Goal: Information Seeking & Learning: Check status

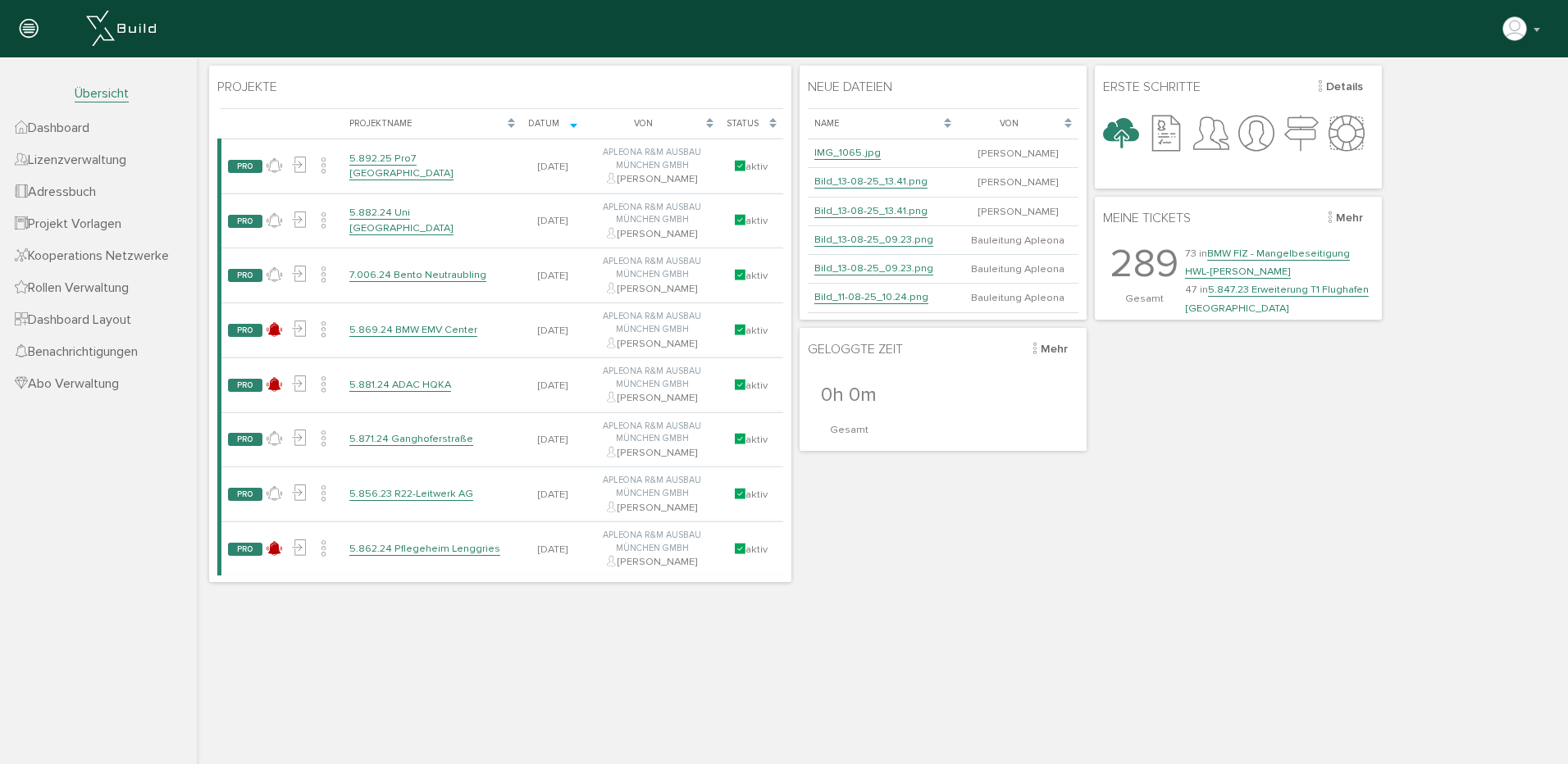
click at [794, 321] on div "Projekte [PERSON_NAME], bitte warten... Projektname Datum Von Status PRO keine …" at bounding box center [882, 324] width 1355 height 525
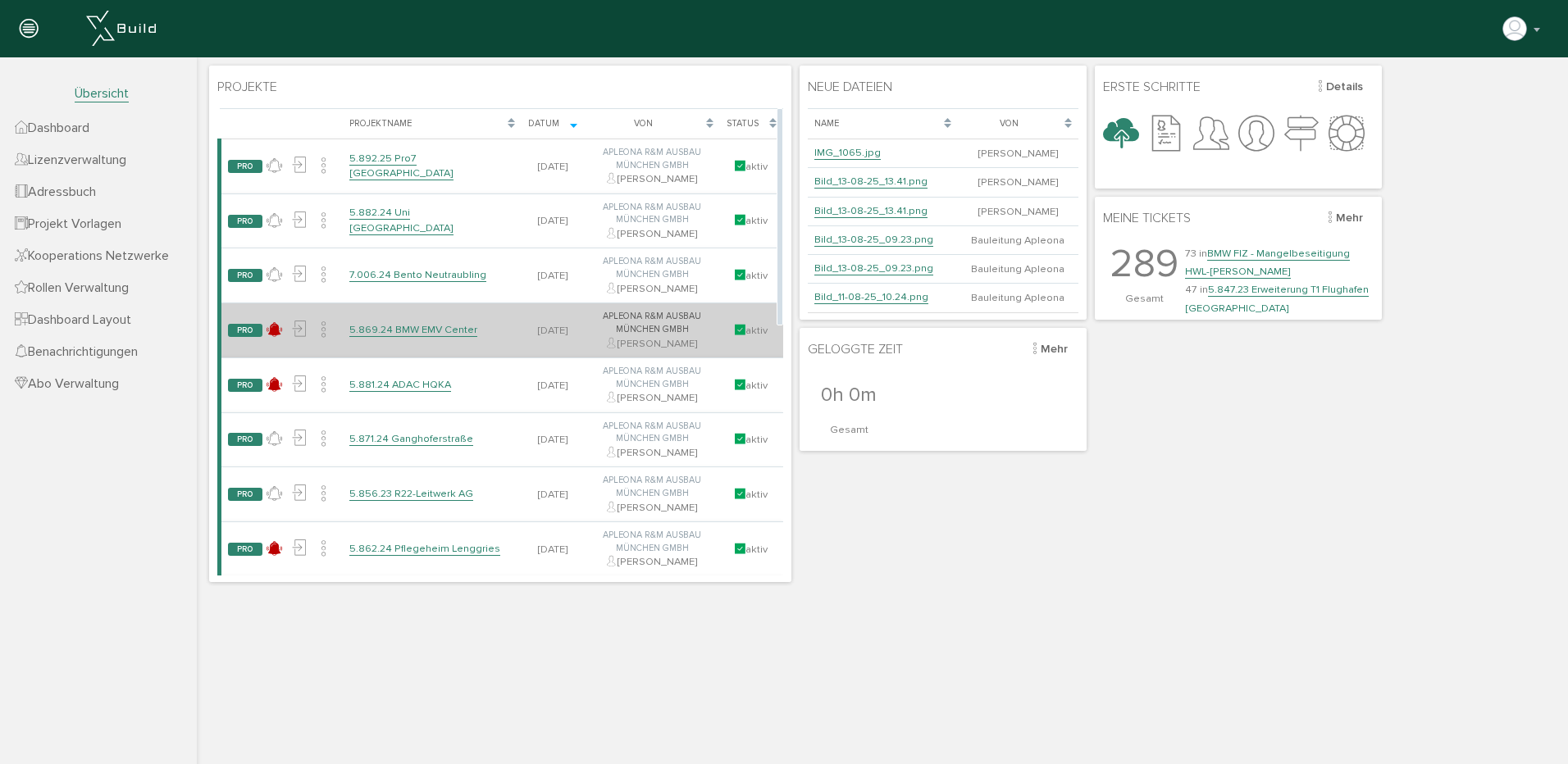
click at [451, 334] on link "5.869.24 BMW EMV Center" at bounding box center [414, 330] width 128 height 14
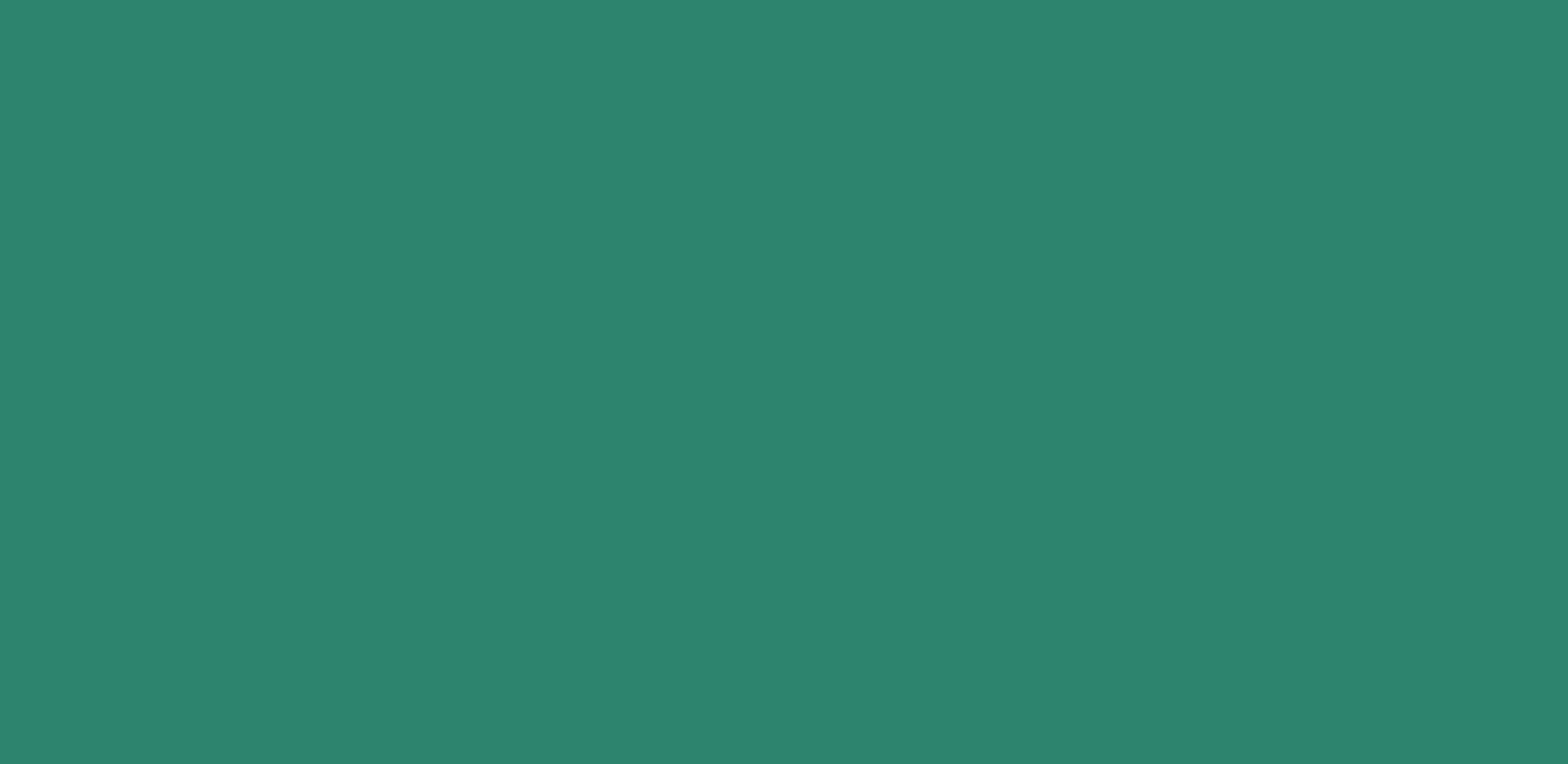
click at [451, 334] on link "5.869.24 BMW EMV Center" at bounding box center [414, 330] width 128 height 14
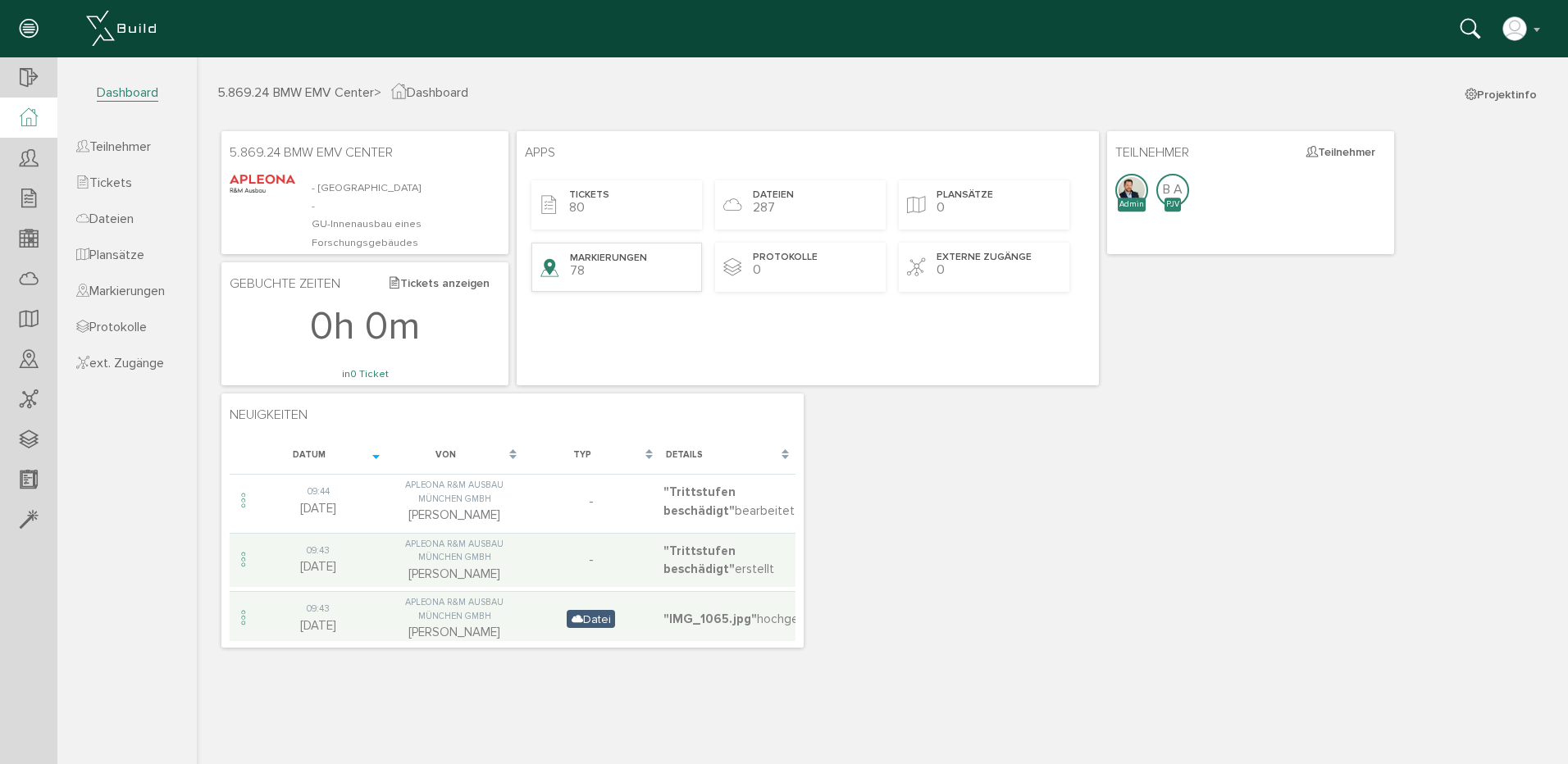
click at [602, 270] on div "Markierungen 78" at bounding box center [616, 267] width 171 height 49
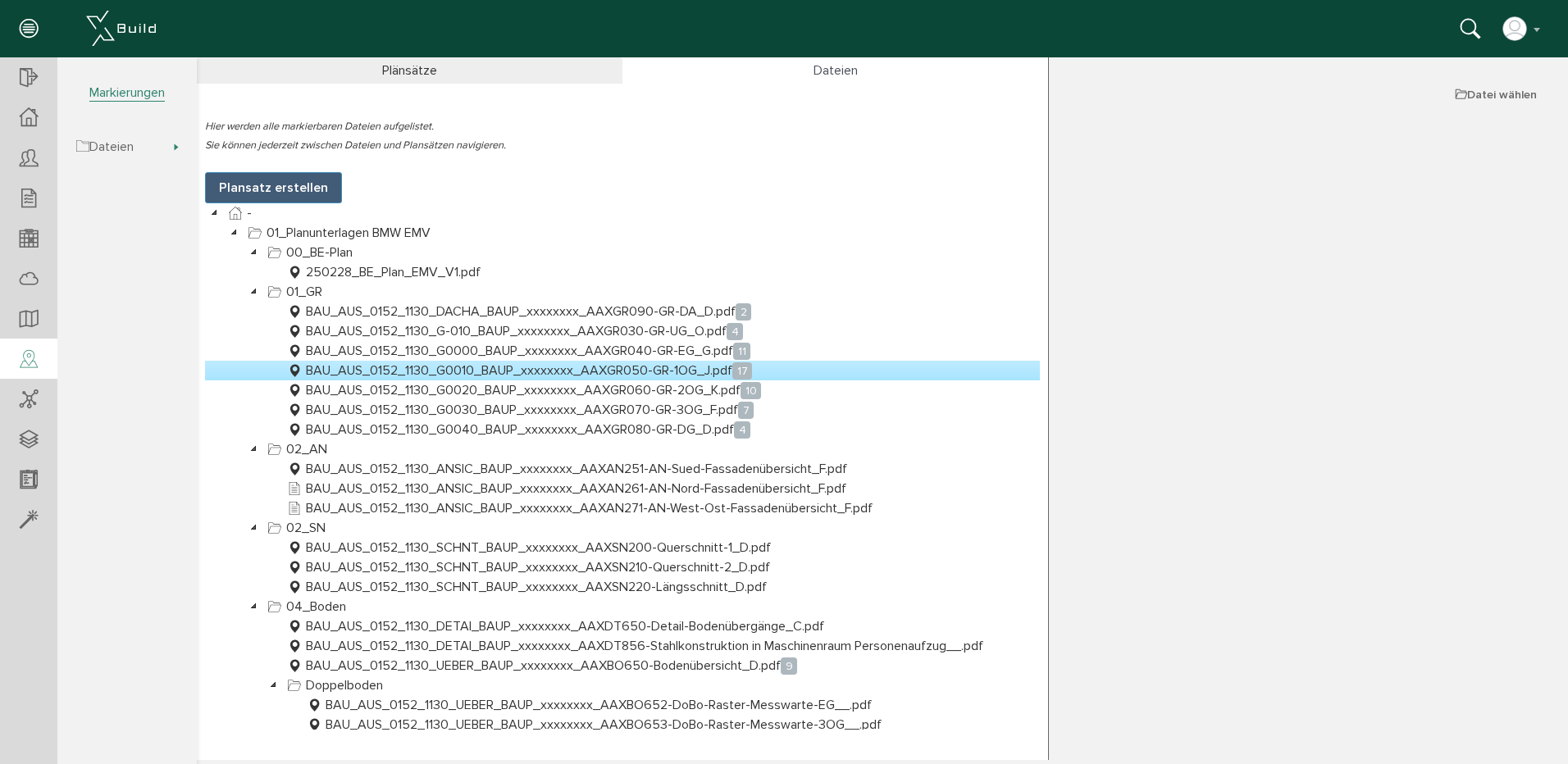
click at [610, 368] on link "BAU_AUS_0152_1130_G0010_BAUP_xxxxxxxx_AAXGR050-GR-1OG_J.pdf 17" at bounding box center [520, 370] width 471 height 20
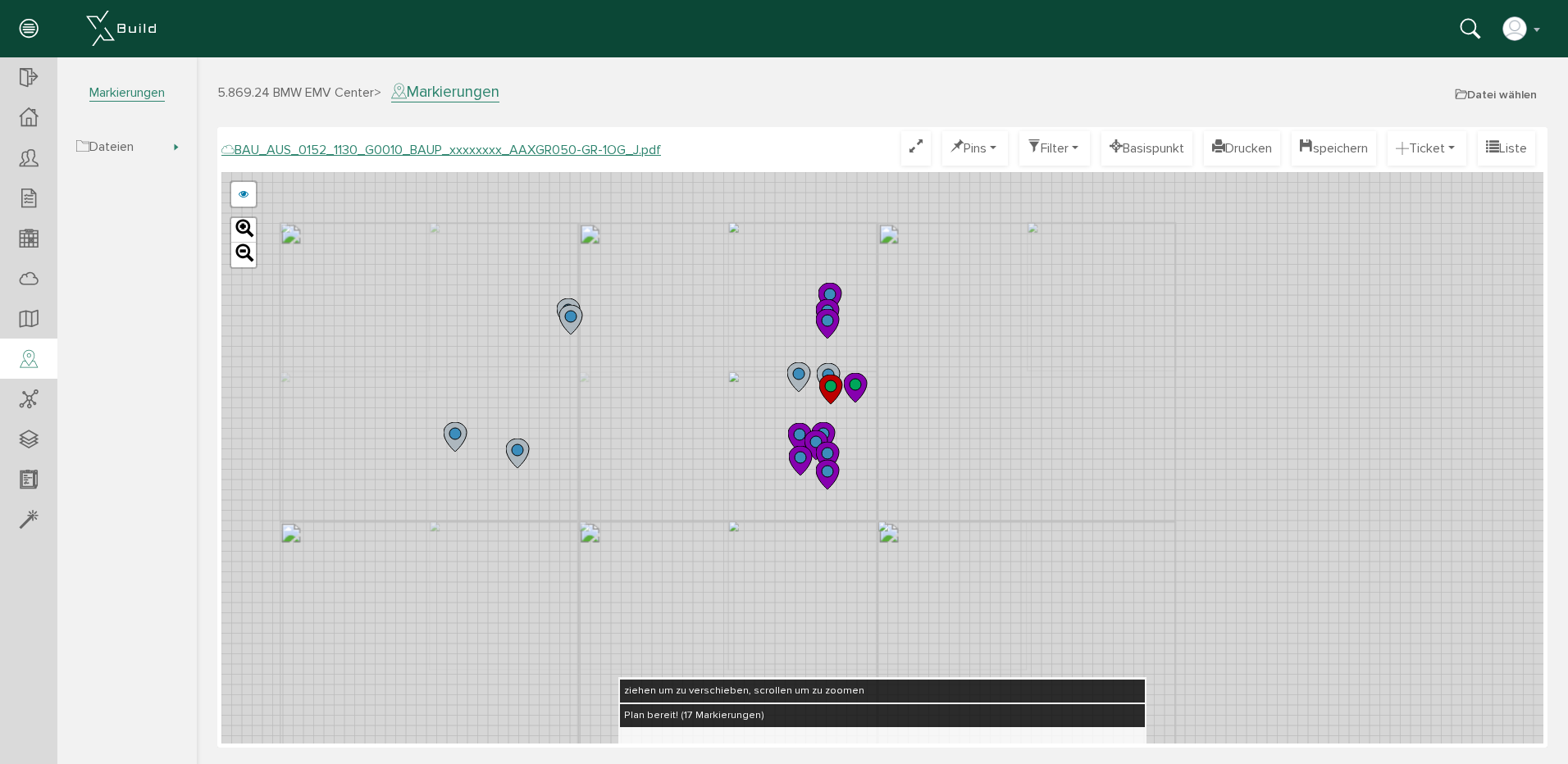
drag, startPoint x: 948, startPoint y: 255, endPoint x: 892, endPoint y: 477, distance: 229.0
click at [892, 477] on div "BAU_AUS_0152_1130_G0010_BAUP_xxxxxxxx_AAXGR050-GR-1OG_E.pdf abbrechen Leaflet" at bounding box center [882, 458] width 1322 height 571
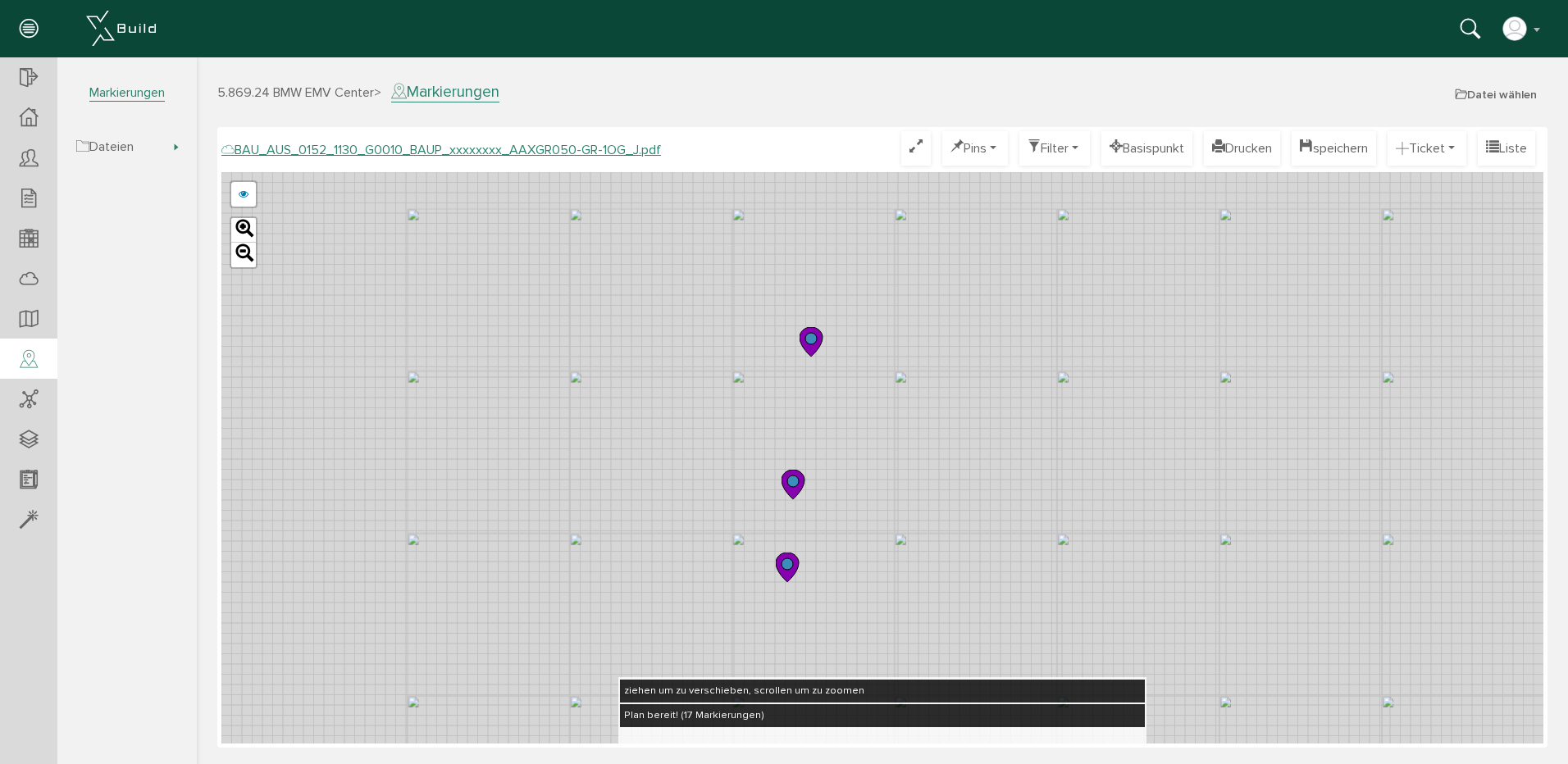
drag, startPoint x: 591, startPoint y: 276, endPoint x: 954, endPoint y: 410, distance: 386.9
click at [954, 410] on div "BAU_AUS_0152_1130_G0010_BAUP_xxxxxxxx_AAXGR050-GR-1OG_E.pdf abbrechen Leaflet" at bounding box center [882, 458] width 1322 height 571
click at [808, 343] on icon at bounding box center [804, 338] width 23 height 29
drag, startPoint x: 878, startPoint y: 385, endPoint x: 838, endPoint y: 180, distance: 208.9
click at [838, 180] on div "Bauleitung [PERSON_NAME], [DATE] 09:53 #75 Zusätzliche WD Zusätzliche Leistung …" at bounding box center [882, 458] width 1322 height 571
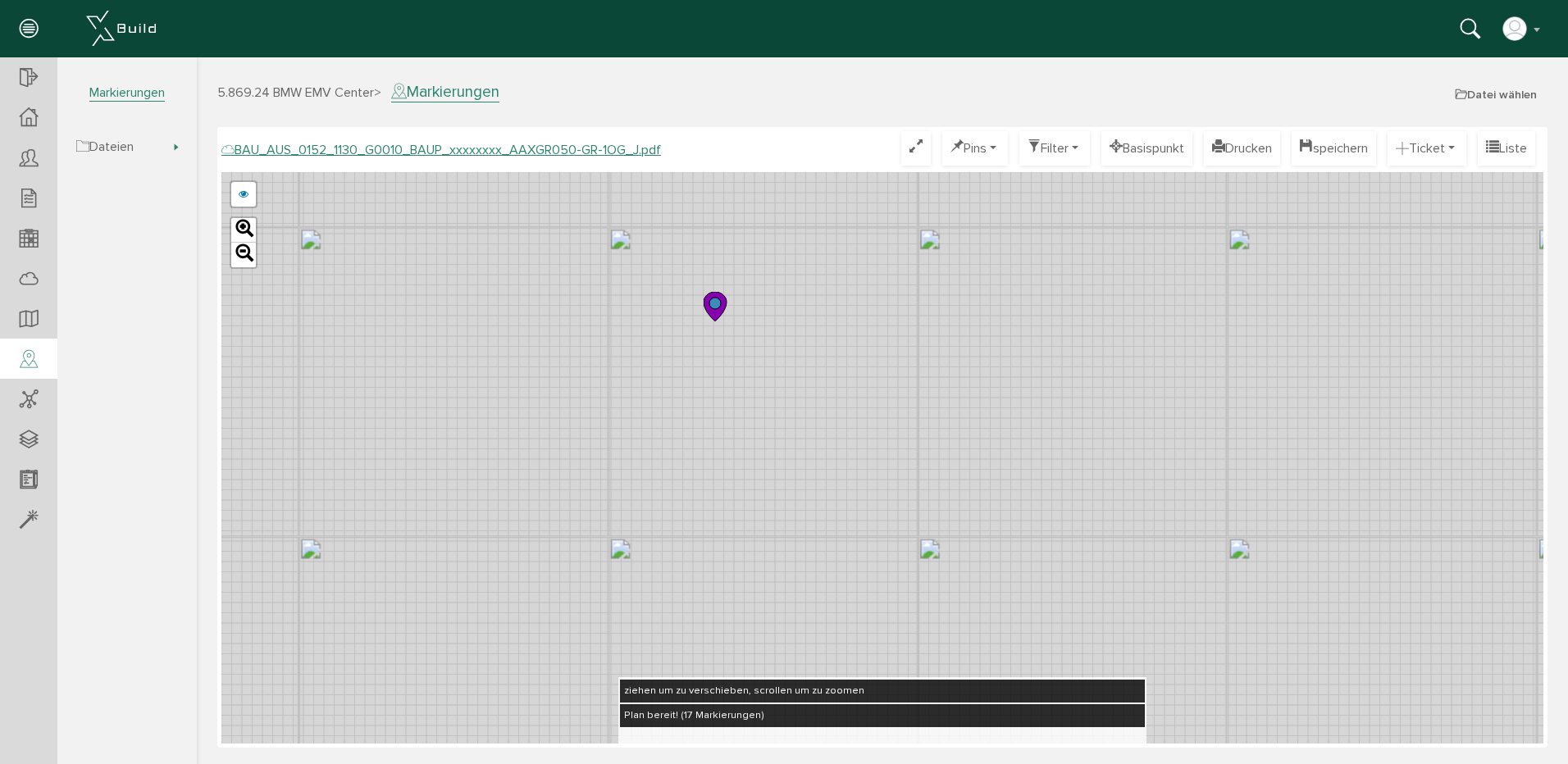
drag, startPoint x: 830, startPoint y: 515, endPoint x: 825, endPoint y: 215, distance: 300.0
click at [828, 200] on div "Bauleitung [PERSON_NAME], [DATE] 09:53 #75 Zusätzliche WD Zusätzliche Leistung …" at bounding box center [882, 458] width 1322 height 571
drag, startPoint x: 836, startPoint y: 522, endPoint x: 828, endPoint y: 234, distance: 288.1
click at [828, 234] on div "Bauleitung [PERSON_NAME], [DATE] 09:53 #75 Zusätzliche WD Zusätzliche Leistung …" at bounding box center [882, 458] width 1322 height 571
drag, startPoint x: 817, startPoint y: 534, endPoint x: 840, endPoint y: 234, distance: 300.9
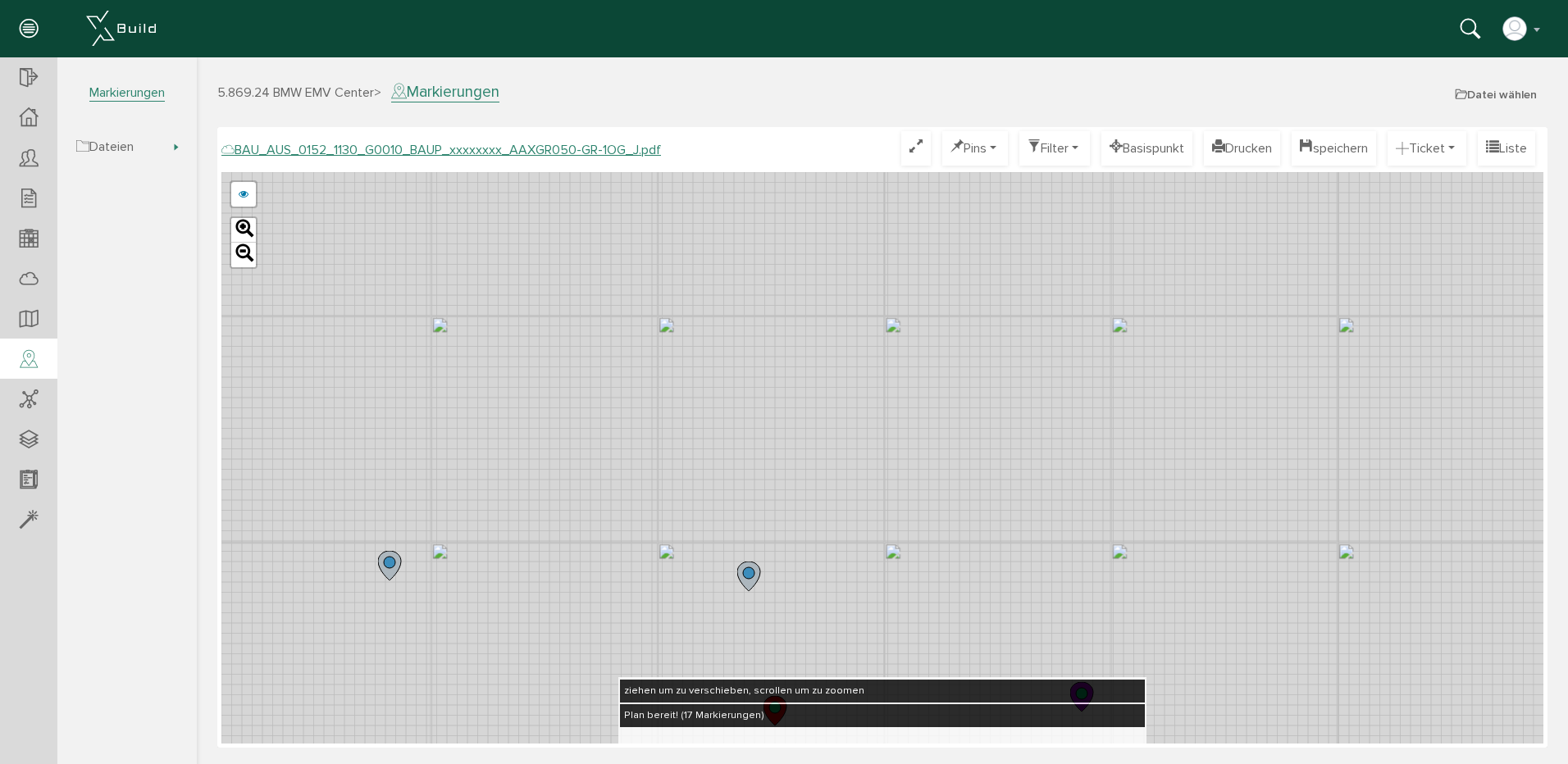
click at [841, 230] on div "Bauleitung [PERSON_NAME], [DATE] 09:53 #75 Zusätzliche WD Zusätzliche Leistung …" at bounding box center [882, 458] width 1322 height 571
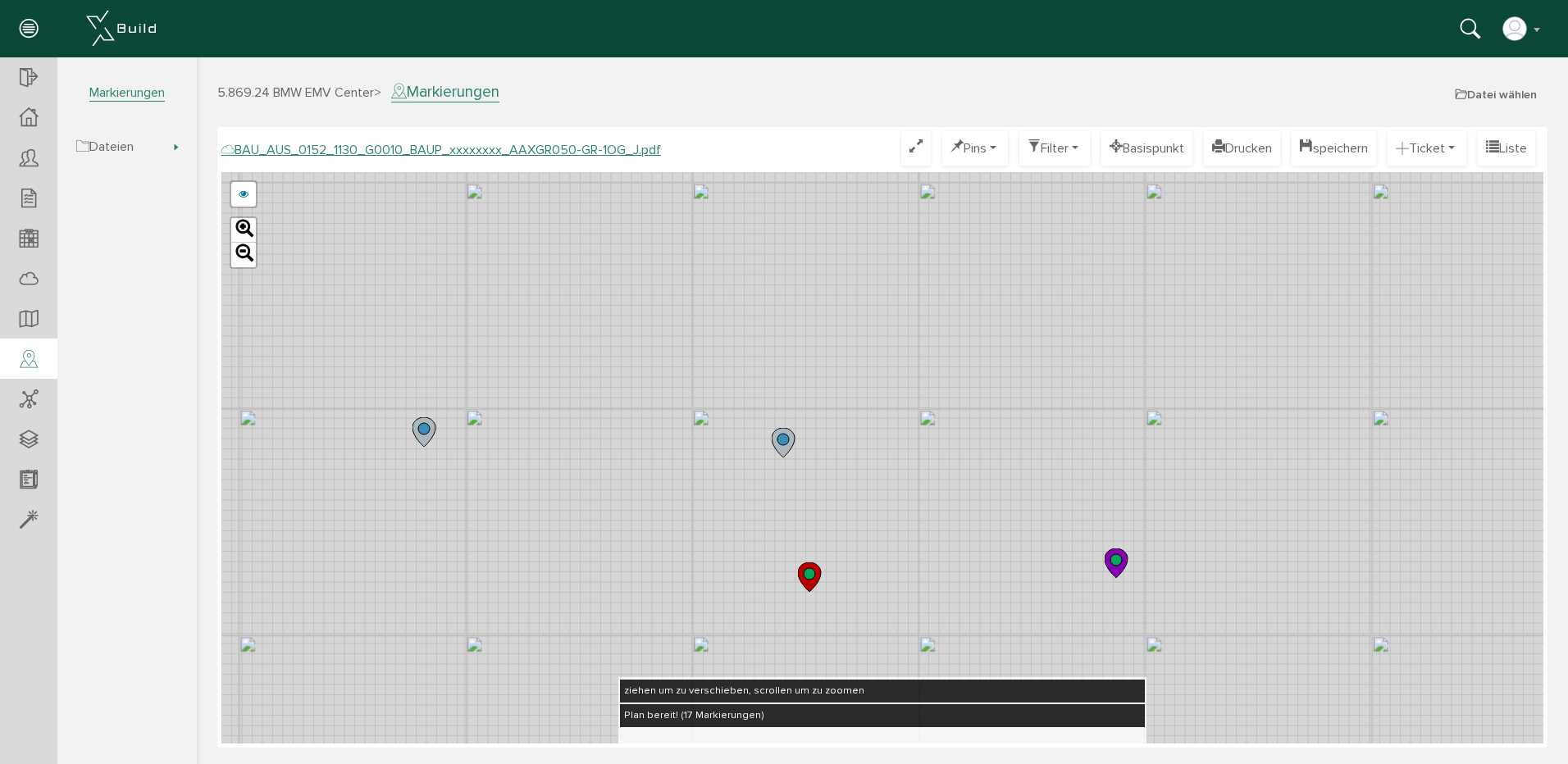
click at [808, 586] on icon at bounding box center [809, 577] width 23 height 29
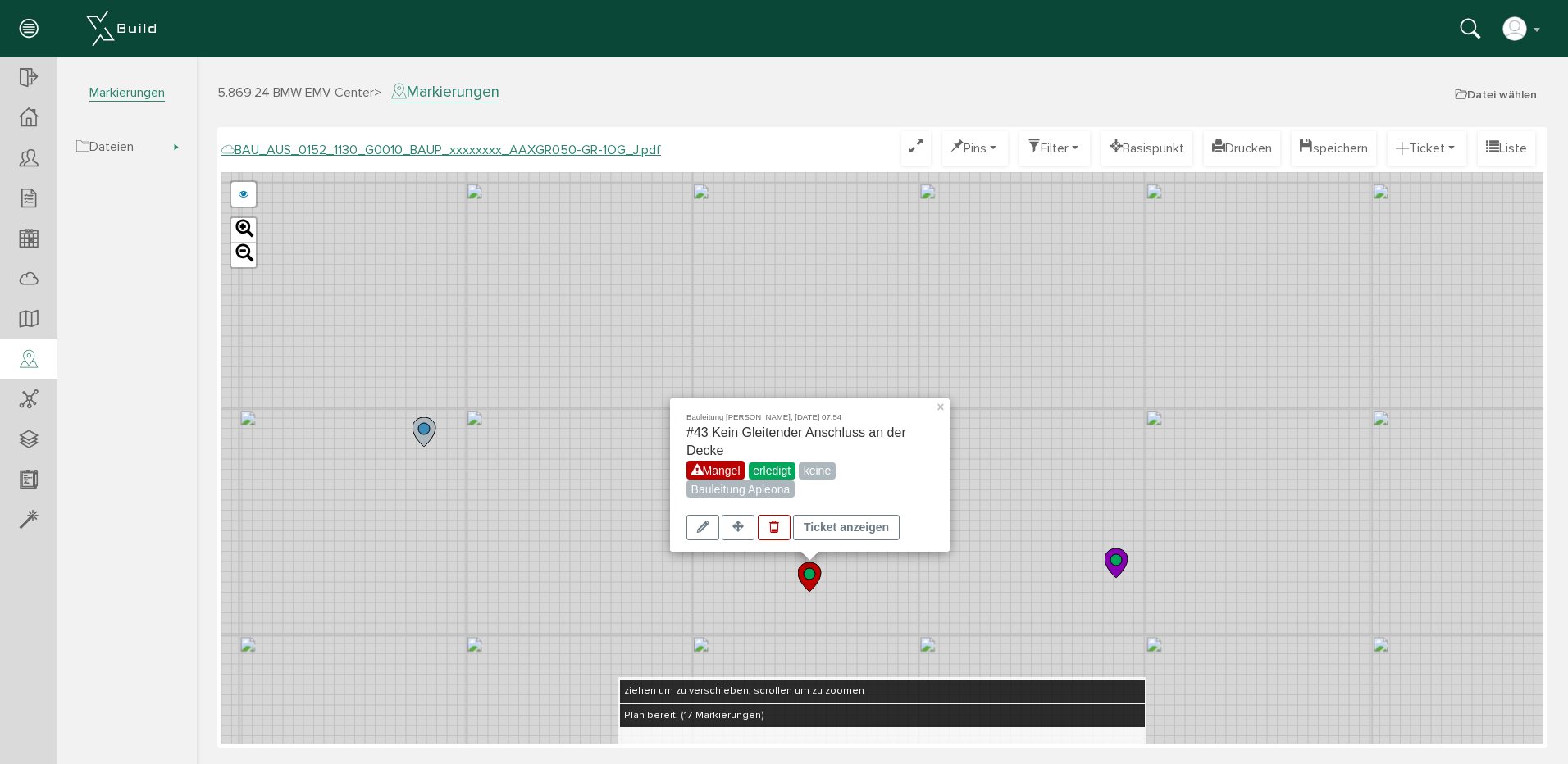
click at [1119, 569] on icon at bounding box center [1116, 563] width 23 height 29
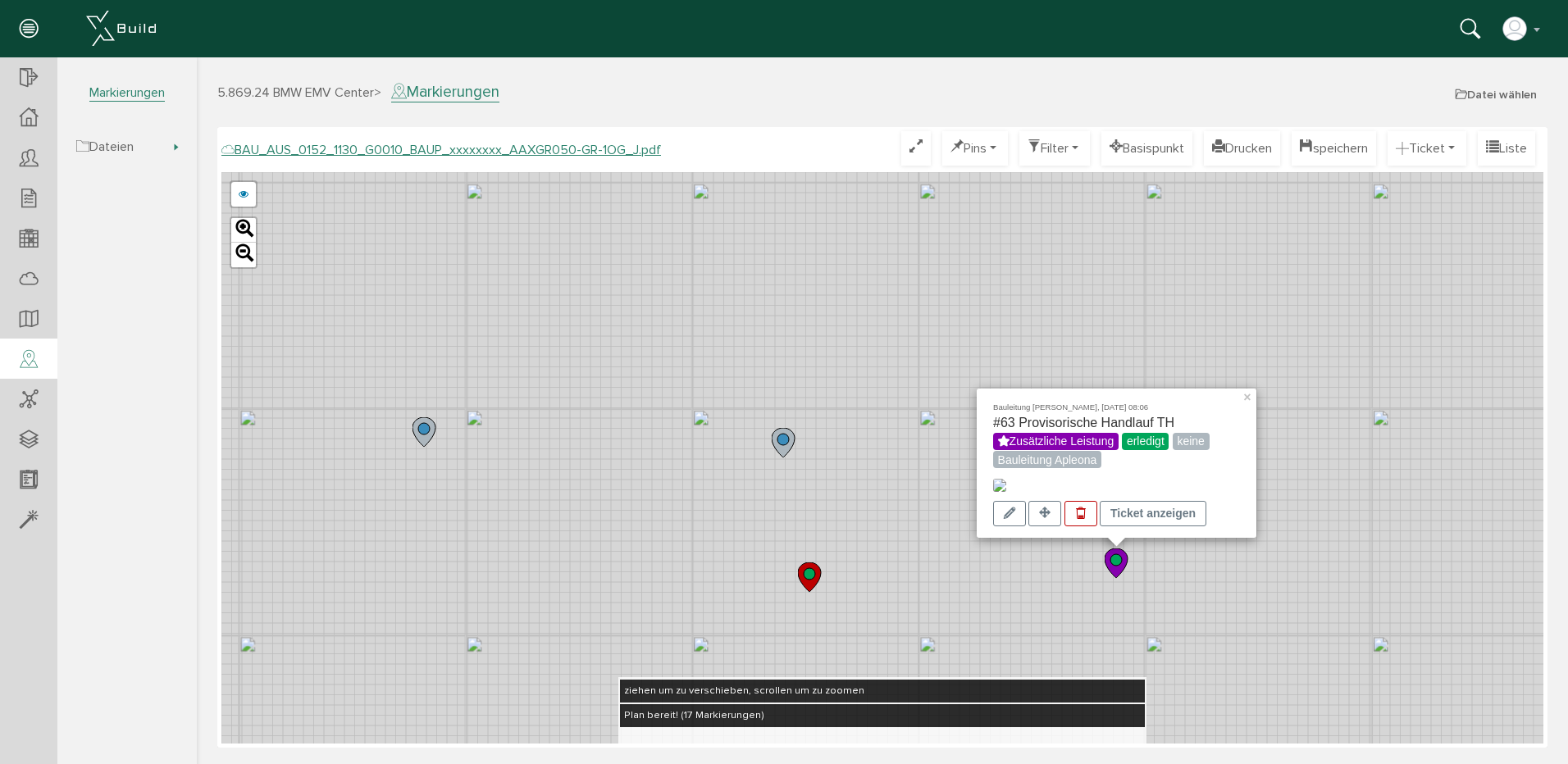
click at [790, 448] on icon at bounding box center [783, 443] width 23 height 29
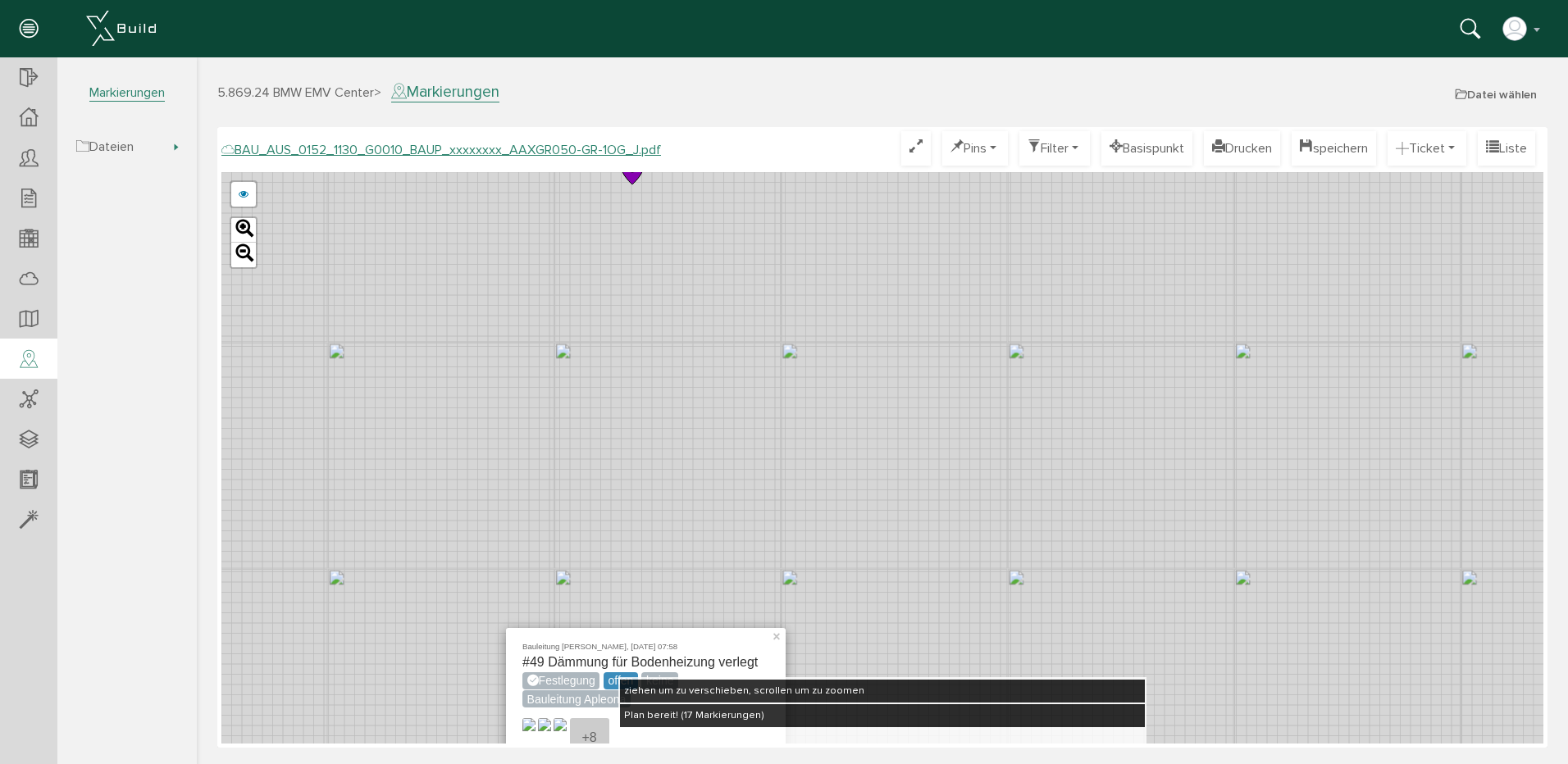
drag, startPoint x: 884, startPoint y: 200, endPoint x: 743, endPoint y: 594, distance: 418.5
click at [743, 594] on div "Bauleitung [PERSON_NAME], [DATE] 07:58 #49 Dämmung für Bodenheizung verlegt Fes…" at bounding box center [882, 458] width 1322 height 571
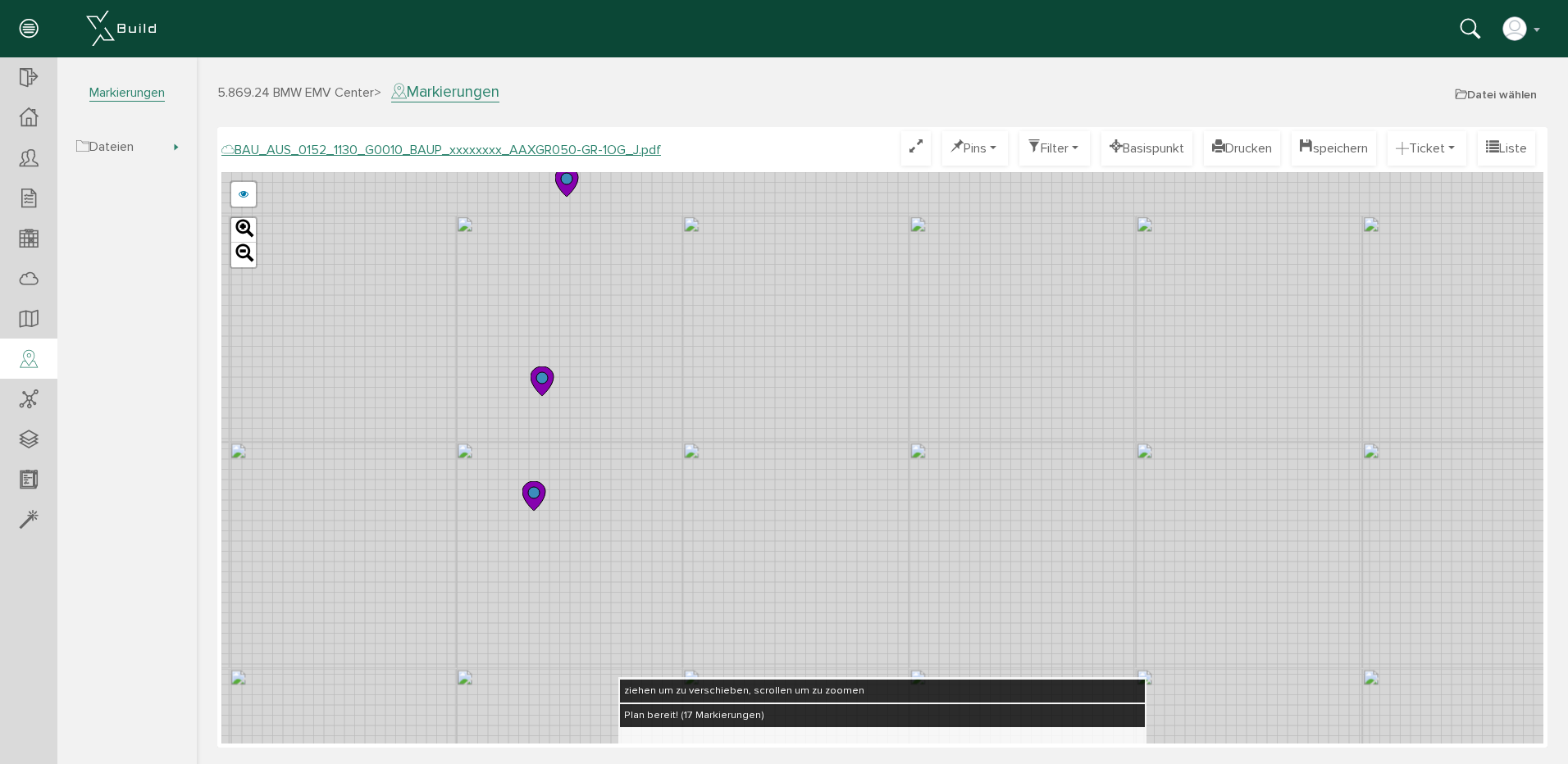
drag, startPoint x: 806, startPoint y: 260, endPoint x: 700, endPoint y: 605, distance: 360.9
click at [700, 605] on div "Bauleitung [PERSON_NAME], [DATE] 07:58 #49 Dämmung für Bodenheizung verlegt Fes…" at bounding box center [882, 458] width 1322 height 571
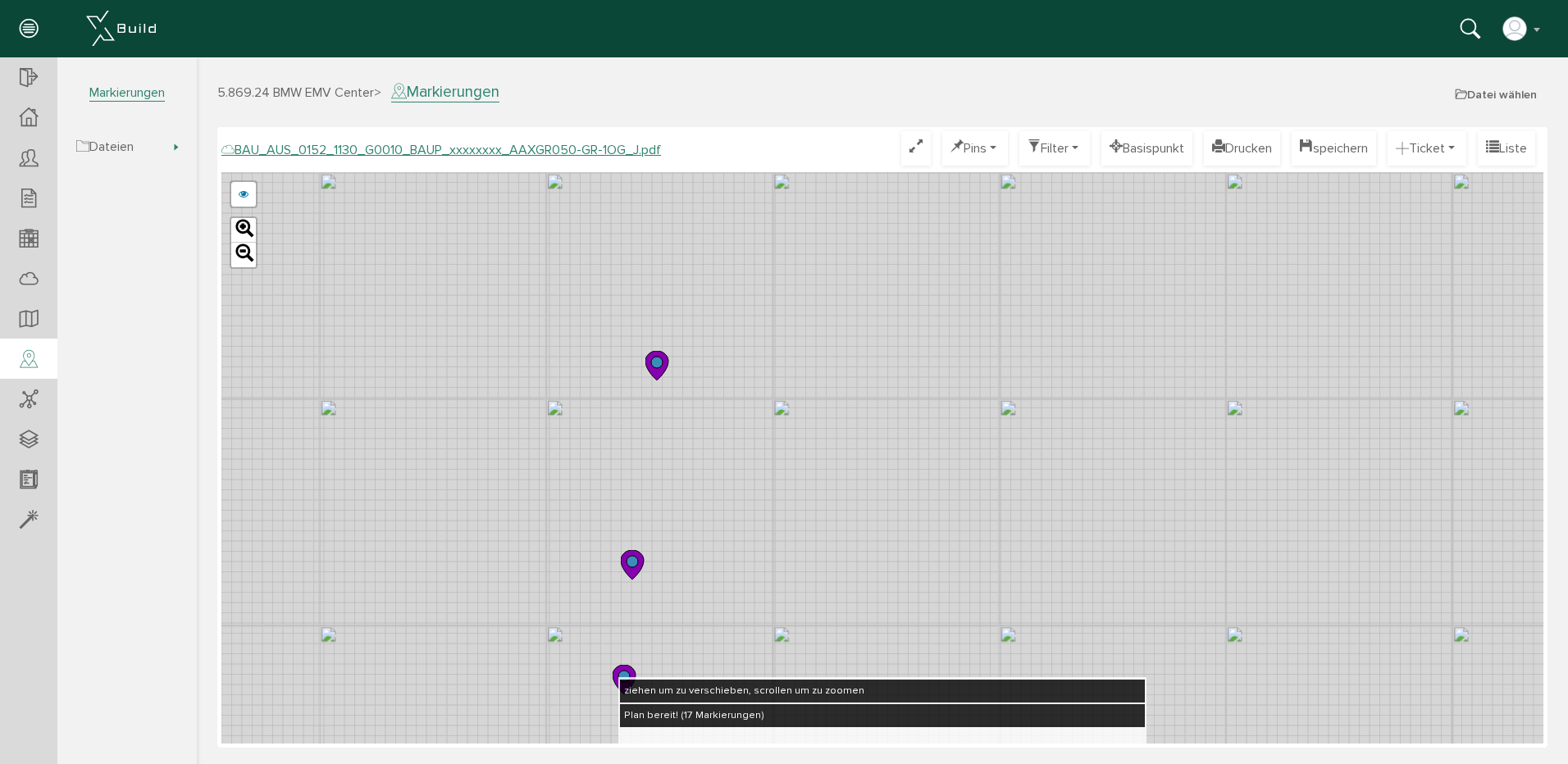
drag, startPoint x: 667, startPoint y: 256, endPoint x: 759, endPoint y: 443, distance: 208.4
click at [759, 443] on div "Bauleitung [PERSON_NAME], [DATE] 07:58 #49 Dämmung für Bodenheizung verlegt Fes…" at bounding box center [882, 458] width 1322 height 571
click at [653, 366] on circle at bounding box center [656, 362] width 11 height 11
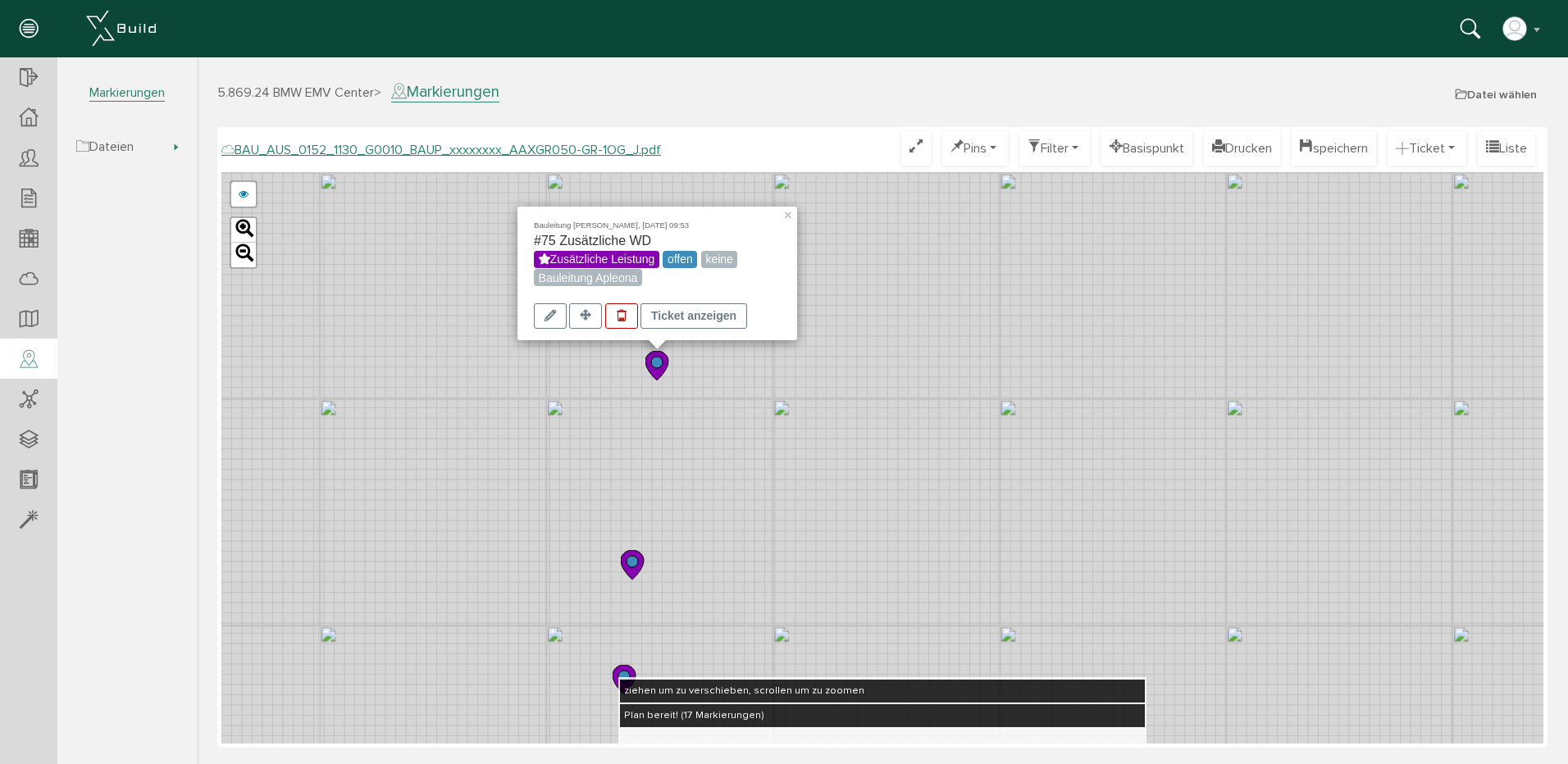
click at [635, 571] on icon at bounding box center [632, 565] width 23 height 29
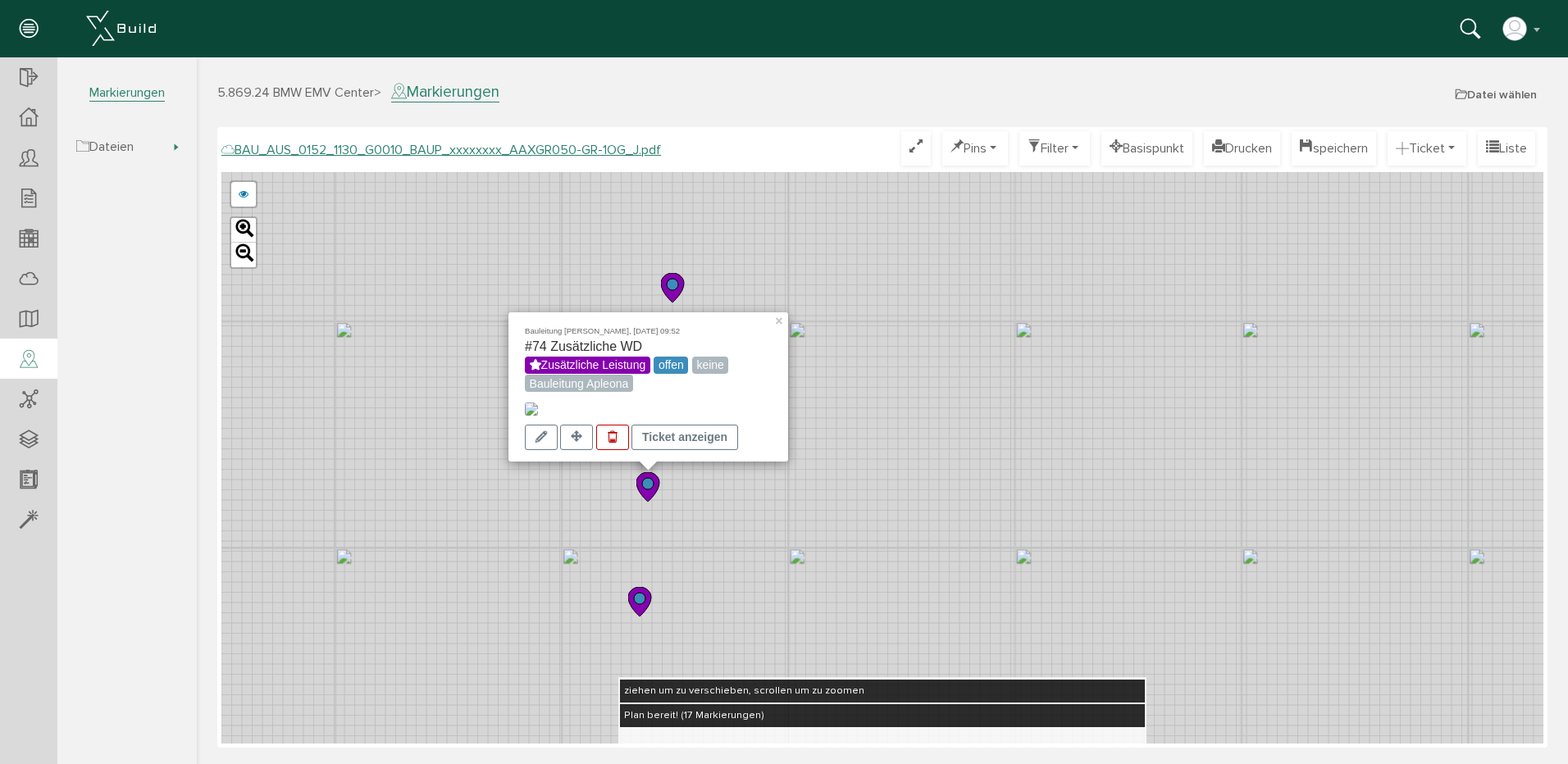
drag, startPoint x: 863, startPoint y: 442, endPoint x: 881, endPoint y: 352, distance: 91.8
click at [881, 352] on div "Bauleitung [PERSON_NAME], [DATE] 09:52 #74 Zusätzliche WD Zusätzliche Leistung …" at bounding box center [882, 458] width 1322 height 571
click at [673, 445] on div "Ticket anzeigen" at bounding box center [684, 437] width 106 height 25
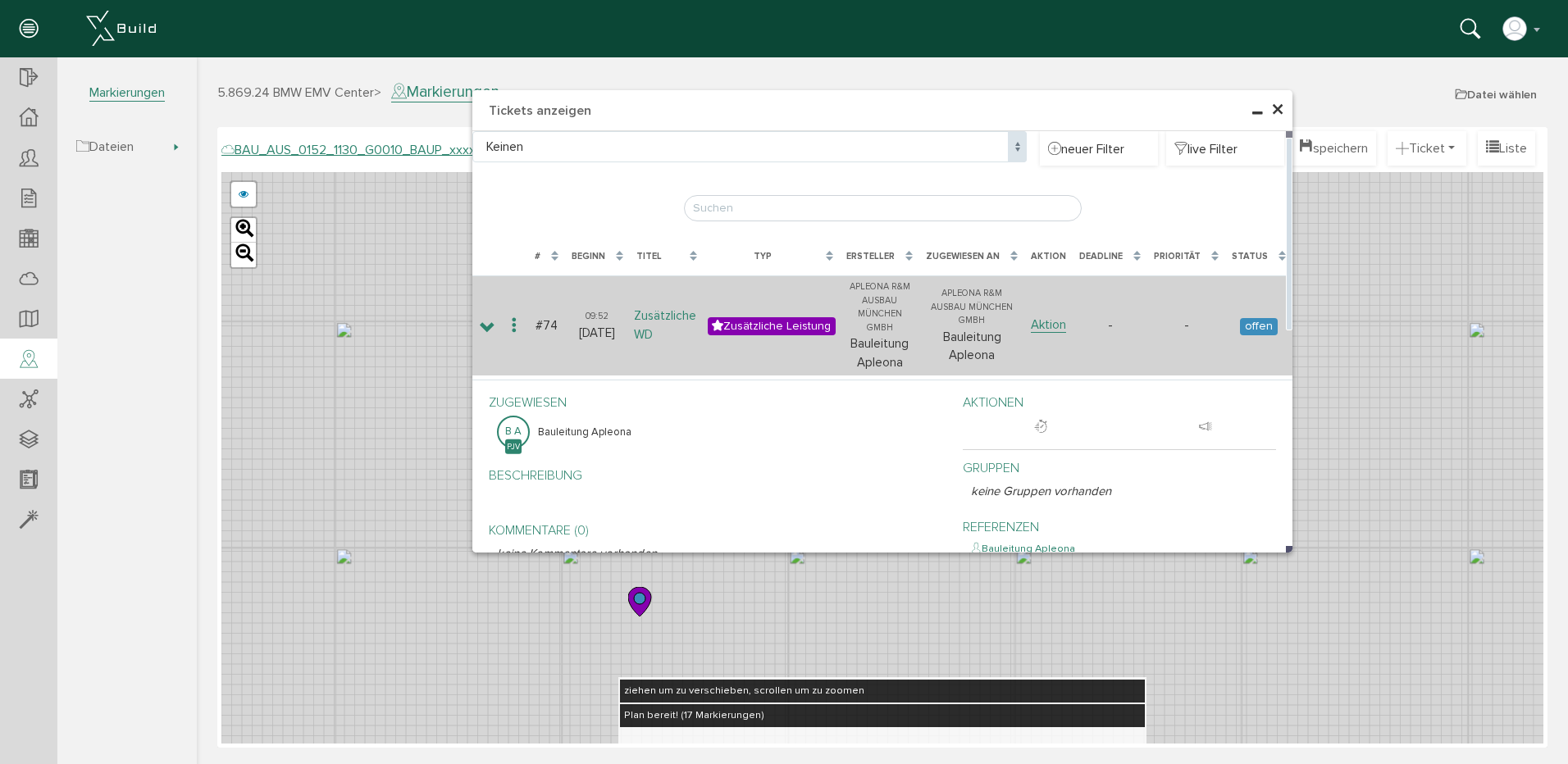
click at [671, 313] on link "Zusätzliche WD" at bounding box center [665, 325] width 62 height 35
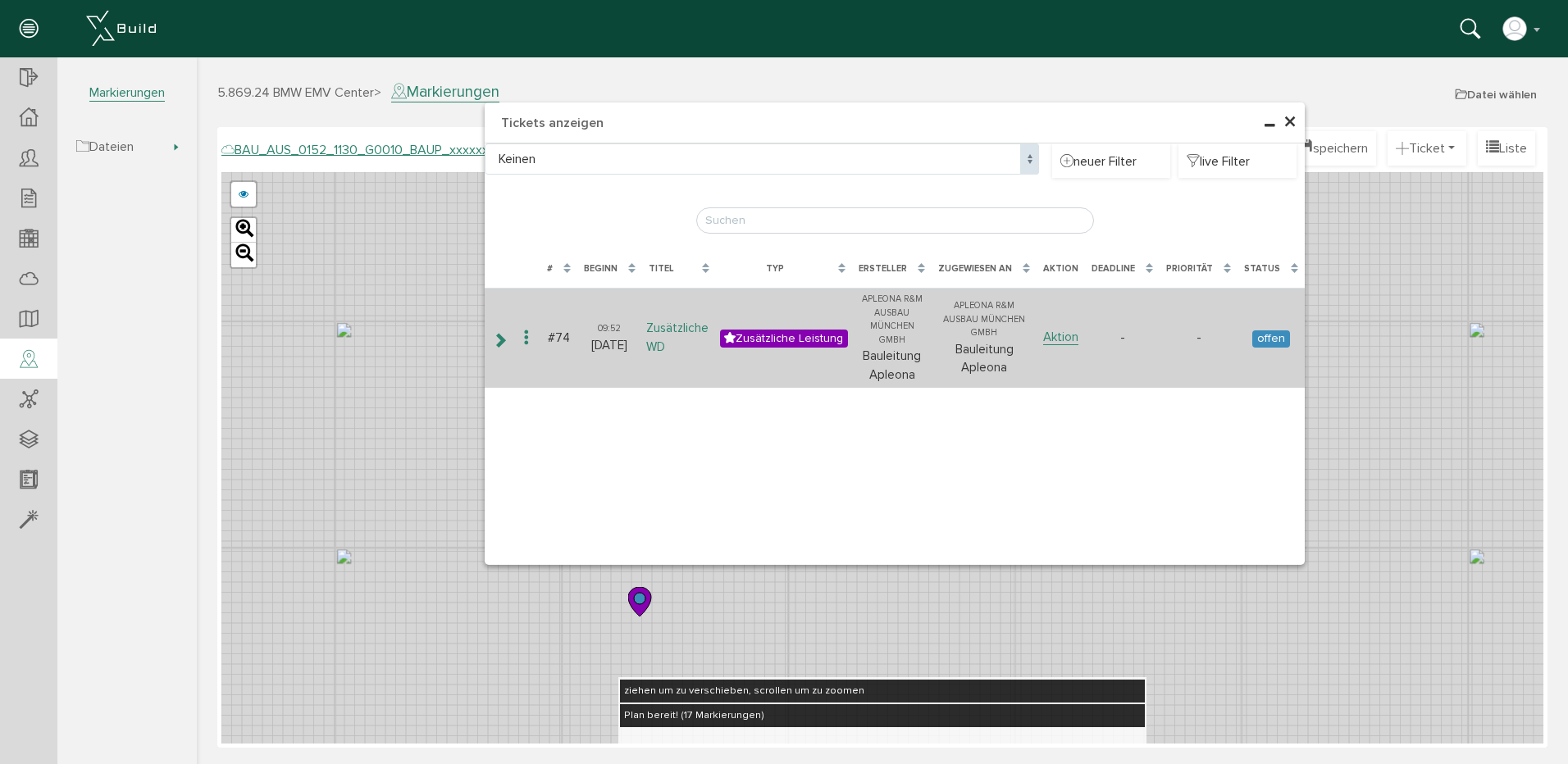
click at [673, 324] on link "Zusätzliche WD" at bounding box center [677, 338] width 62 height 35
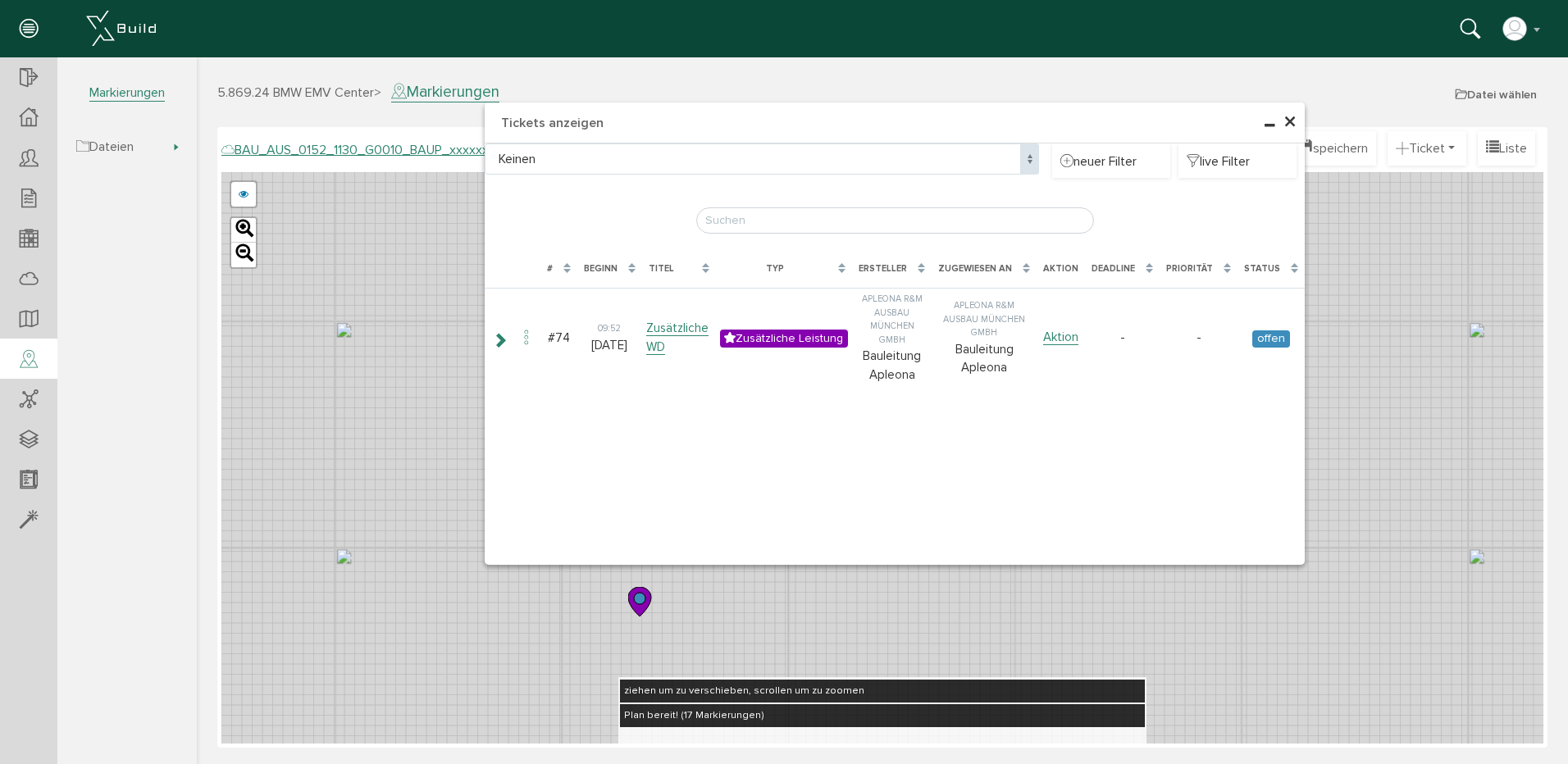
click at [1270, 120] on icon at bounding box center [1269, 126] width 10 height 13
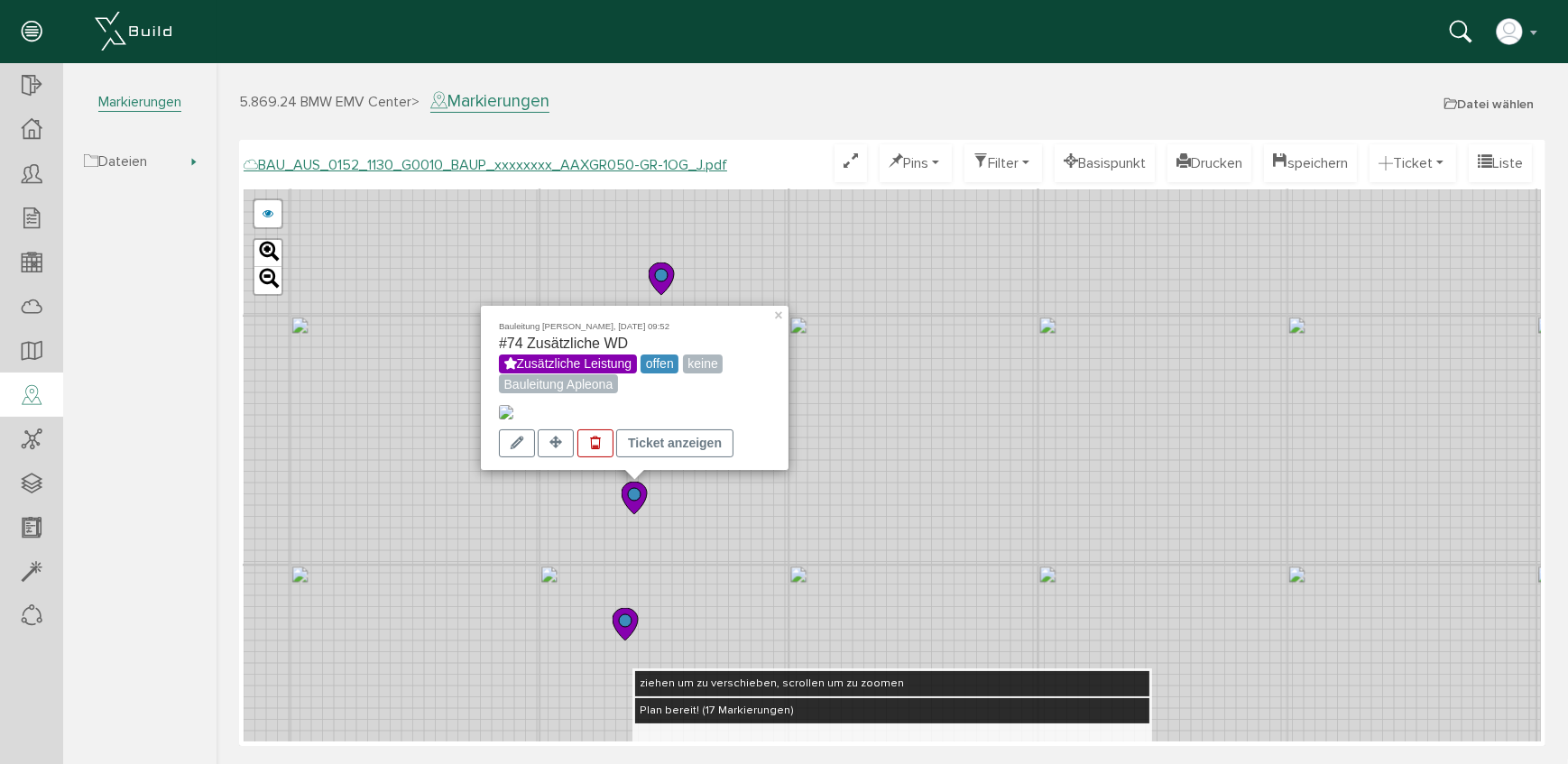
click at [634, 510] on icon at bounding box center [633, 498] width 26 height 32
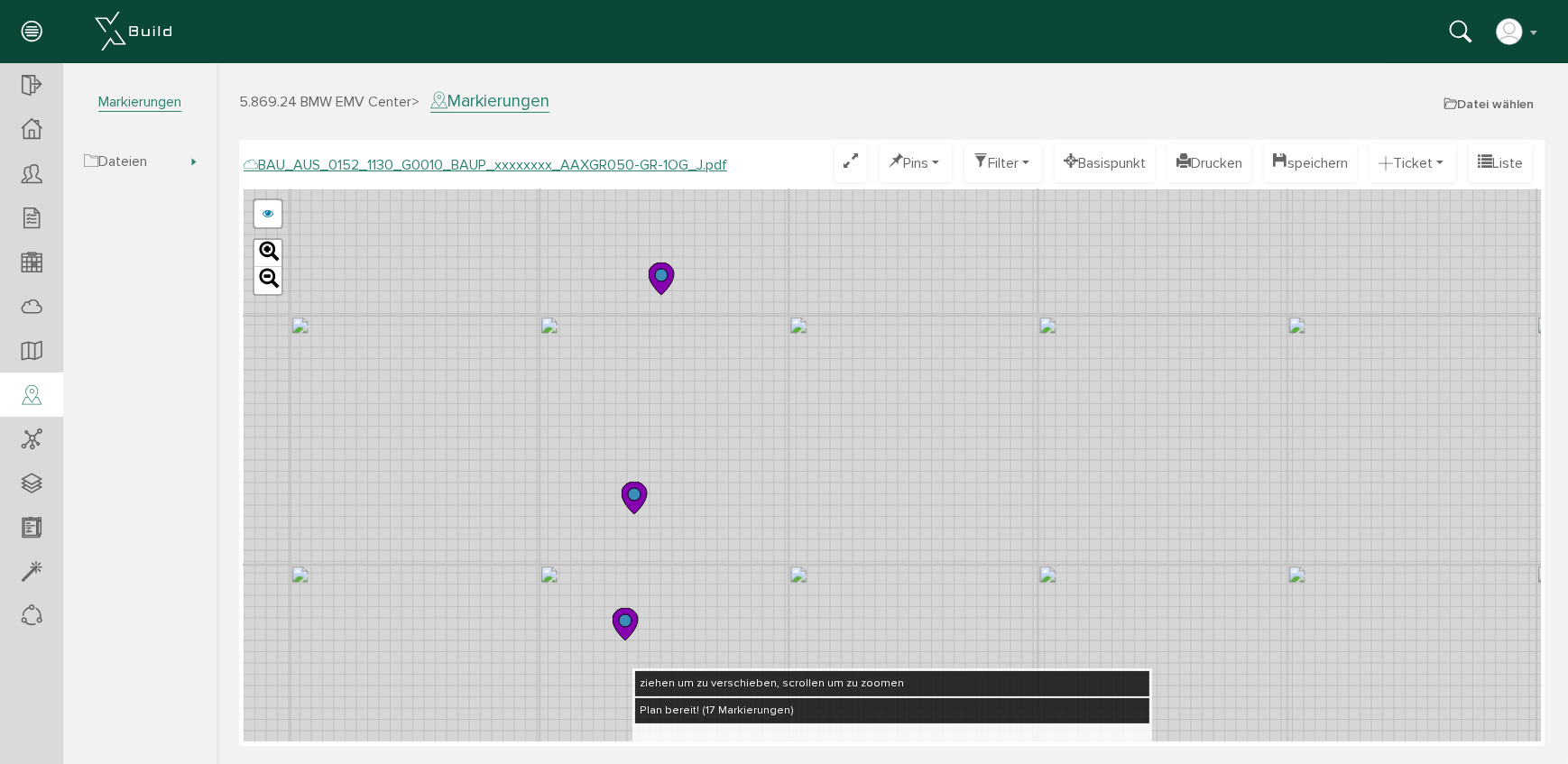
click at [634, 497] on circle at bounding box center [633, 494] width 12 height 12
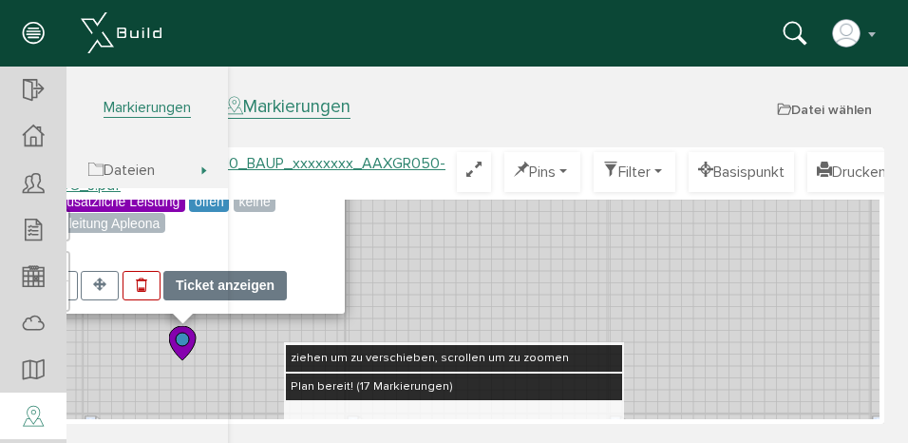
click at [238, 284] on div "Ticket anzeigen" at bounding box center [224, 285] width 123 height 29
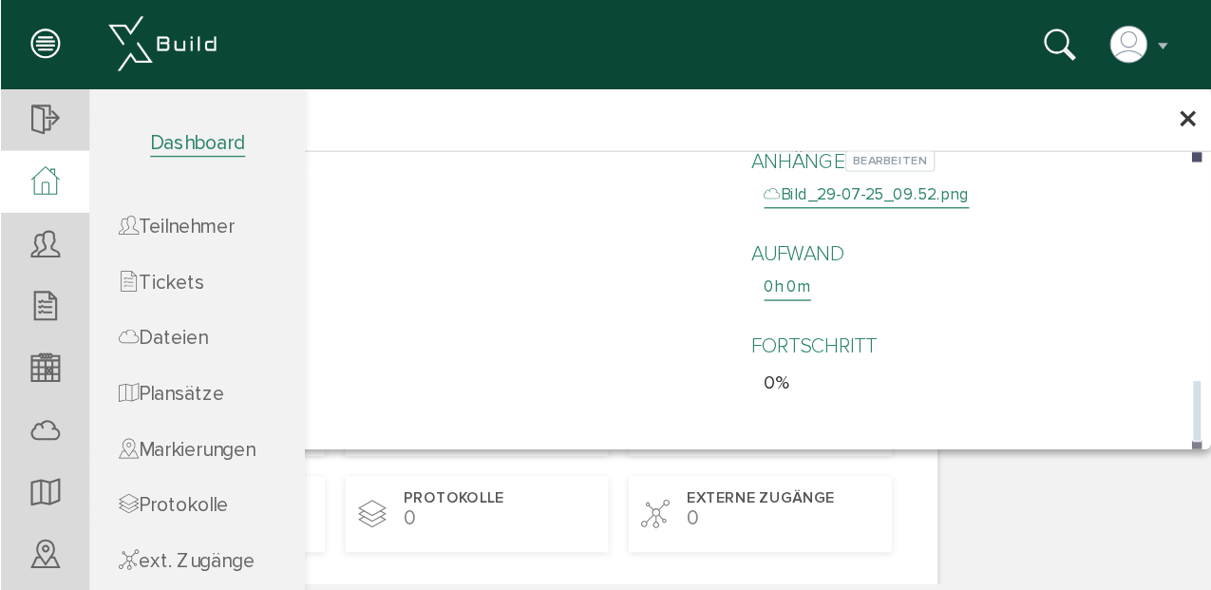
scroll to position [95, 0]
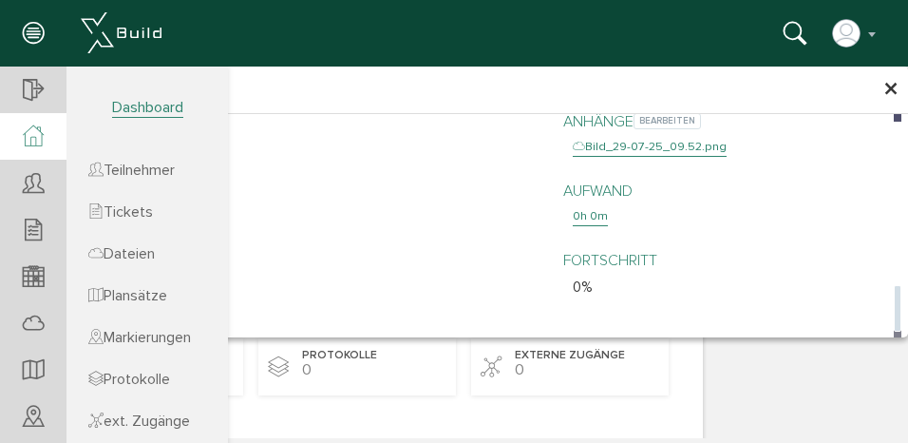
click at [669, 156] on div "Bild_29-07-25_09.52.png" at bounding box center [650, 147] width 154 height 19
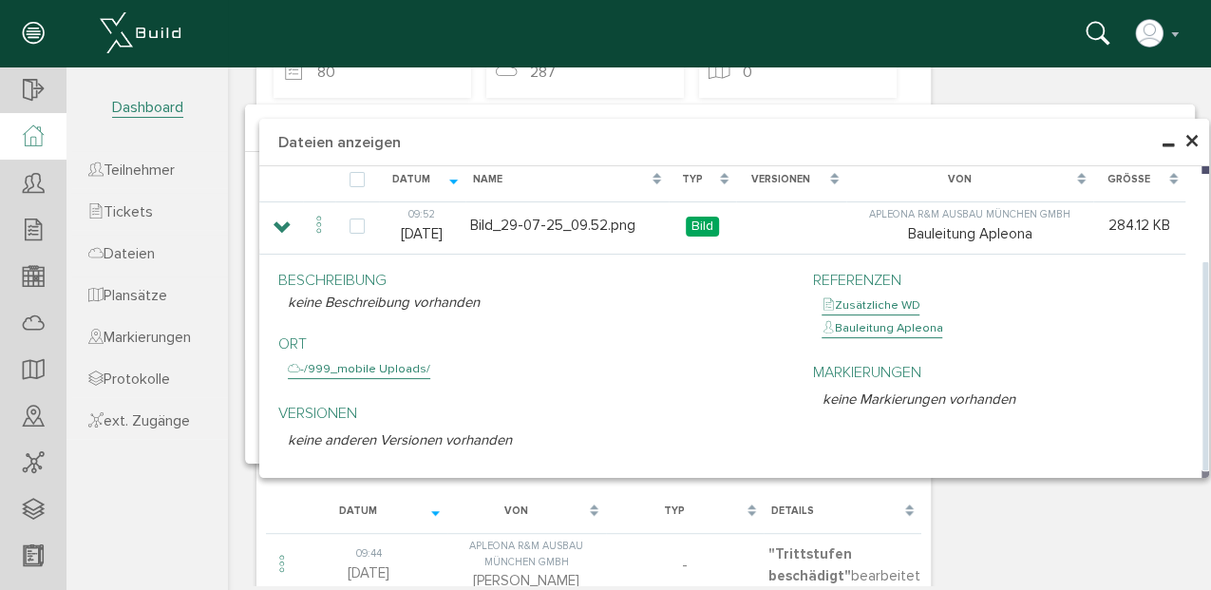
scroll to position [348, 0]
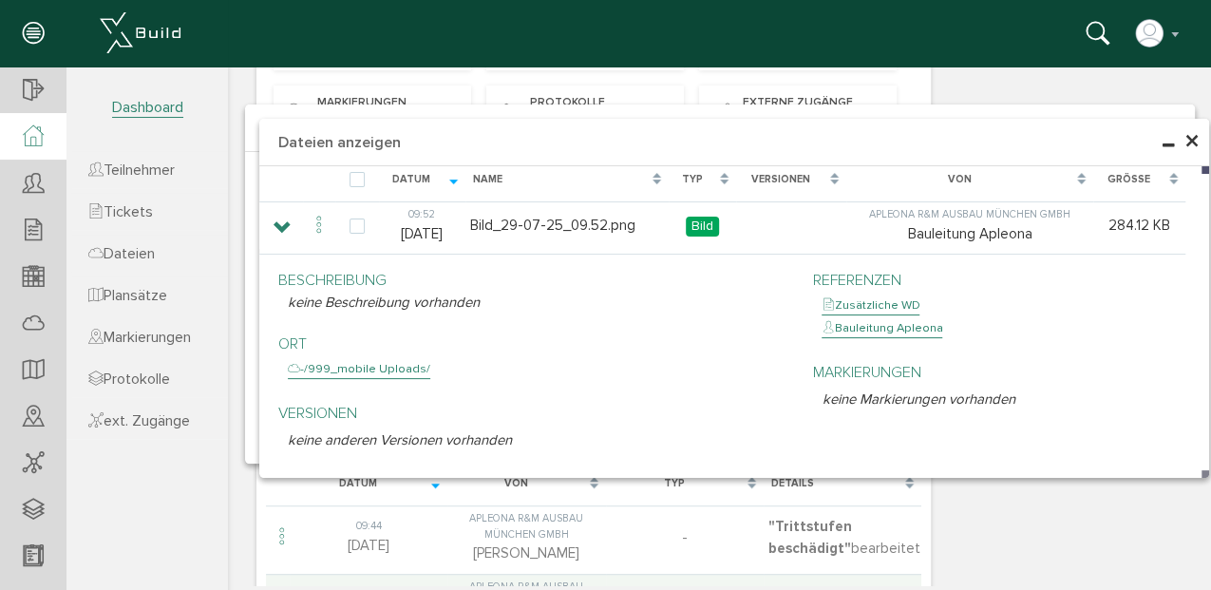
click at [1189, 152] on span "×" at bounding box center [1191, 141] width 15 height 37
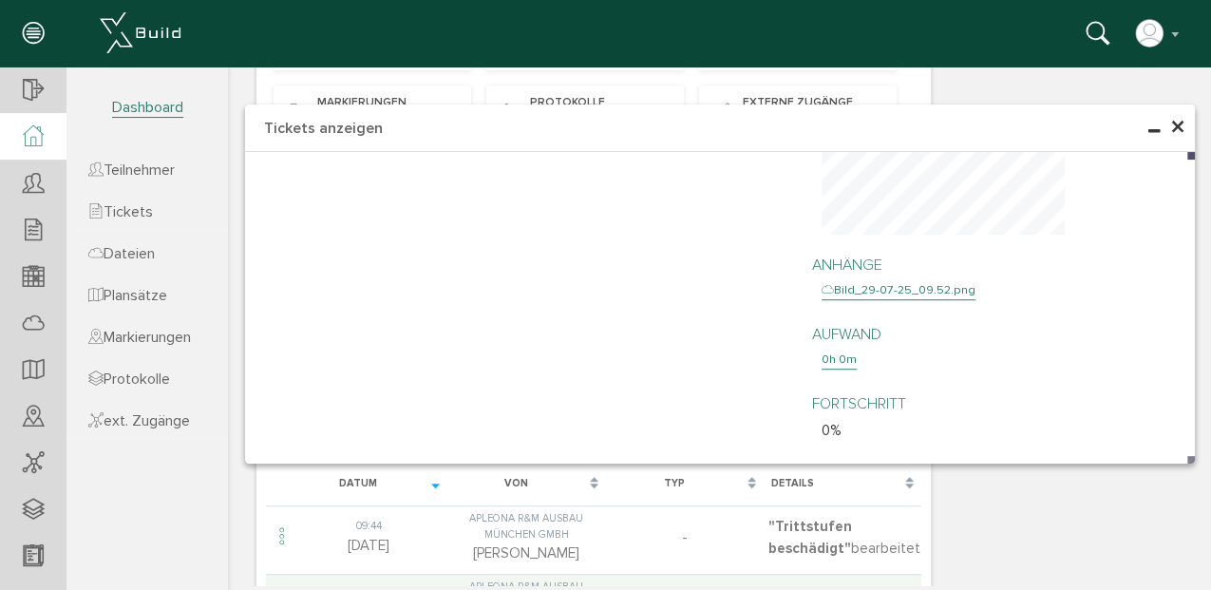
click at [1174, 132] on span "×" at bounding box center [1177, 127] width 15 height 37
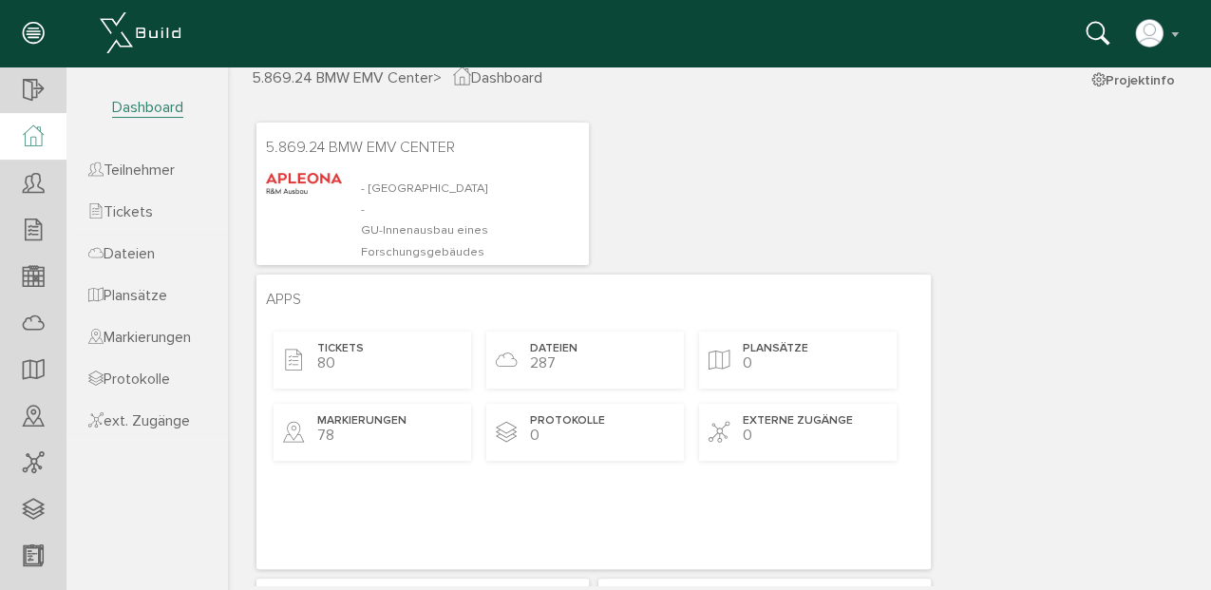
scroll to position [0, 0]
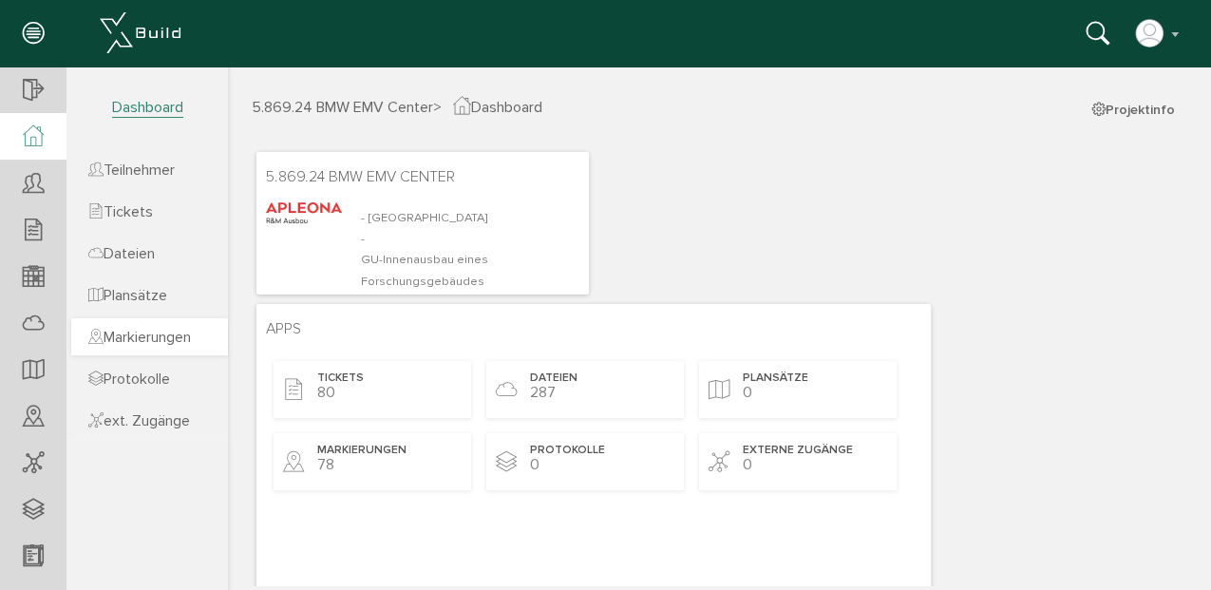
click at [191, 342] on span "Markierungen" at bounding box center [139, 337] width 103 height 19
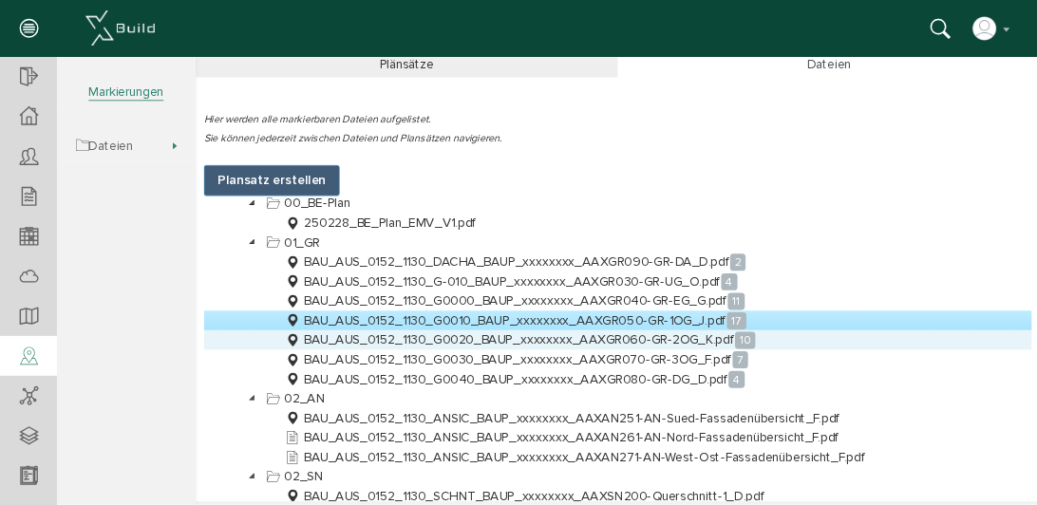
scroll to position [63, 0]
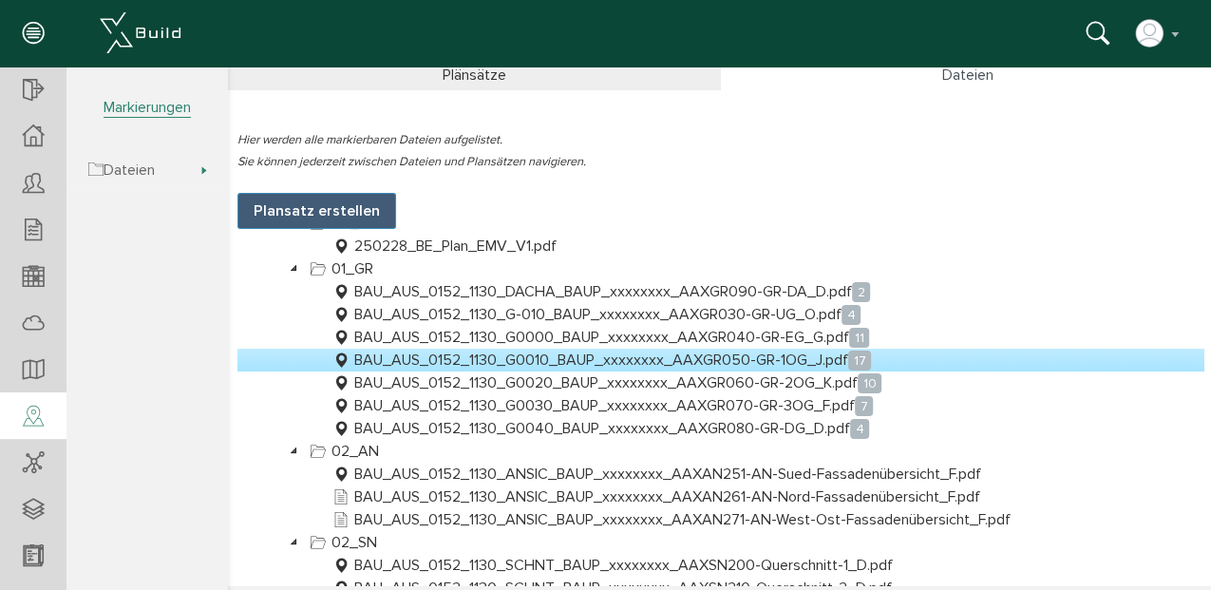
click at [714, 352] on link "BAU_AUS_0152_1130_G0010_BAUP_xxxxxxxx_AAXGR050-GR-1OG_J.pdf 17" at bounding box center [602, 360] width 546 height 23
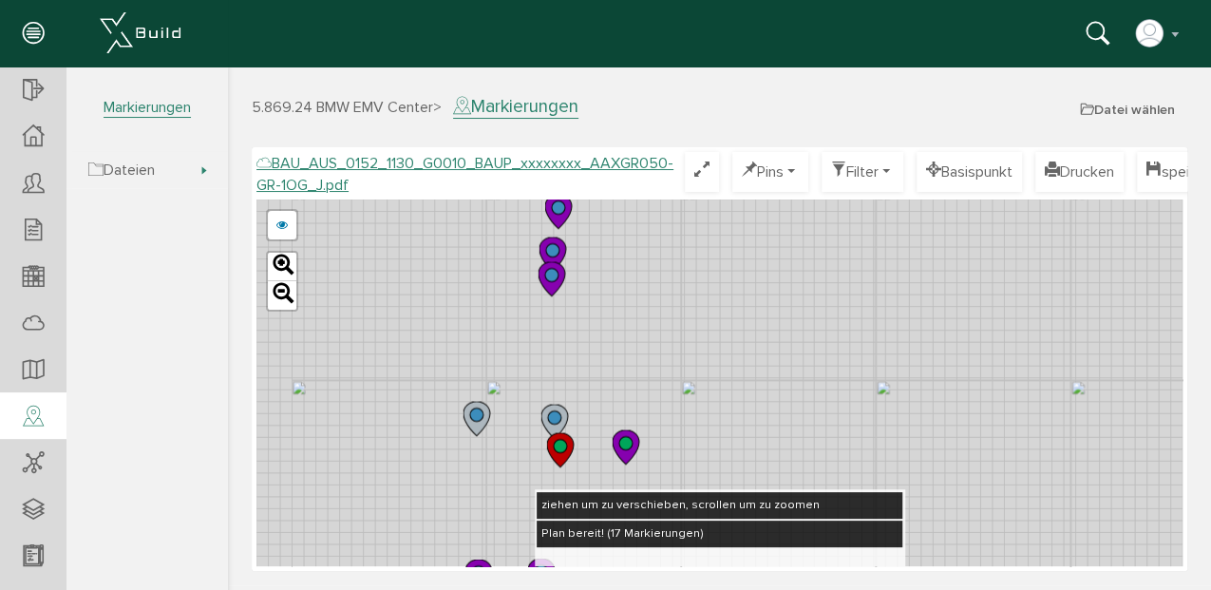
drag, startPoint x: 566, startPoint y: 287, endPoint x: 737, endPoint y: 443, distance: 231.9
click at [731, 458] on div "BAU_AUS_0152_1130_G0010_BAUP_xxxxxxxx_AAXGR050-GR-1OG_E.pdf abbrechen Leaflet" at bounding box center [719, 382] width 926 height 367
click at [563, 218] on icon at bounding box center [558, 212] width 27 height 34
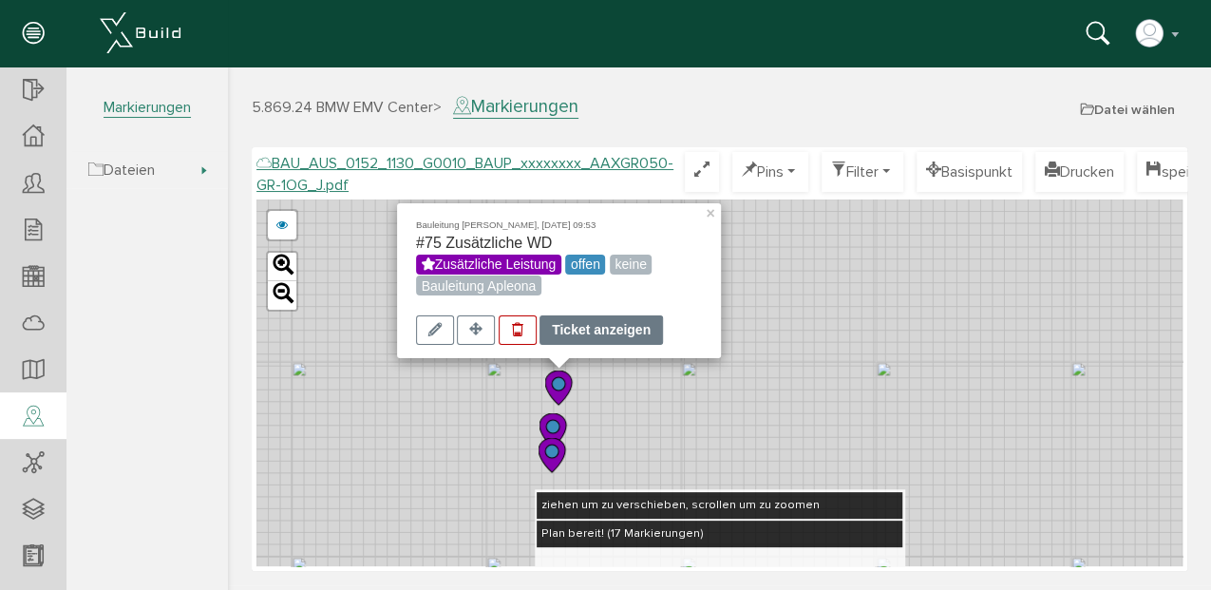
click at [621, 325] on div "Ticket anzeigen" at bounding box center [600, 329] width 123 height 29
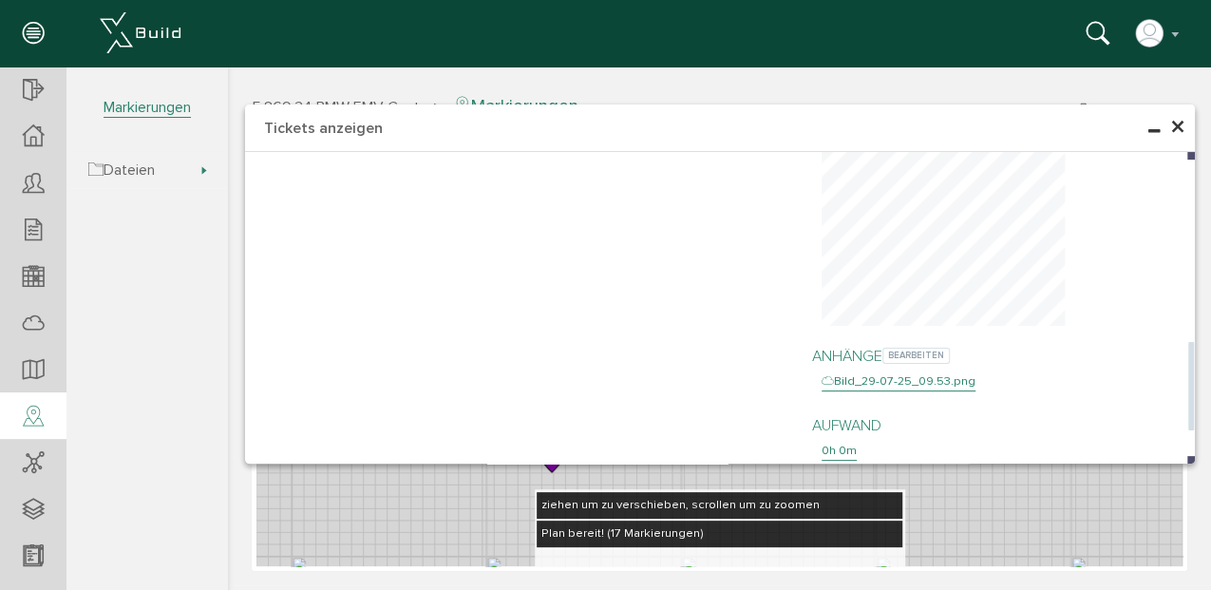
click at [912, 372] on div "Bild_29-07-25_09.53.png" at bounding box center [898, 381] width 154 height 19
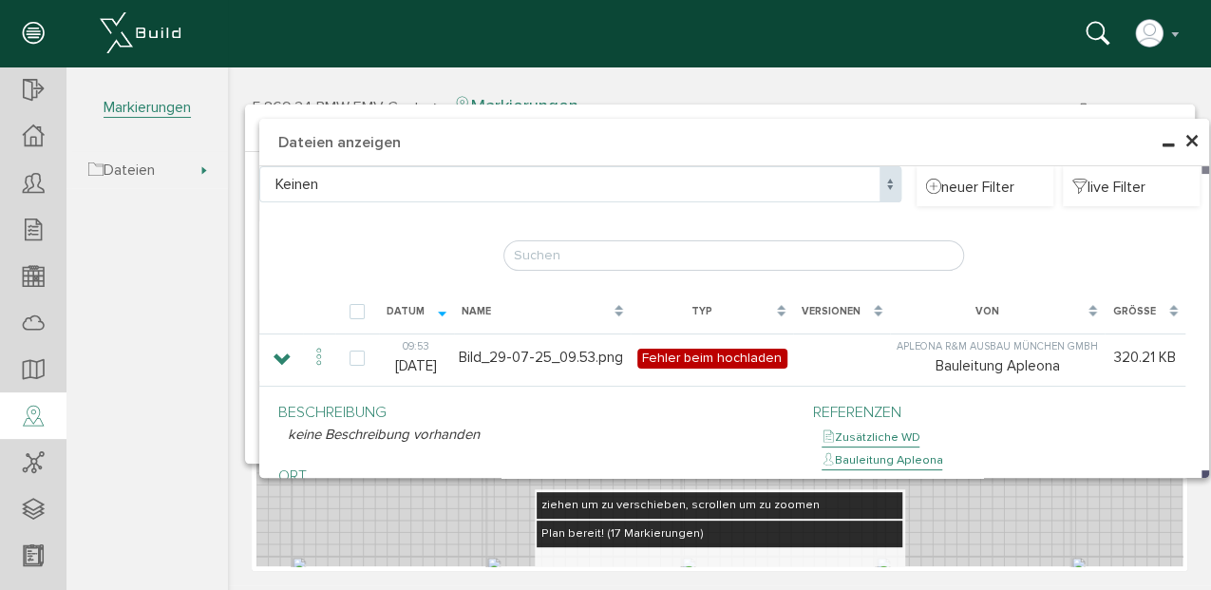
click at [1191, 142] on span "×" at bounding box center [1191, 141] width 15 height 37
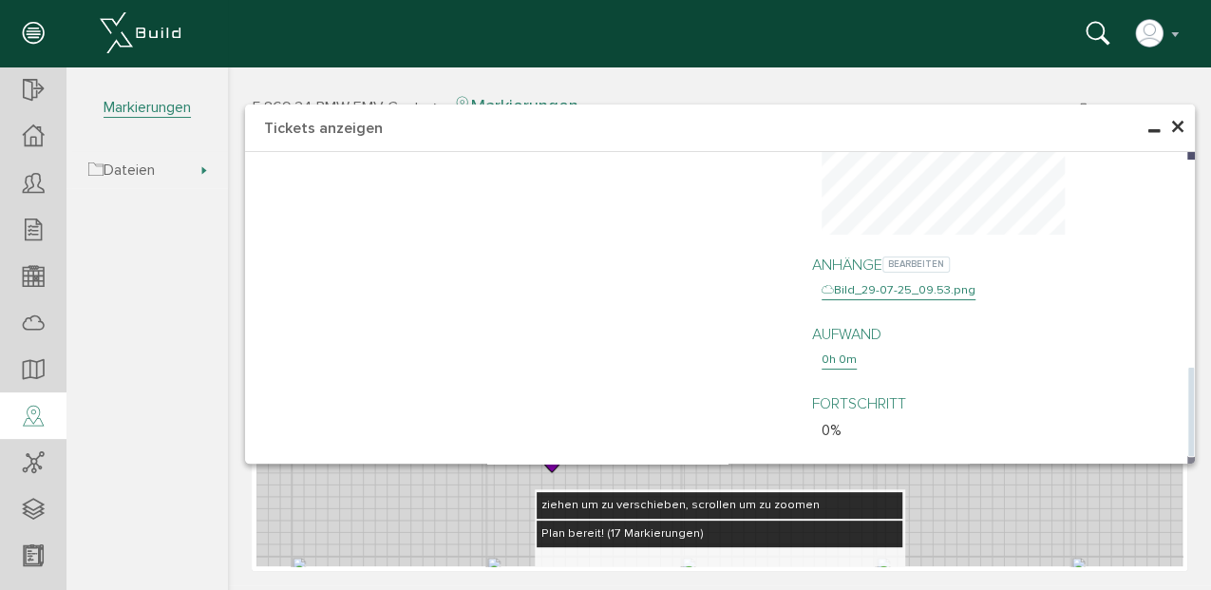
click at [893, 281] on div "Bild_29-07-25_09.53.png" at bounding box center [898, 290] width 154 height 19
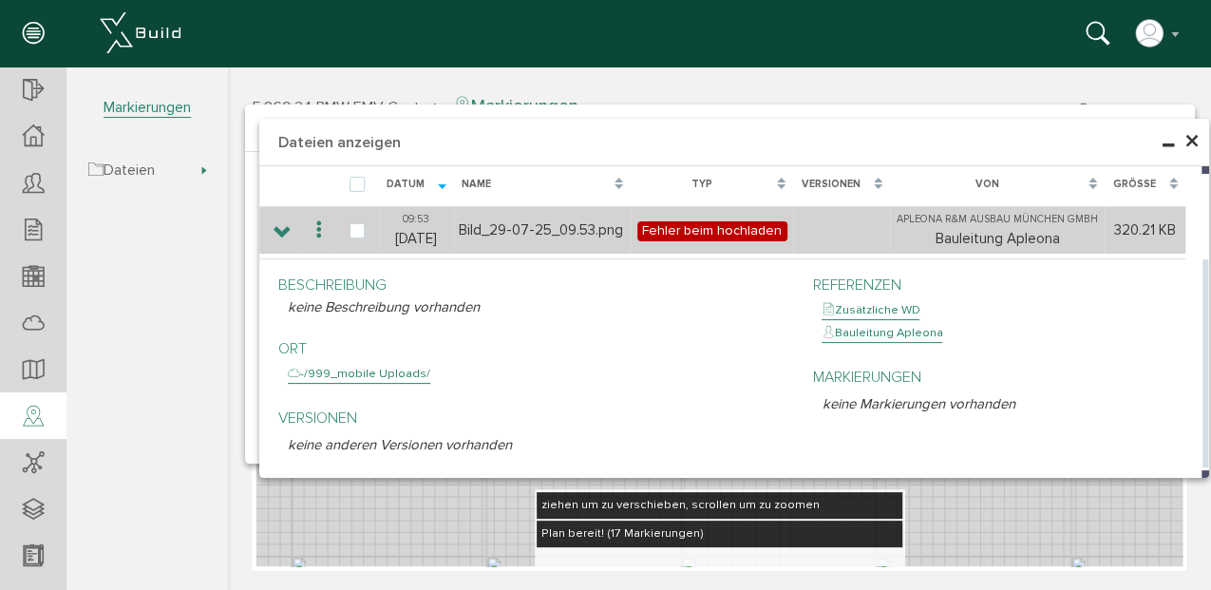
click at [519, 235] on td "Bild_29-07-25_09.53.png" at bounding box center [542, 229] width 177 height 47
click at [539, 224] on td "Bild_29-07-25_09.53.png" at bounding box center [542, 229] width 177 height 47
click at [724, 224] on span "Fehler beim hochladen" at bounding box center [712, 231] width 150 height 20
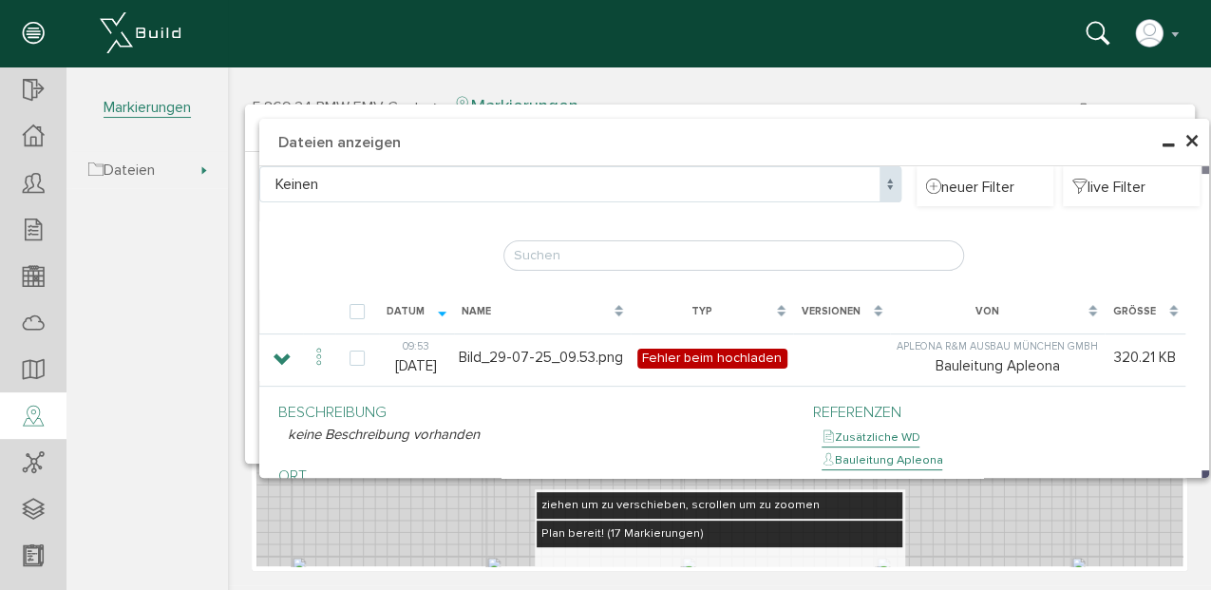
click at [1187, 141] on span "×" at bounding box center [1191, 141] width 15 height 37
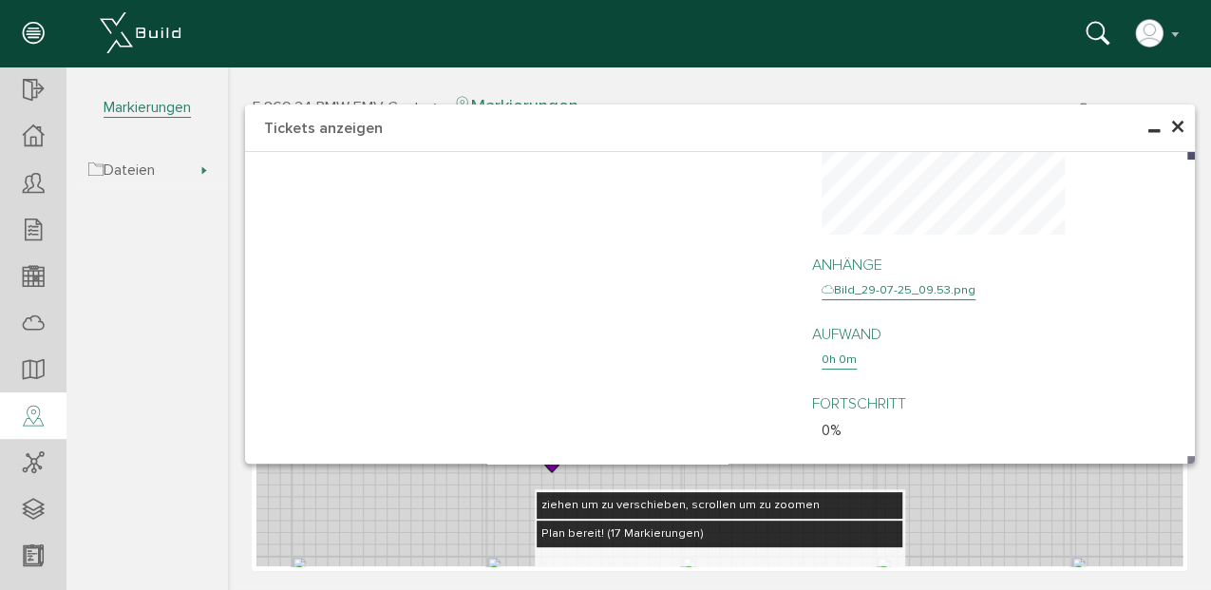
click at [1170, 123] on span "×" at bounding box center [1177, 127] width 15 height 37
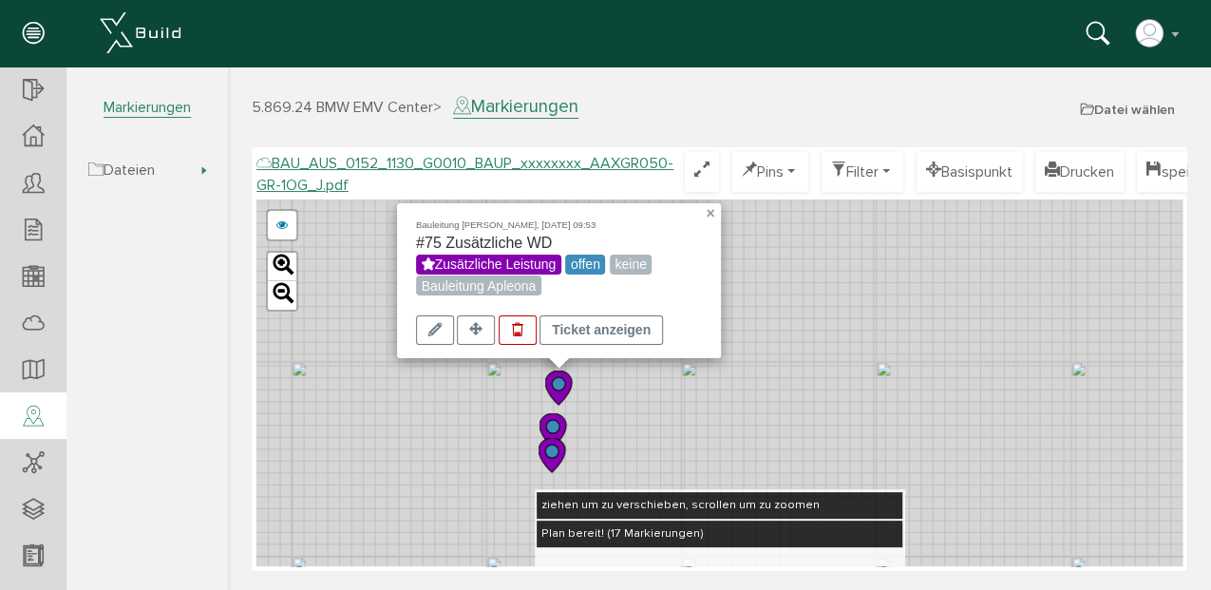
click at [707, 212] on link "×" at bounding box center [712, 209] width 17 height 13
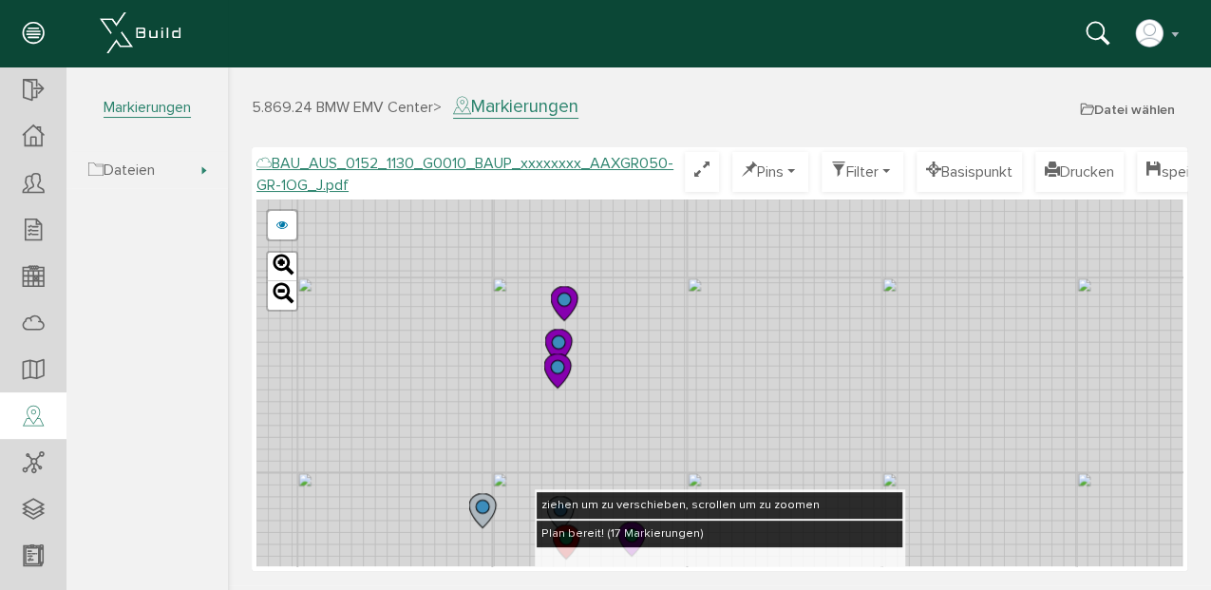
drag, startPoint x: 636, startPoint y: 387, endPoint x: 652, endPoint y: 252, distance: 136.8
click at [656, 252] on div "BAU_AUS_0152_1130_G0010_BAUP_xxxxxxxx_AAXGR050-GR-1OG_E.pdf abbrechen Leaflet" at bounding box center [719, 382] width 926 height 367
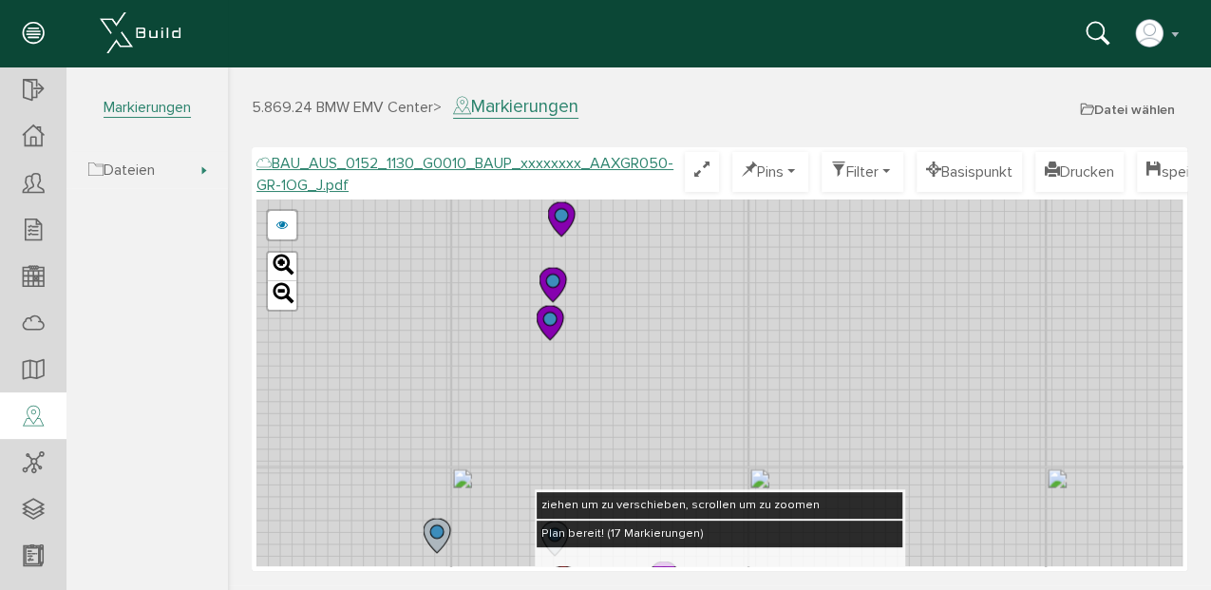
click at [560, 281] on icon at bounding box center [552, 285] width 27 height 34
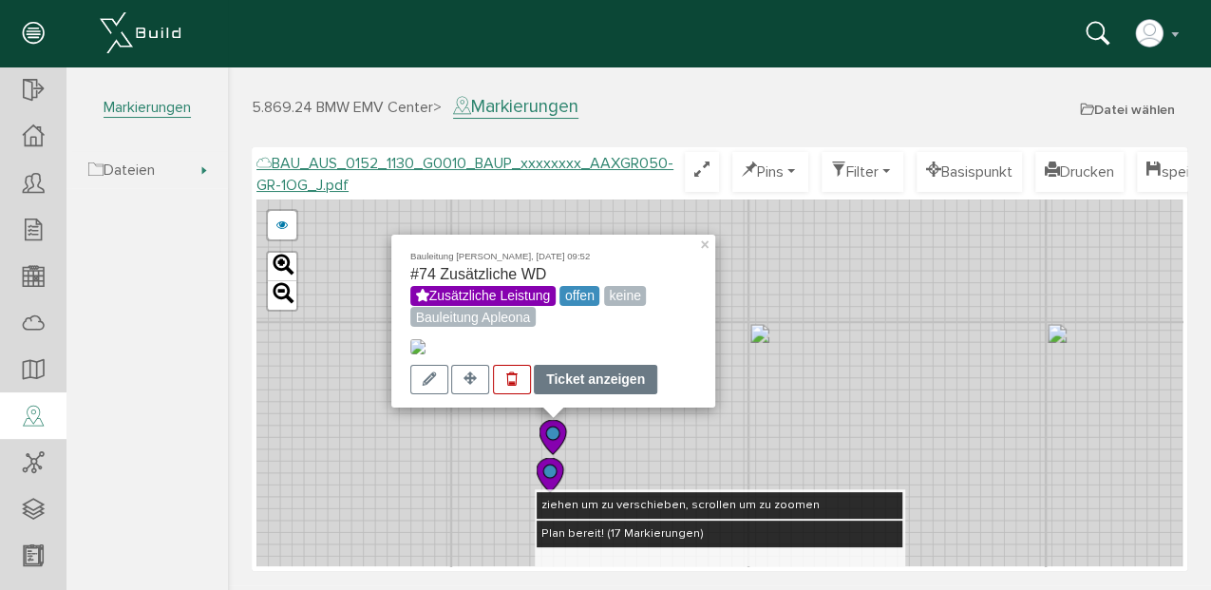
click at [621, 382] on div "Ticket anzeigen" at bounding box center [595, 379] width 123 height 29
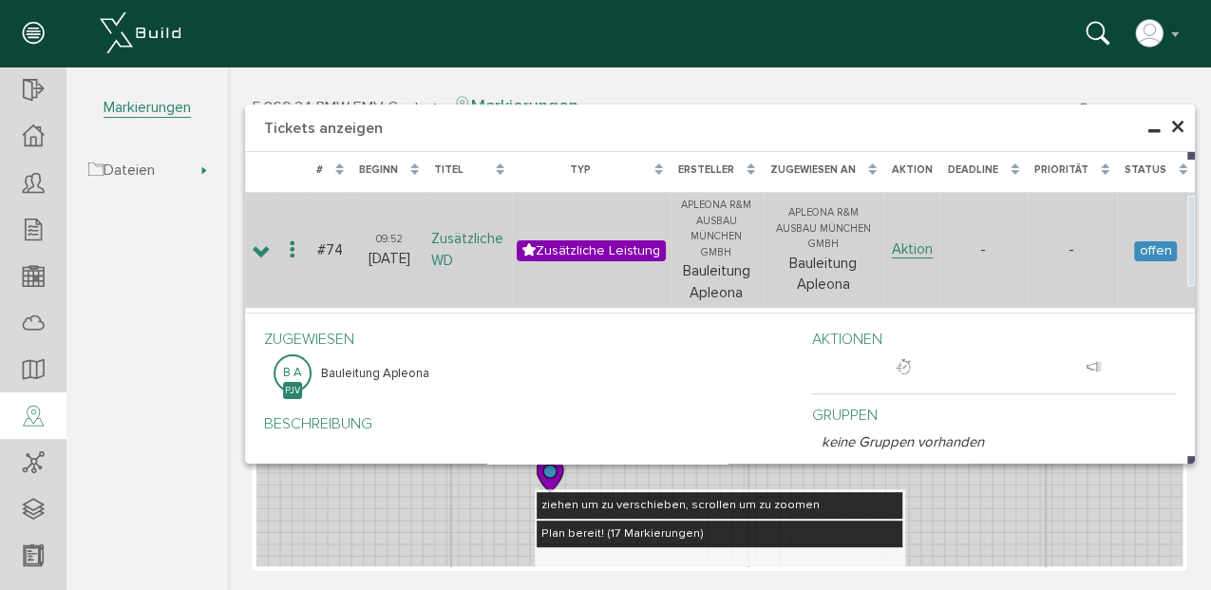
click at [473, 233] on link "Zusätzliche WD" at bounding box center [467, 250] width 72 height 40
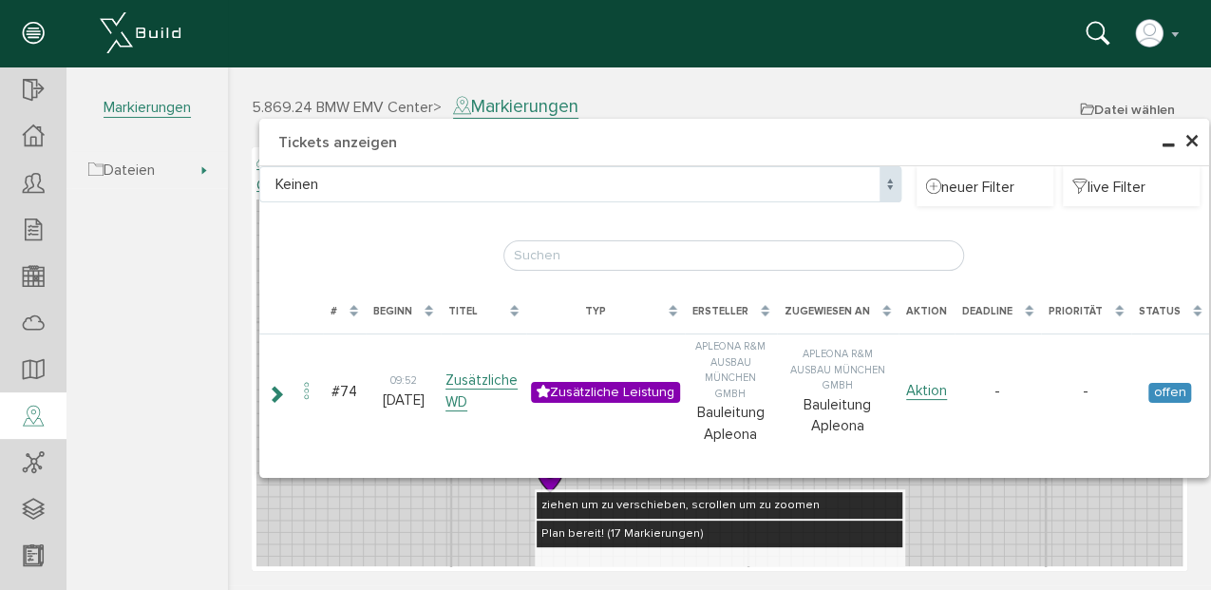
click at [1195, 148] on span "×" at bounding box center [1191, 141] width 15 height 37
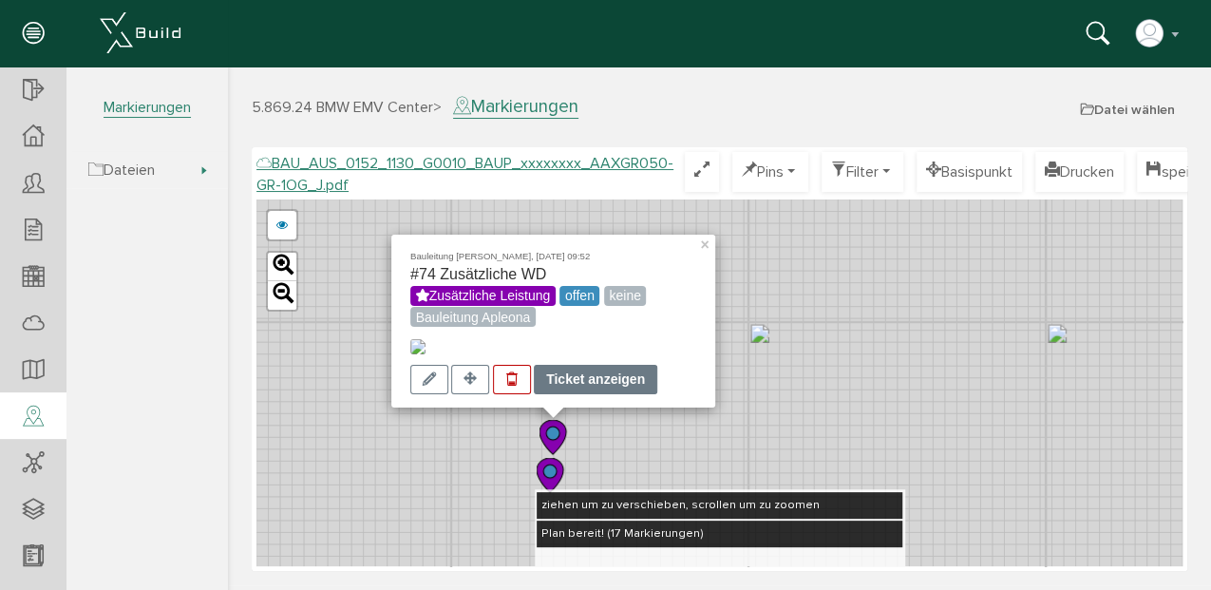
click at [568, 375] on div "Ticket anzeigen" at bounding box center [595, 379] width 123 height 29
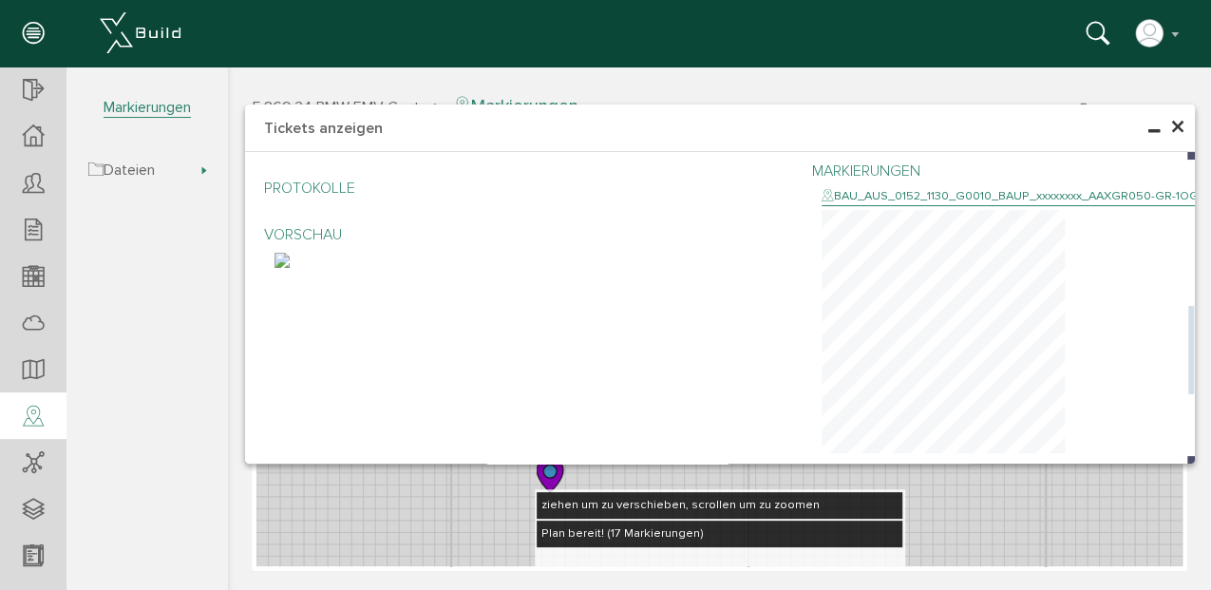
click at [290, 268] on img at bounding box center [281, 260] width 15 height 15
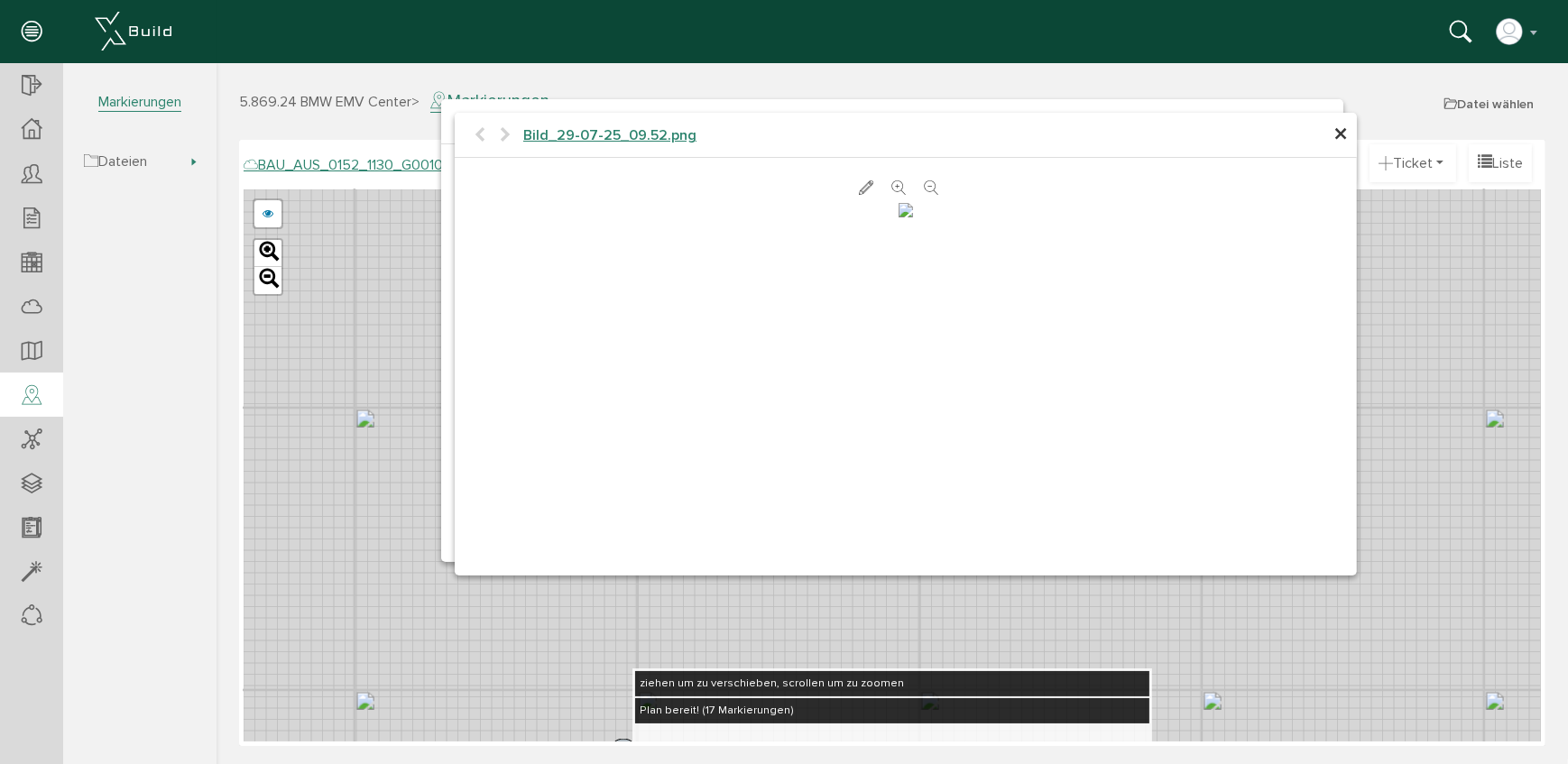
scroll to position [0, 0]
click at [1192, 51] on header "Bauleitung Apleona Konto deaktivieren Passwort ändern über XBuild XBuild neu ei…" at bounding box center [784, 31] width 1568 height 63
drag, startPoint x: 1167, startPoint y: 127, endPoint x: 1169, endPoint y: 143, distance: 16.1
click at [1161, 138] on h4 "Bild_29-07-25_09.52.png" at bounding box center [906, 136] width 903 height 46
drag, startPoint x: 767, startPoint y: 125, endPoint x: 697, endPoint y: 188, distance: 94.2
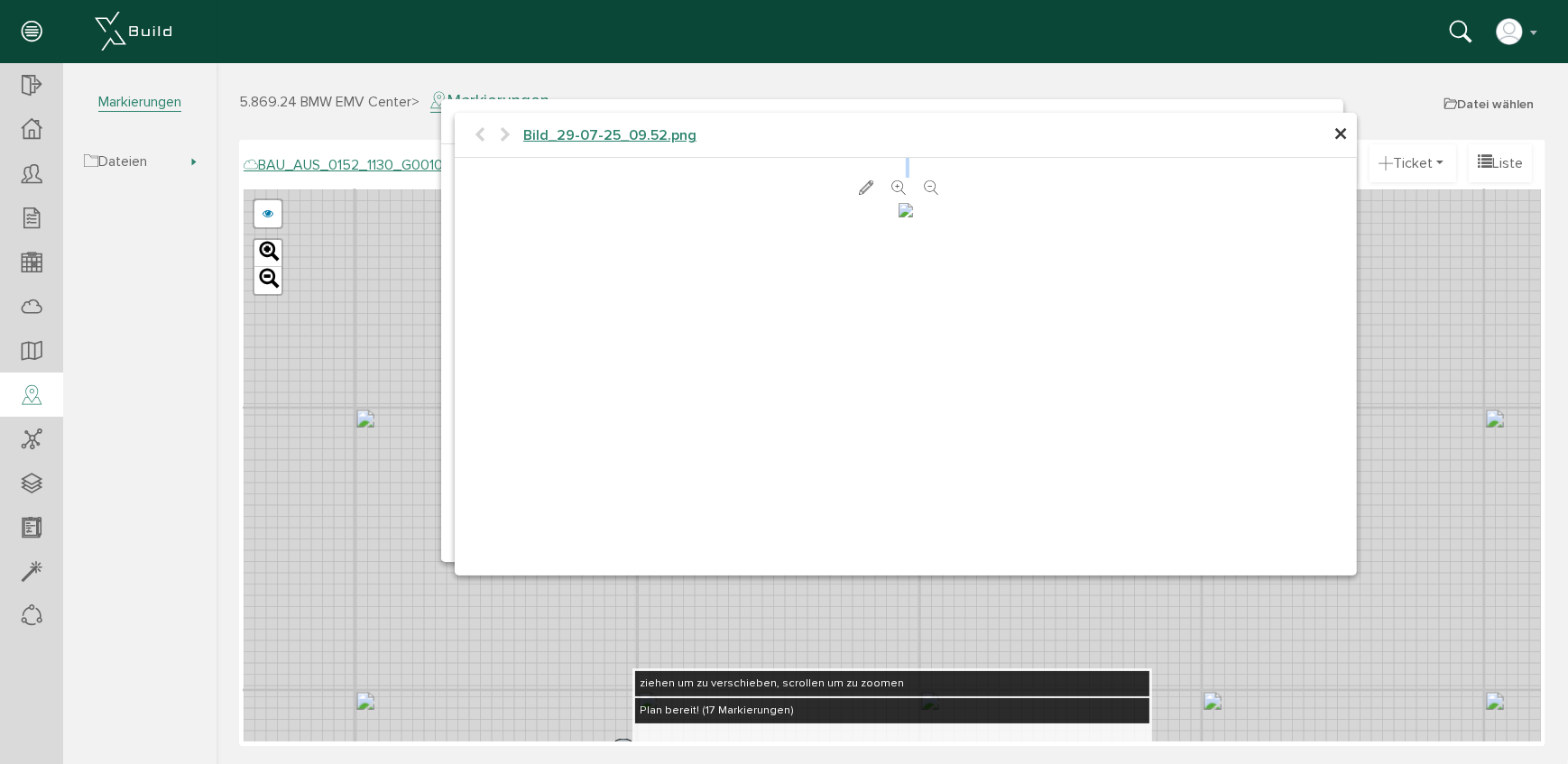
click at [697, 188] on div "× Bild_29-07-25_09.52.png abbrechen" at bounding box center [906, 344] width 903 height 463
click at [1337, 135] on span "×" at bounding box center [1340, 134] width 14 height 35
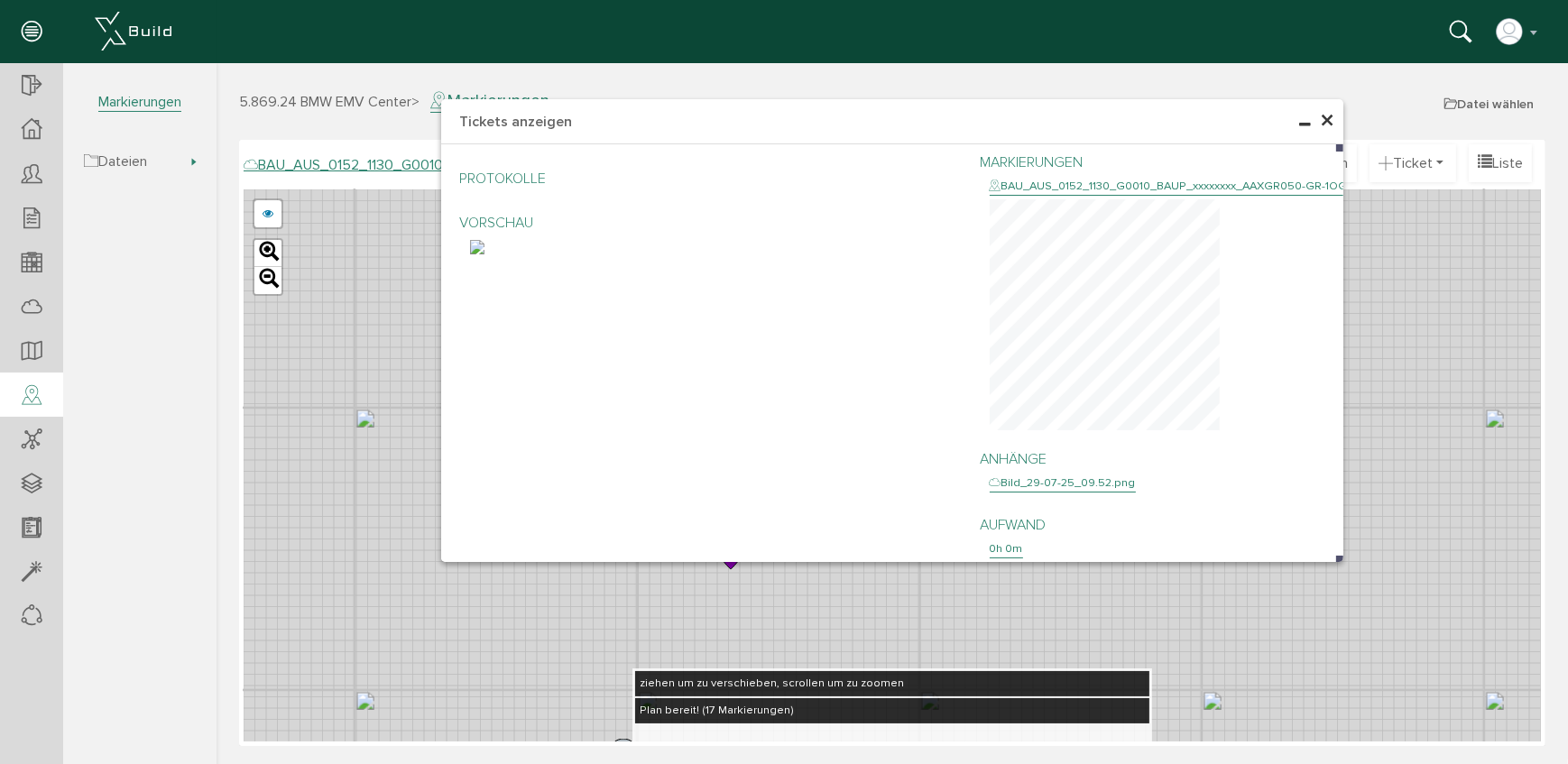
click at [682, 108] on h4 "Tickets anzeigen" at bounding box center [891, 121] width 903 height 45
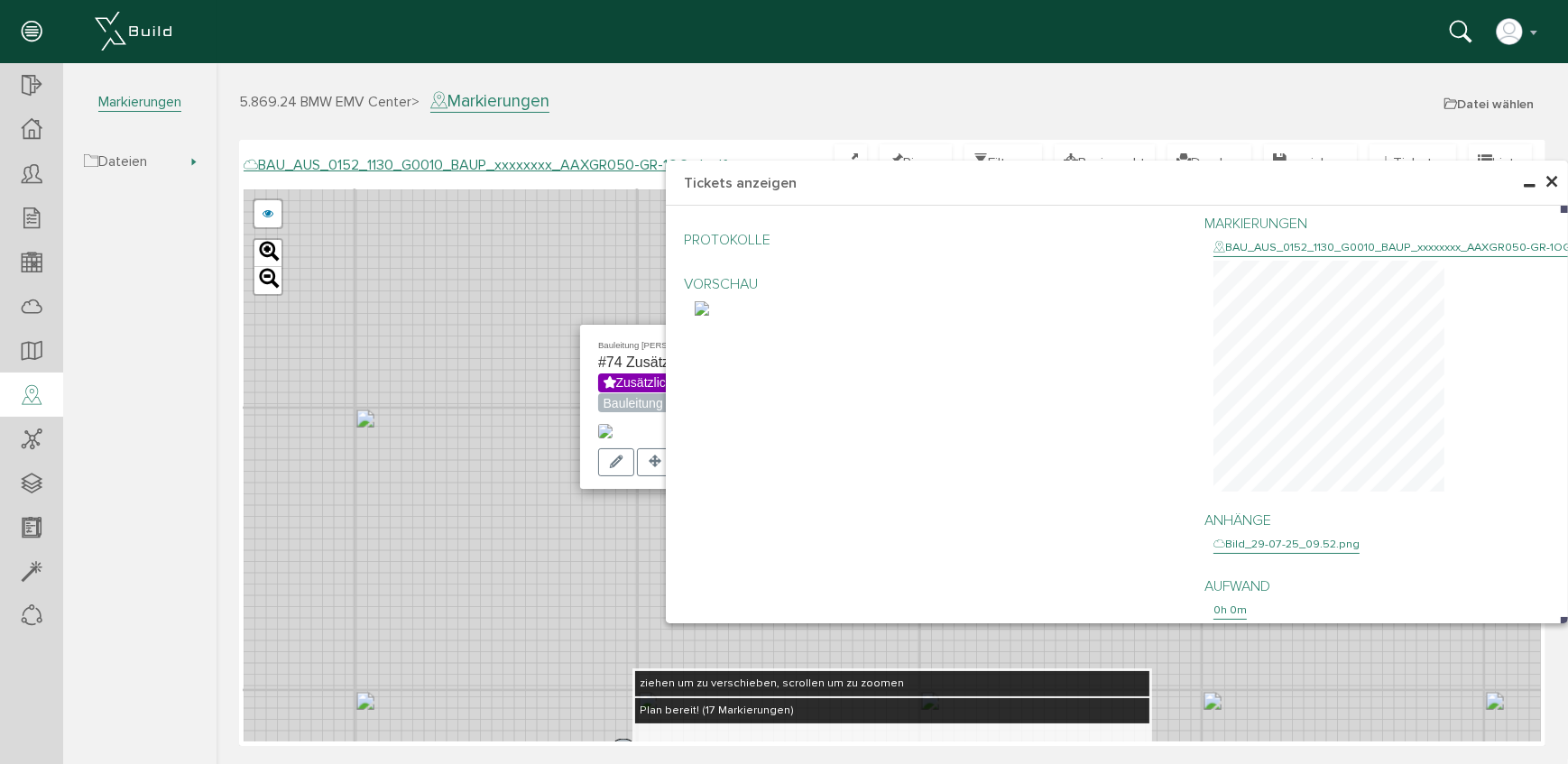
drag, startPoint x: 668, startPoint y: 119, endPoint x: 983, endPoint y: 160, distance: 317.7
click at [991, 171] on h4 "Tickets anzeigen" at bounding box center [1117, 182] width 903 height 45
click at [921, 181] on h4 "Tickets anzeigen" at bounding box center [1117, 183] width 903 height 45
click at [1549, 187] on span "×" at bounding box center [1551, 183] width 14 height 35
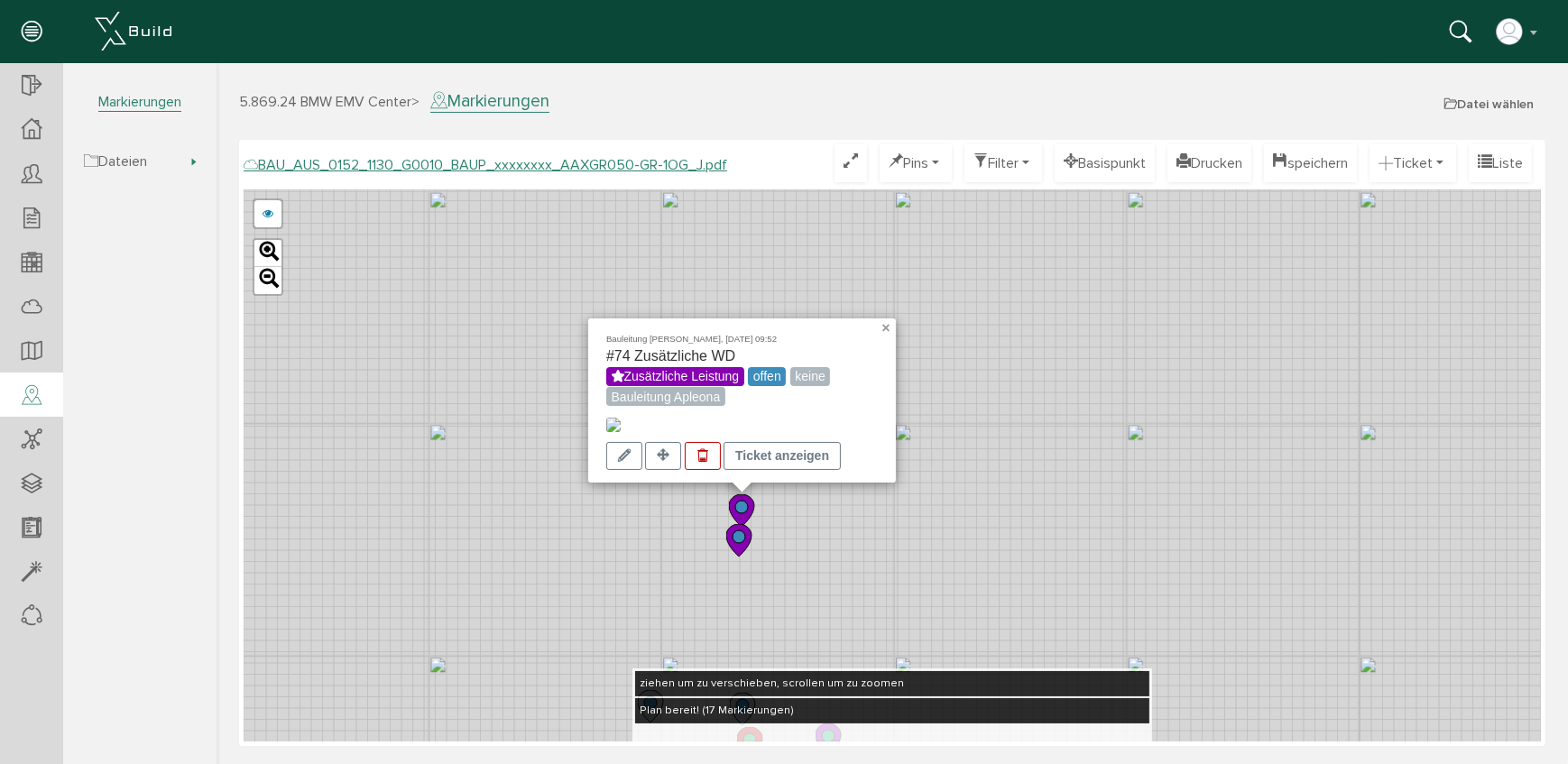
click at [887, 318] on link "×" at bounding box center [887, 324] width 16 height 12
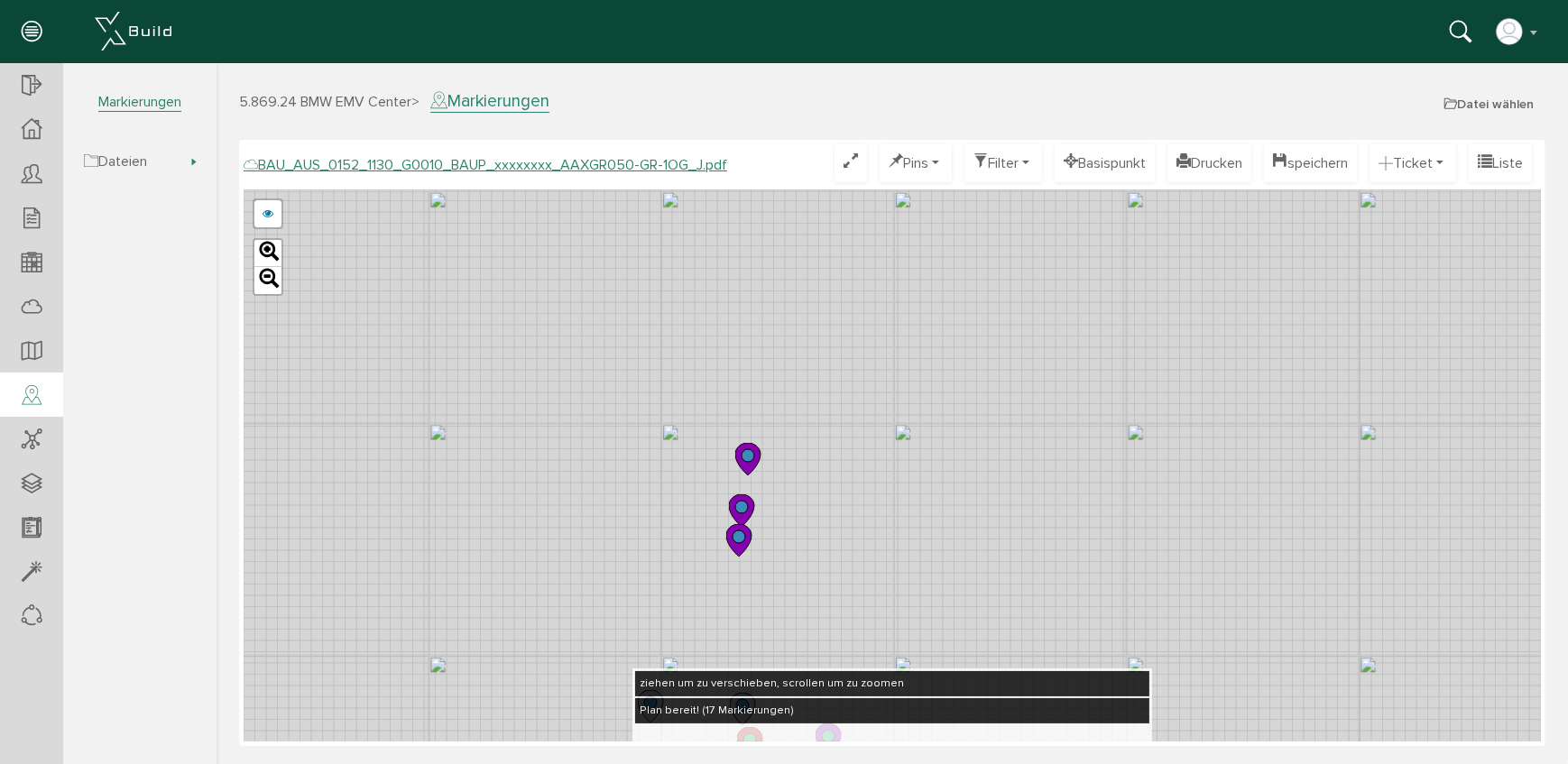
click at [747, 461] on icon at bounding box center [747, 459] width 26 height 32
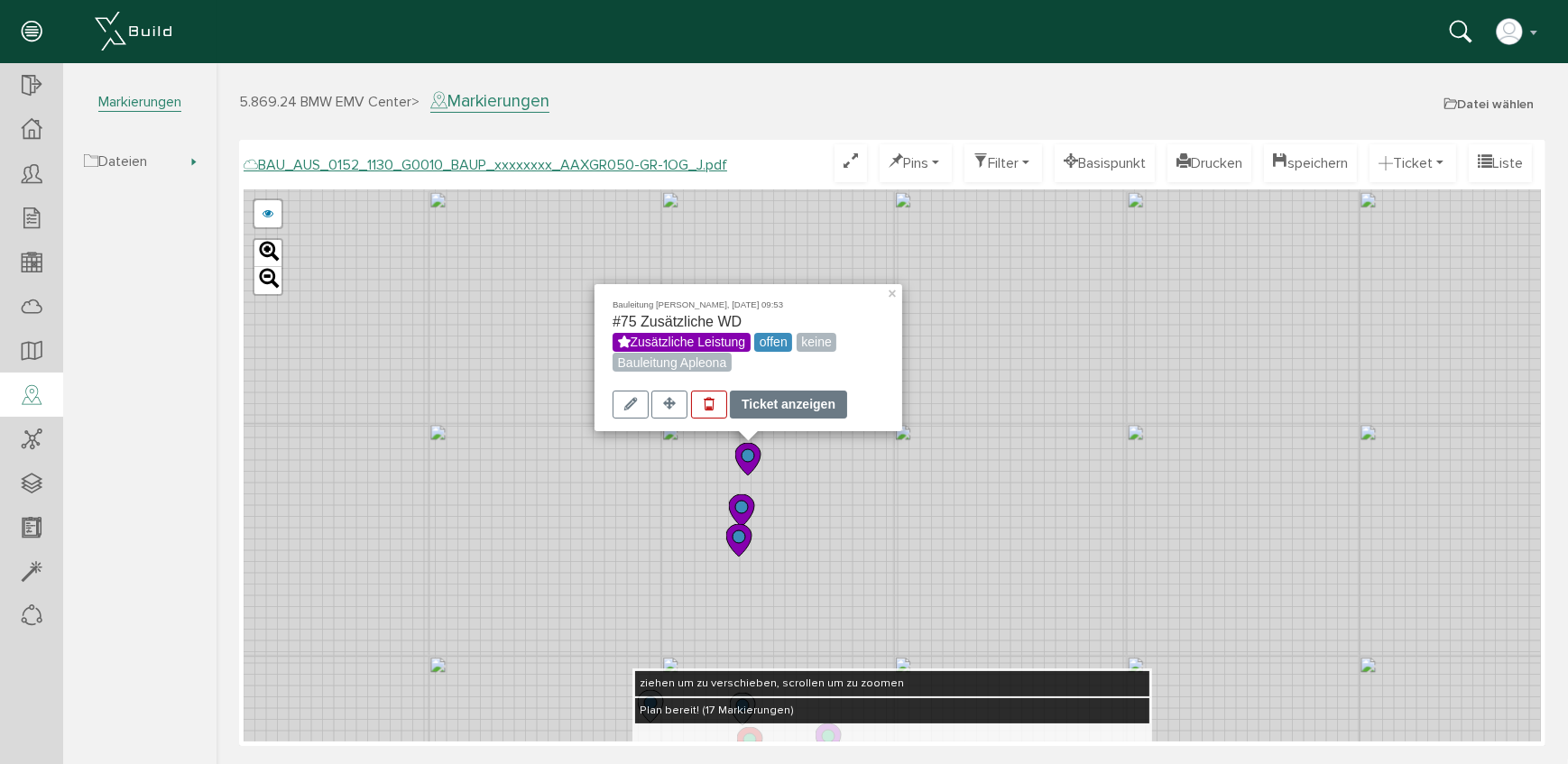
click at [802, 404] on div "Ticket anzeigen" at bounding box center [787, 404] width 117 height 28
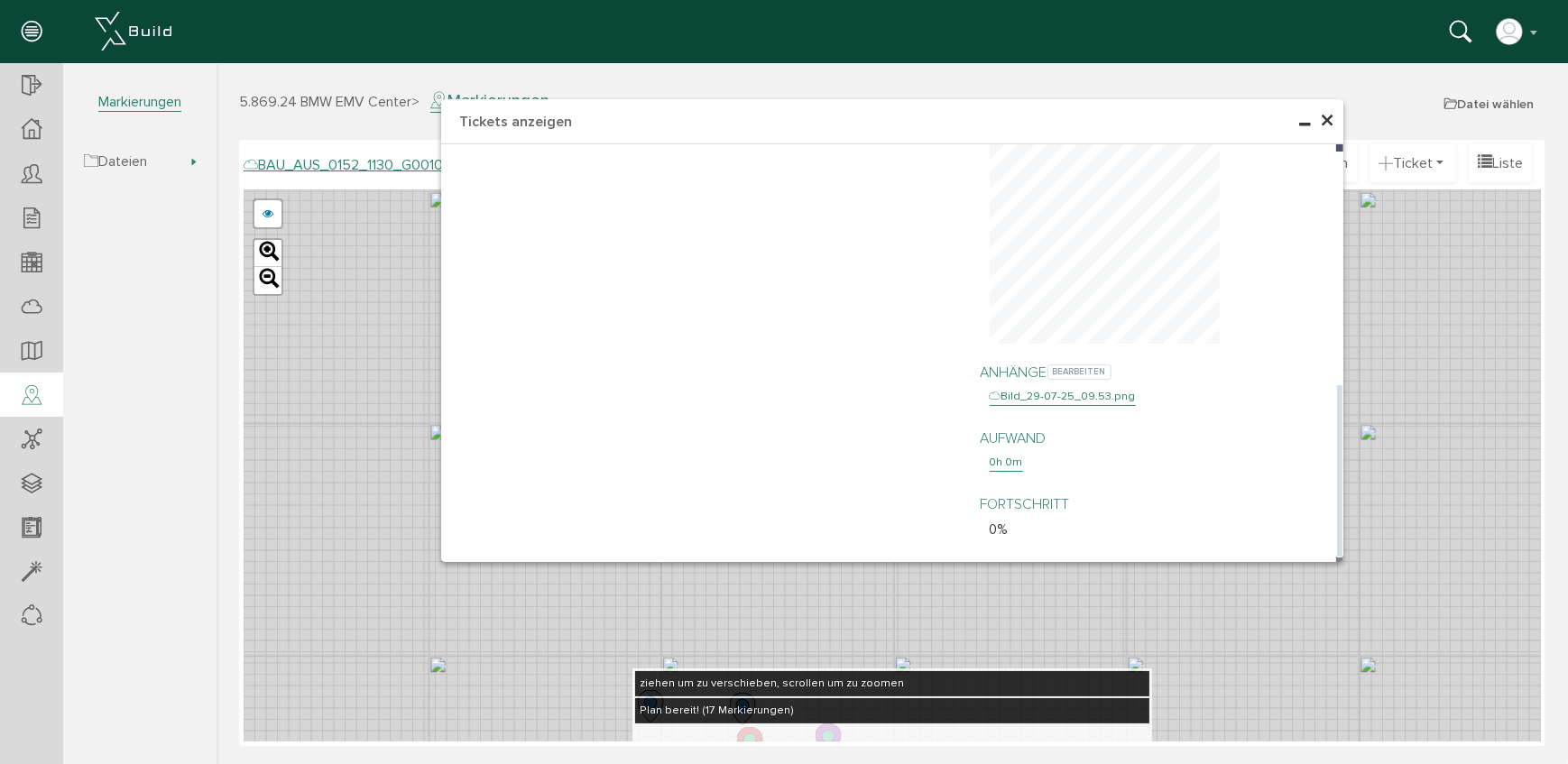
click at [1067, 388] on div "Bild_29-07-25_09.53.png" at bounding box center [1062, 396] width 146 height 18
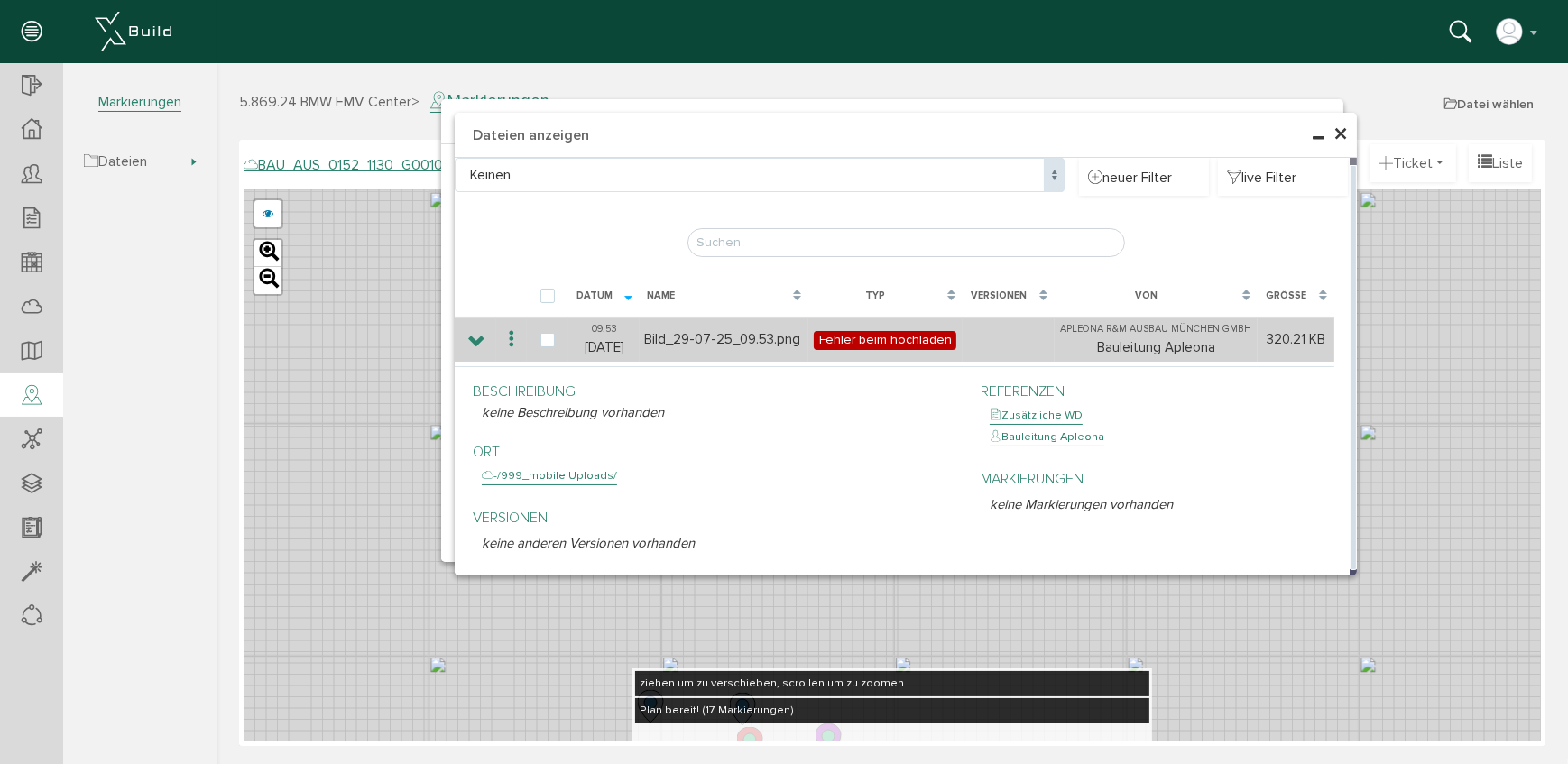
click at [733, 340] on td "Bild_29-07-25_09.53.png" at bounding box center [722, 338] width 168 height 45
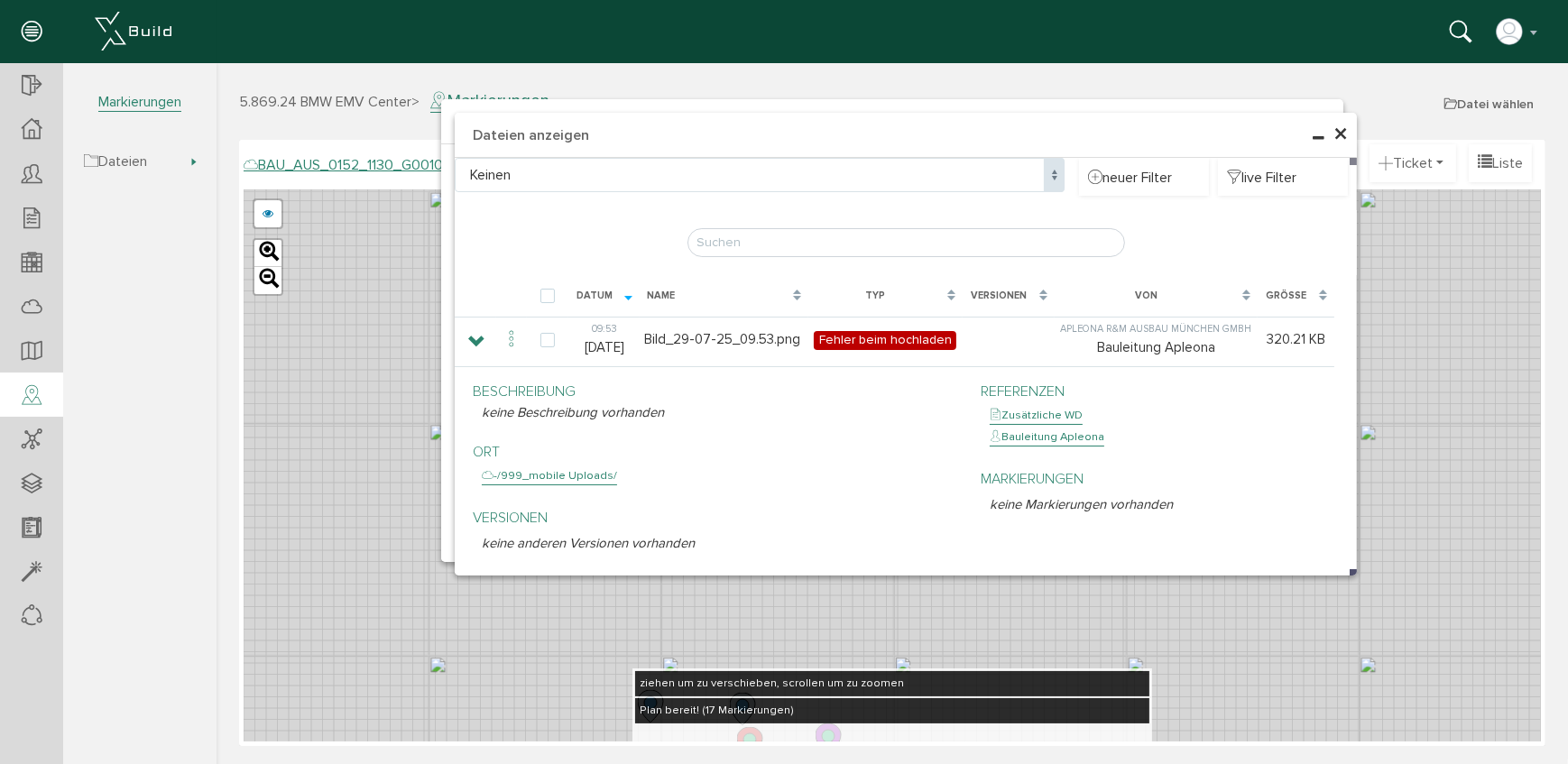
click at [1348, 135] on h4 "Dateien anzeigen" at bounding box center [906, 135] width 903 height 45
click at [1335, 133] on span "×" at bounding box center [1340, 134] width 14 height 35
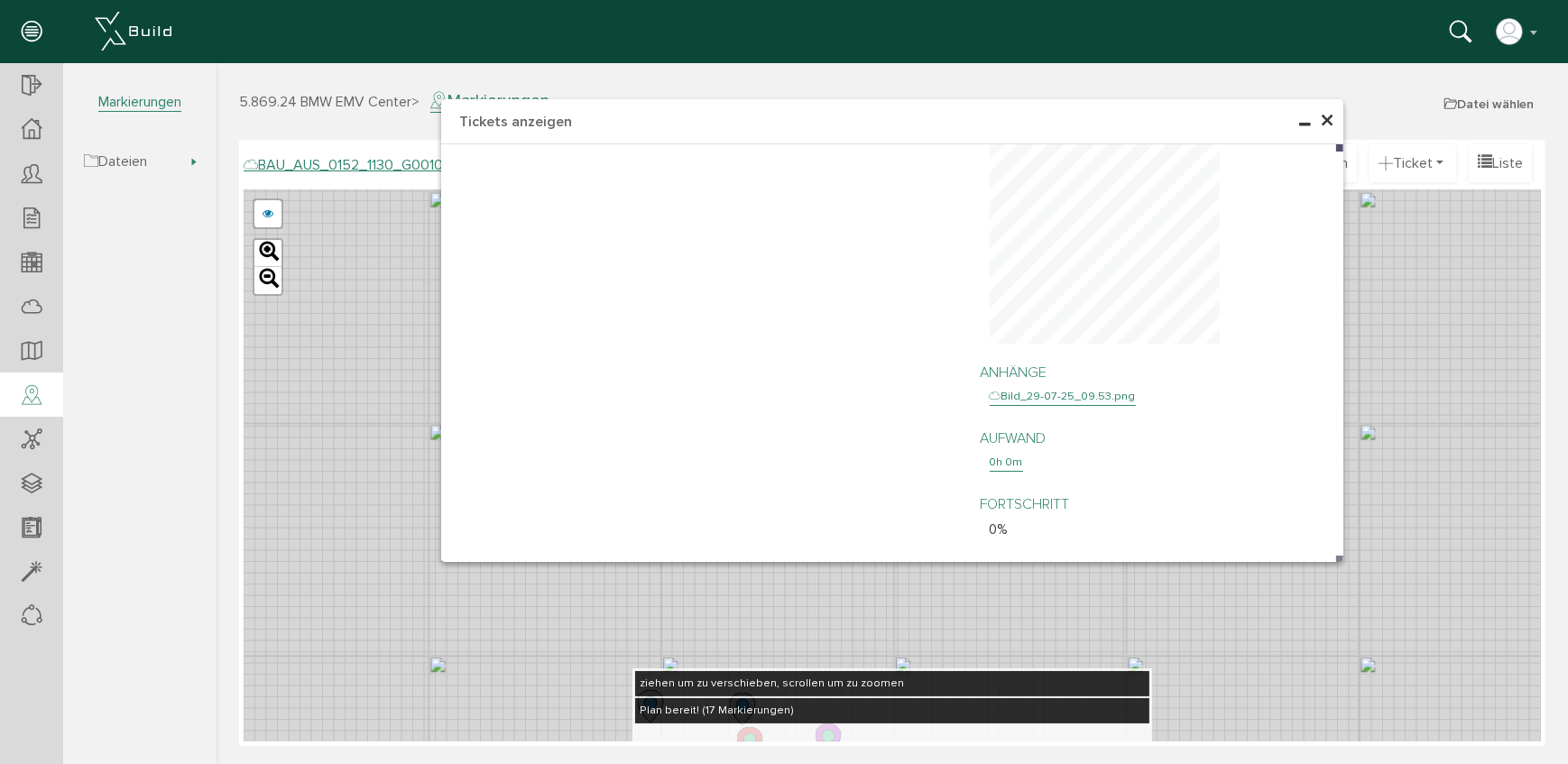
click at [1326, 121] on span "×" at bounding box center [1326, 121] width 14 height 35
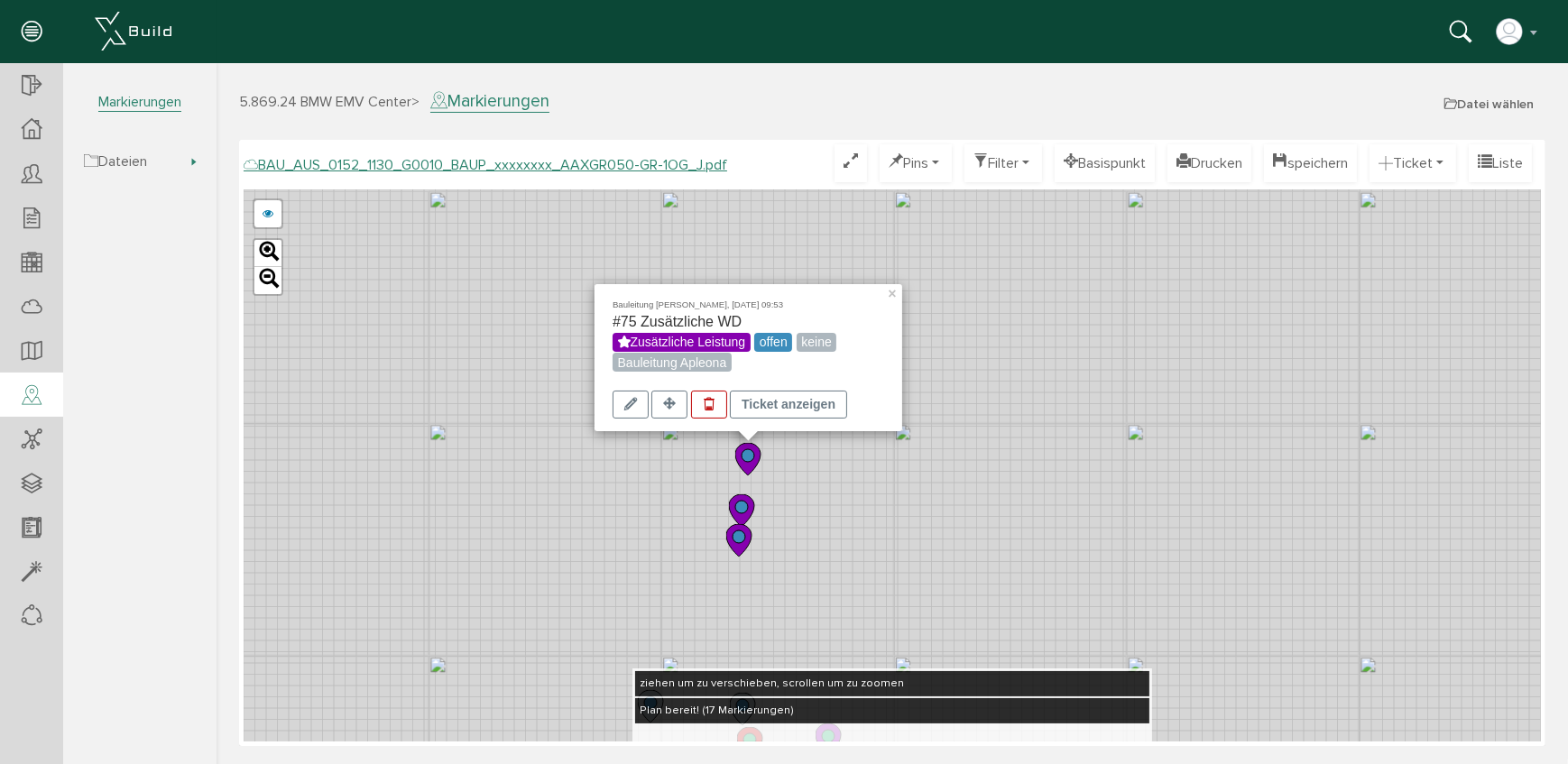
click at [744, 506] on circle at bounding box center [740, 506] width 12 height 12
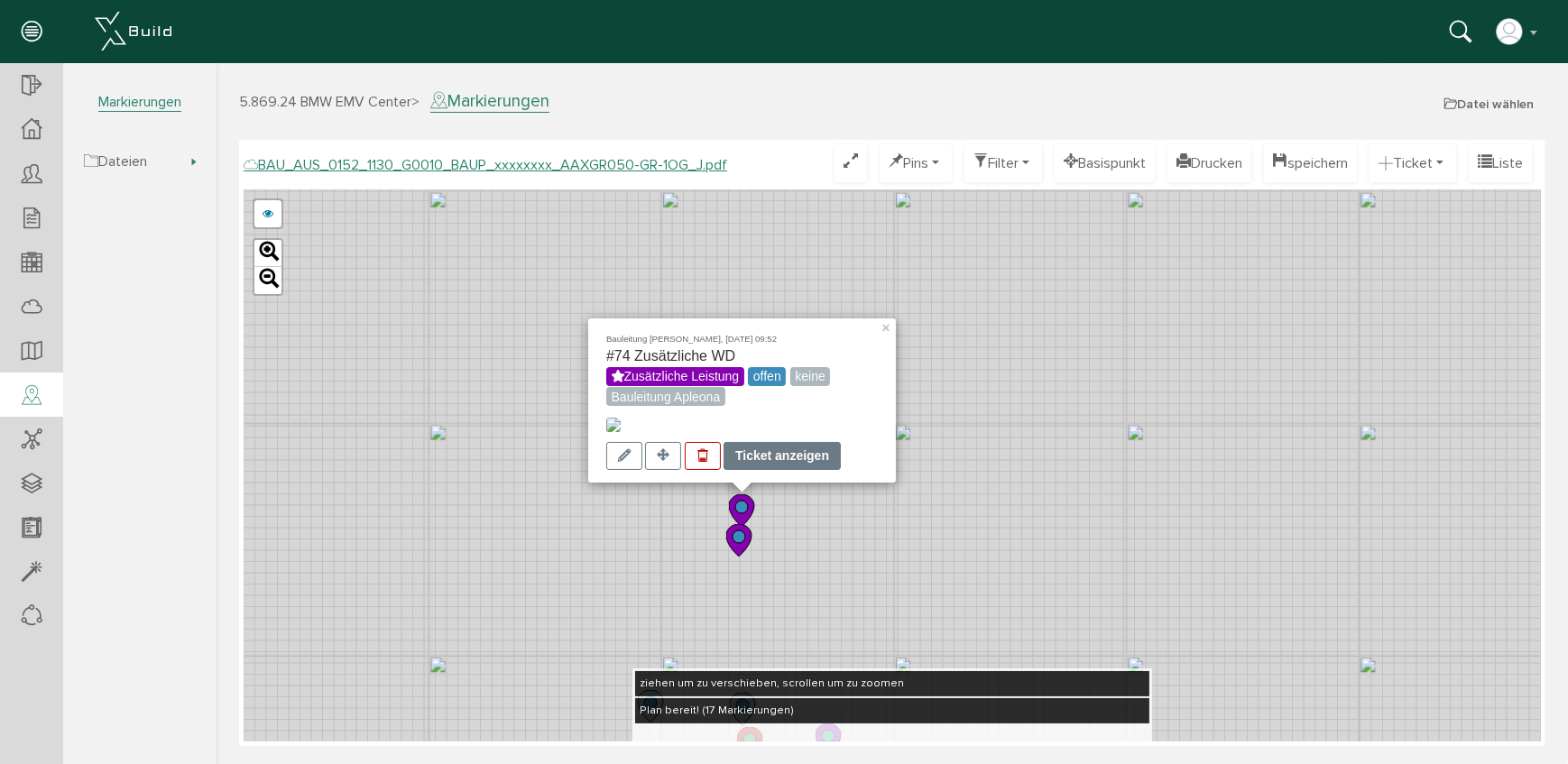
click at [806, 463] on div "Ticket anzeigen" at bounding box center [781, 455] width 117 height 28
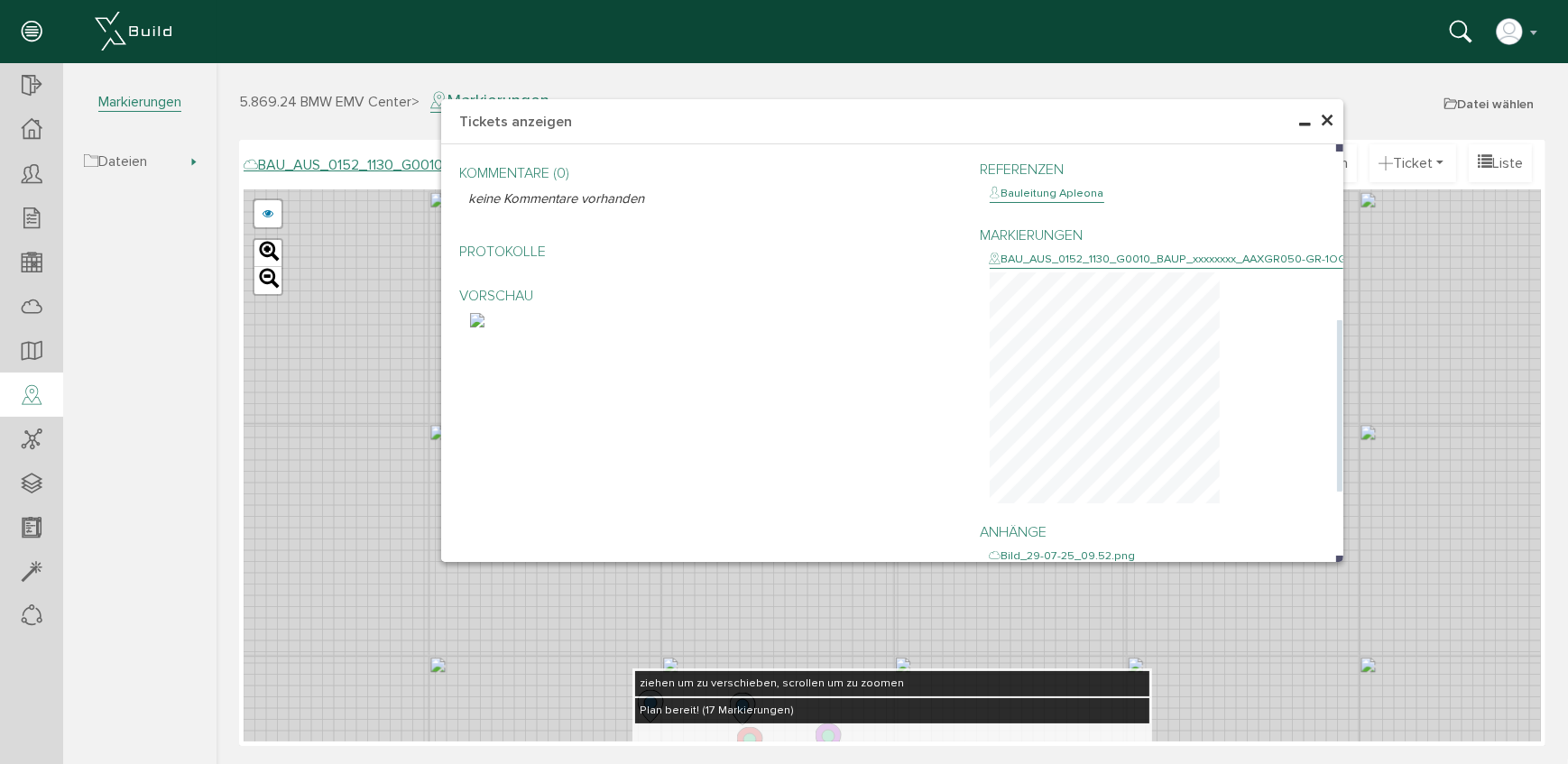
click at [484, 328] on img at bounding box center [476, 320] width 14 height 14
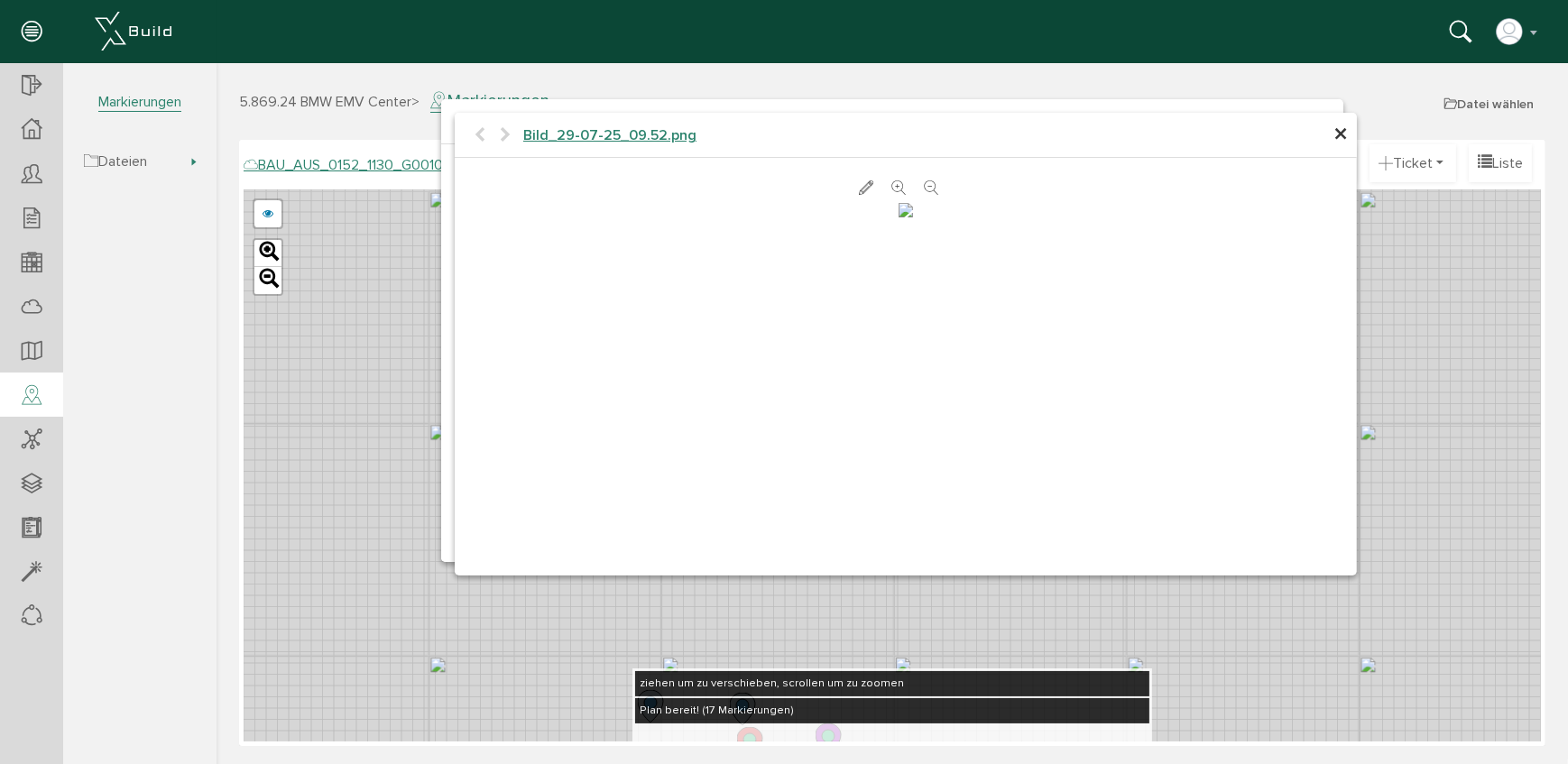
click at [1343, 140] on span "×" at bounding box center [1340, 134] width 14 height 35
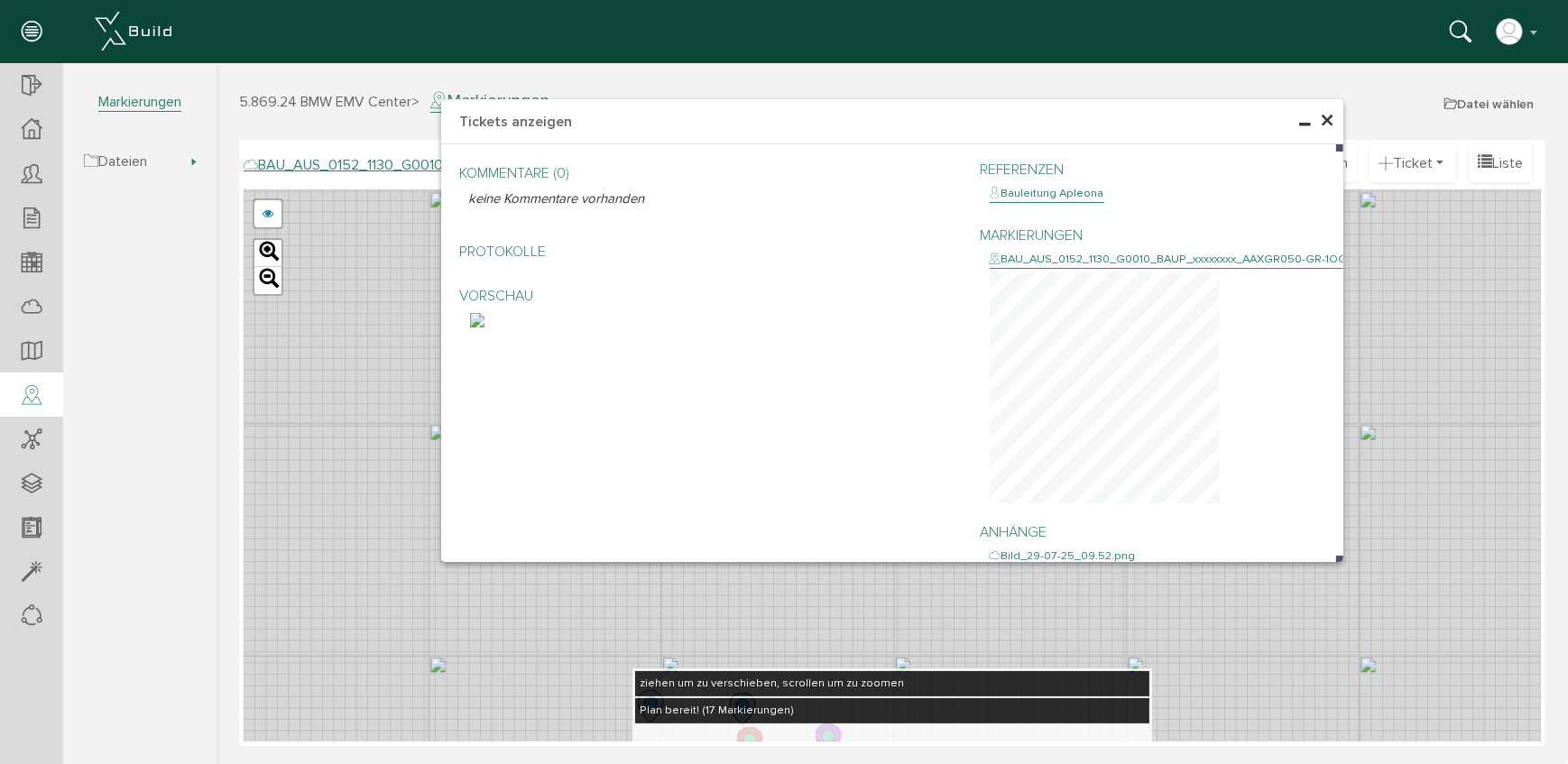
click at [1326, 121] on span "×" at bounding box center [1326, 121] width 14 height 35
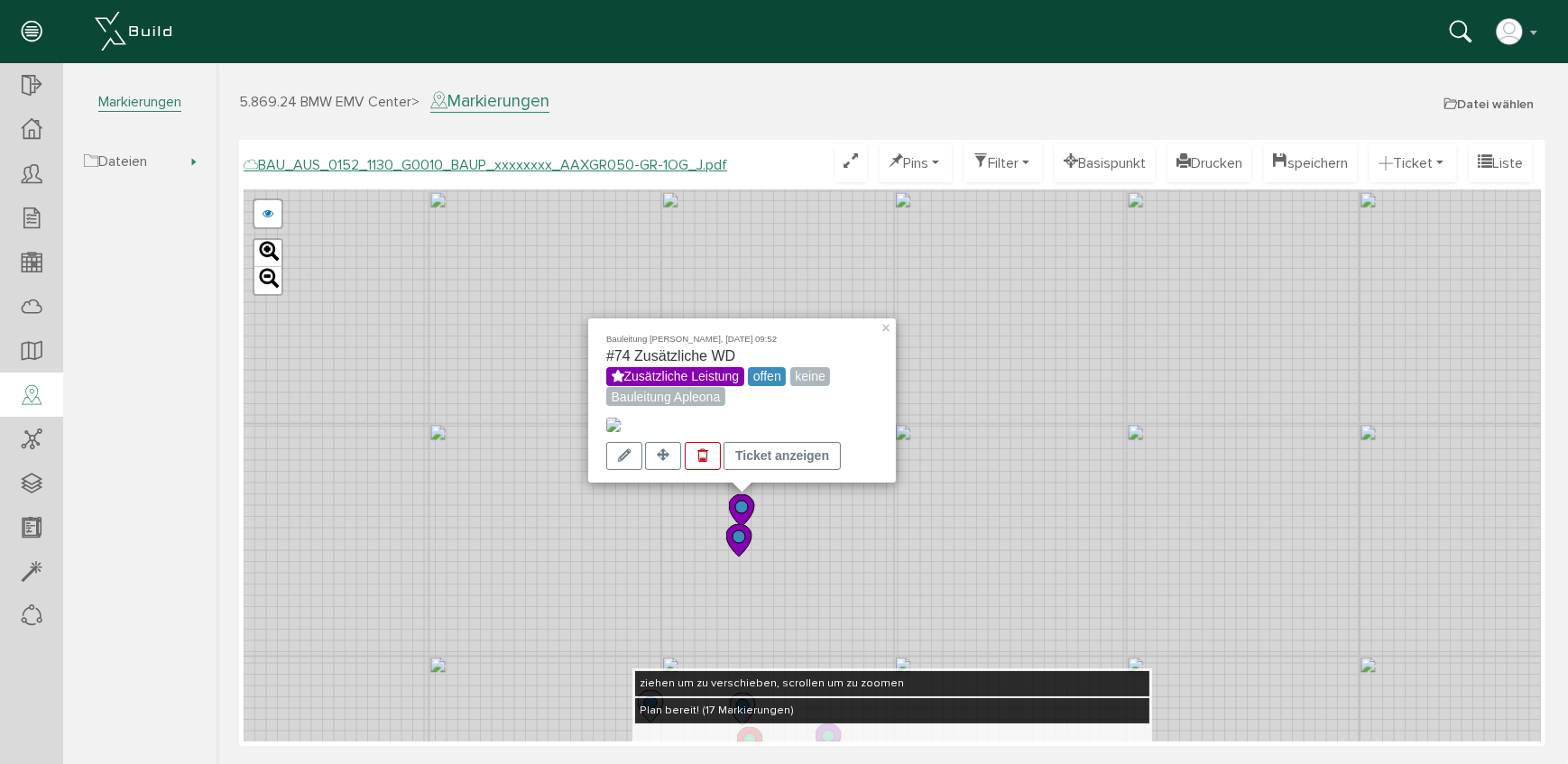
drag, startPoint x: 884, startPoint y: 296, endPoint x: 850, endPoint y: 344, distance: 58.8
click at [884, 318] on link "×" at bounding box center [887, 324] width 16 height 12
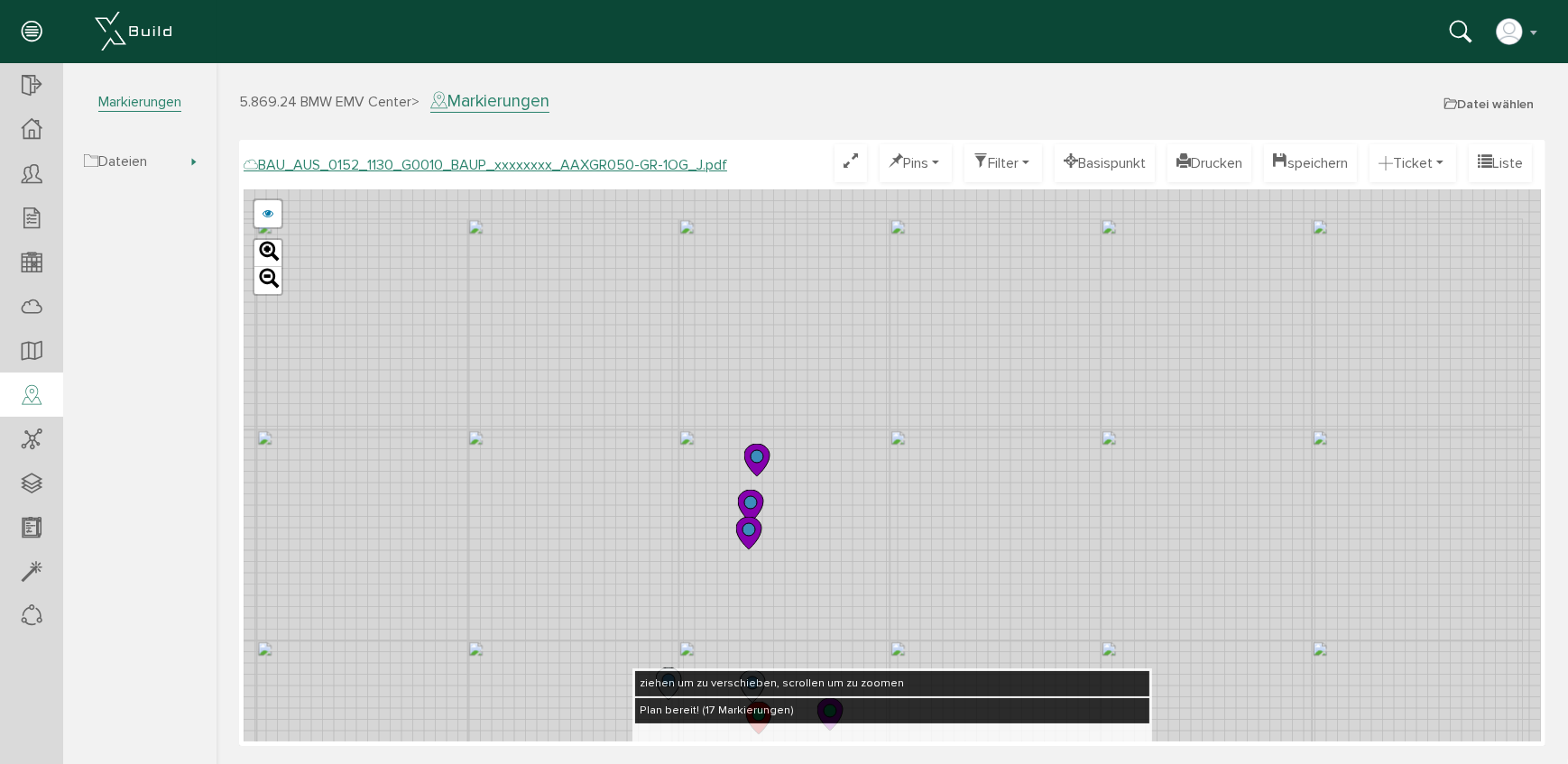
click at [754, 541] on icon at bounding box center [748, 533] width 26 height 32
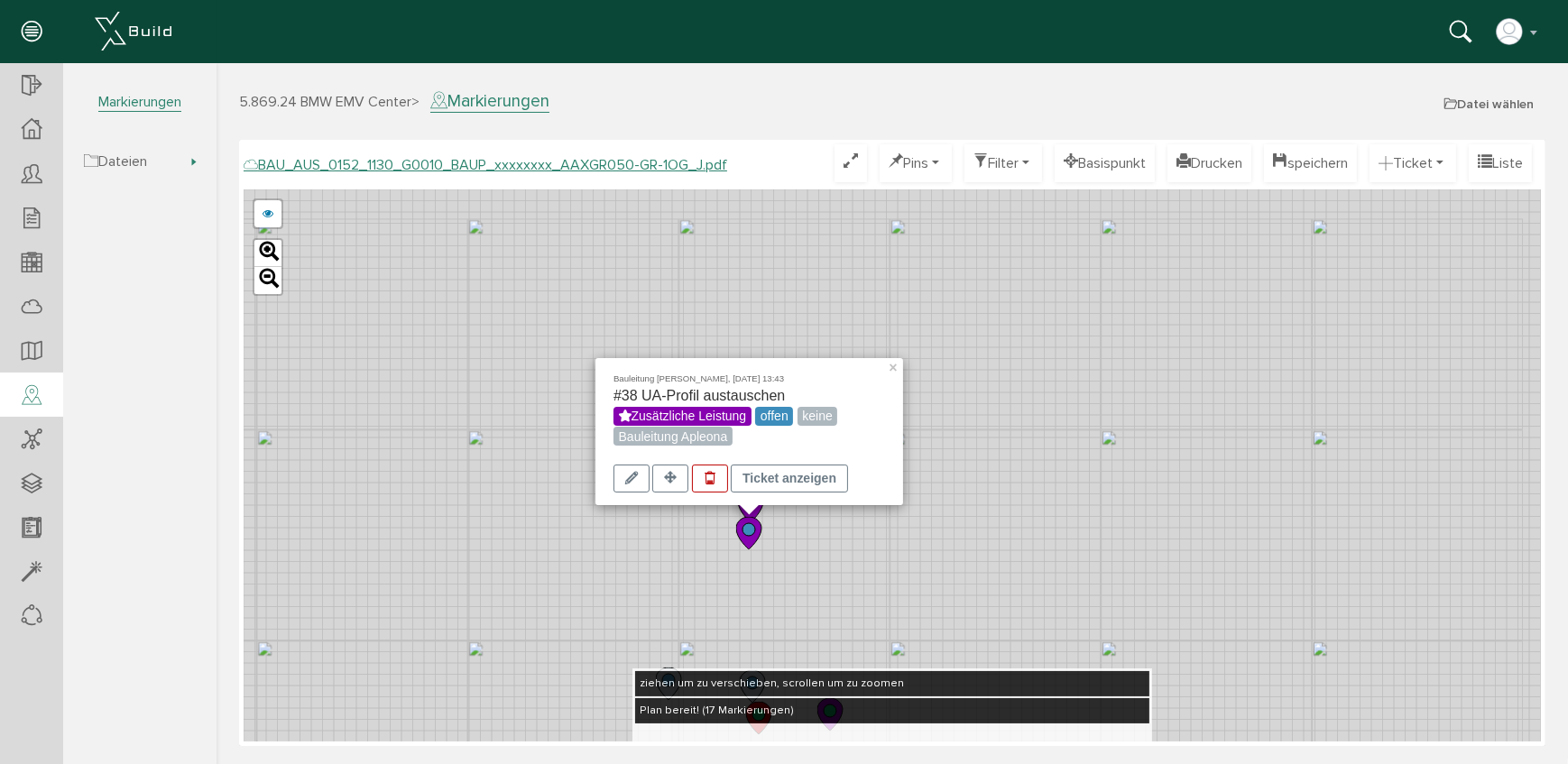
click at [1030, 467] on div "Bauleitung [PERSON_NAME], [DATE] 13:43 #38 UA-Profil austauschen Zusätzliche Le…" at bounding box center [891, 465] width 1298 height 552
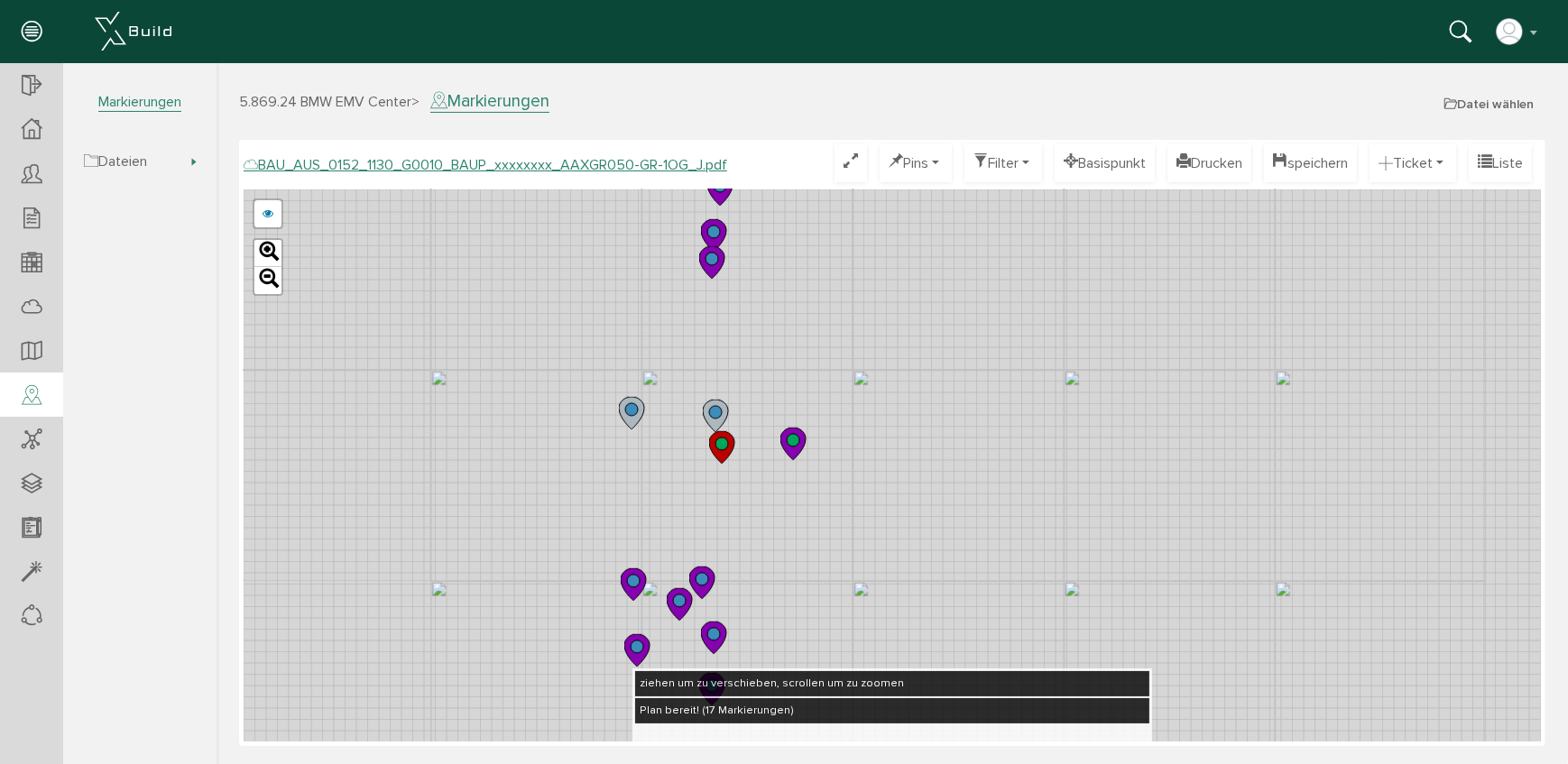
drag, startPoint x: 991, startPoint y: 459, endPoint x: 956, endPoint y: 181, distance: 280.2
click at [956, 181] on div "BAU_AUS_0152_1130_G0010_BAUP_xxxxxxxx_AAXGR050-GR-1OG_J.pdf Optimieren Pins nur…" at bounding box center [891, 443] width 1298 height 598
click at [630, 414] on circle at bounding box center [630, 409] width 12 height 12
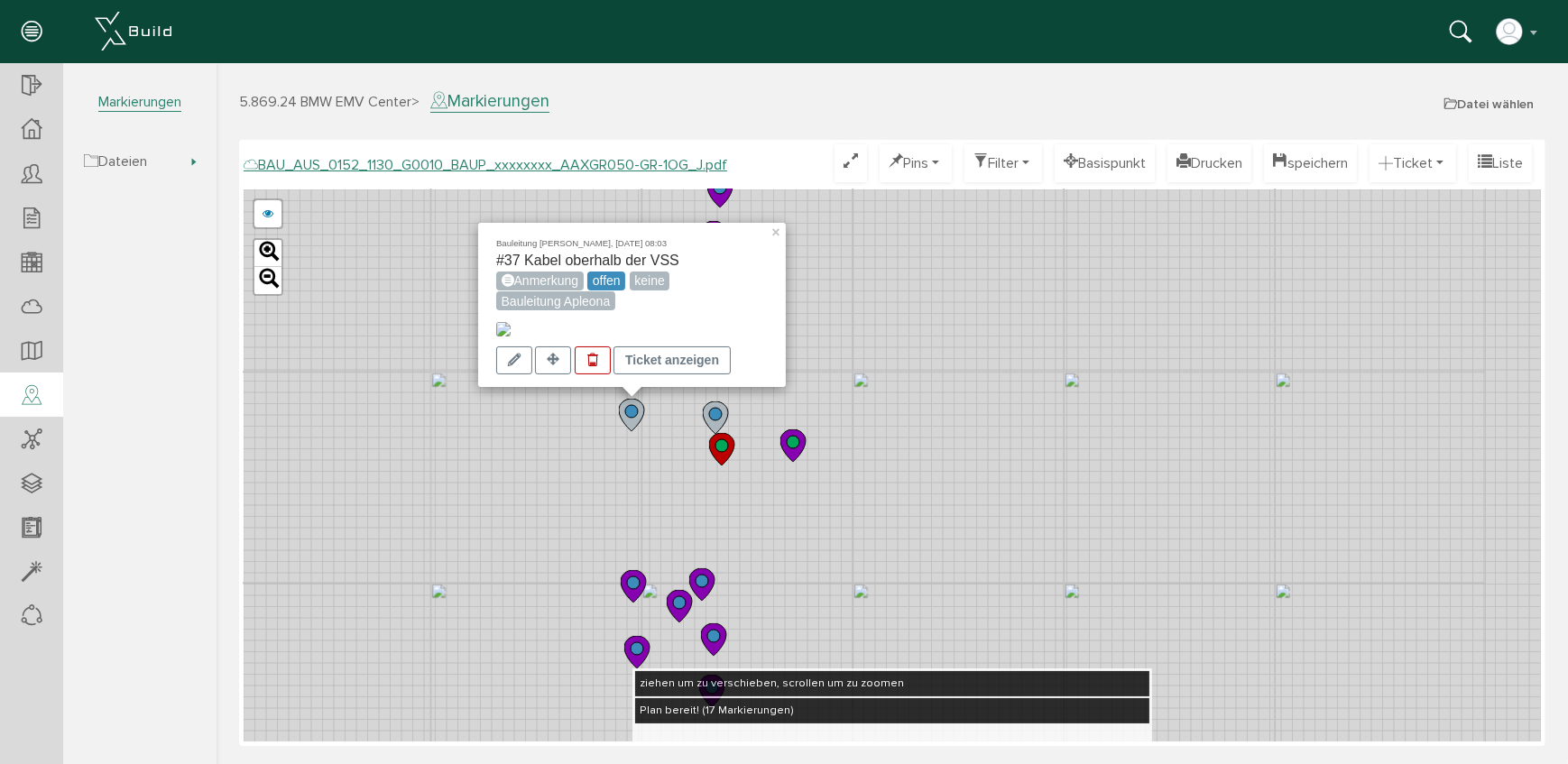
click at [510, 322] on img at bounding box center [502, 329] width 14 height 14
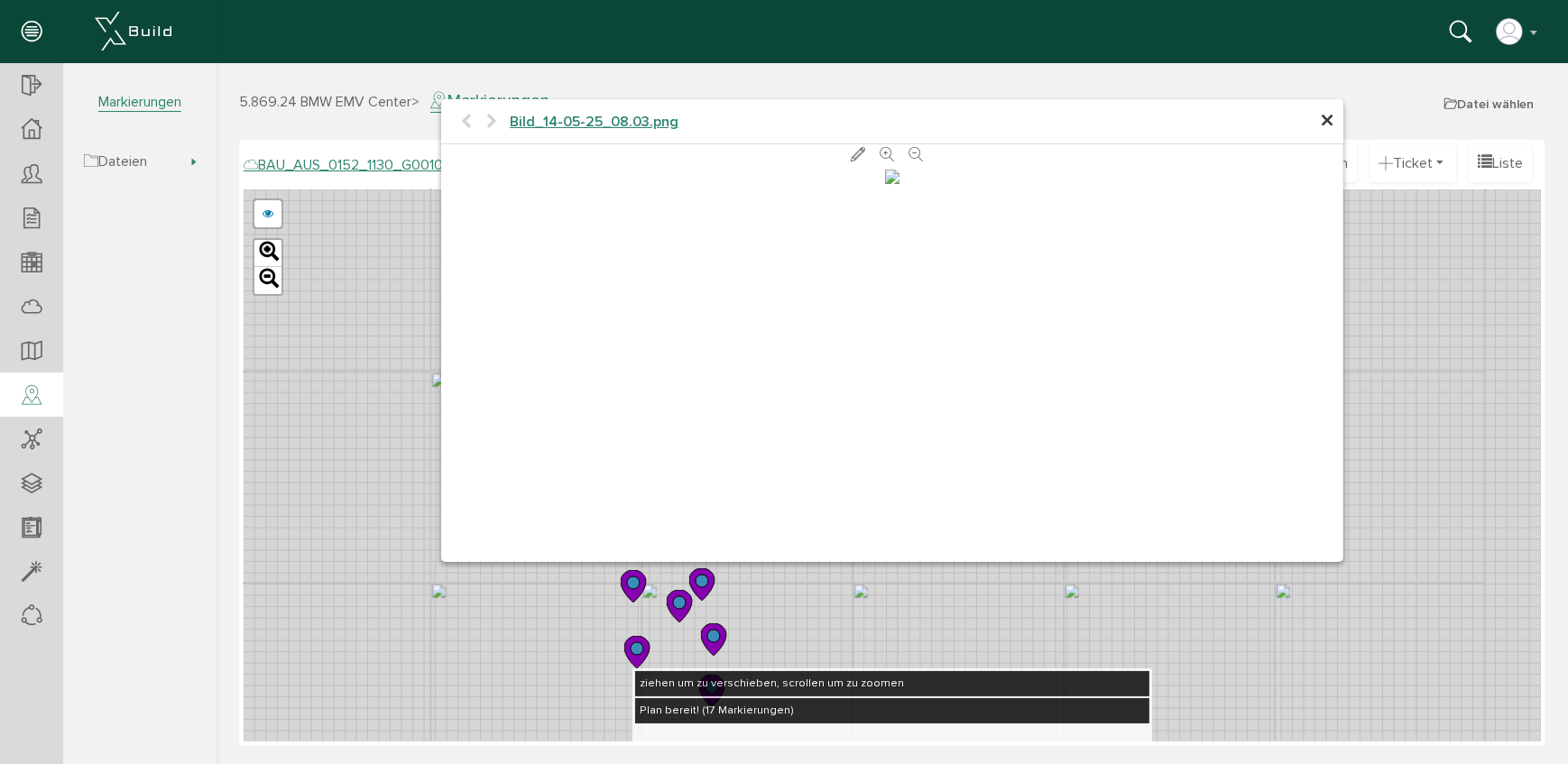
click at [1320, 120] on span "×" at bounding box center [1326, 121] width 14 height 35
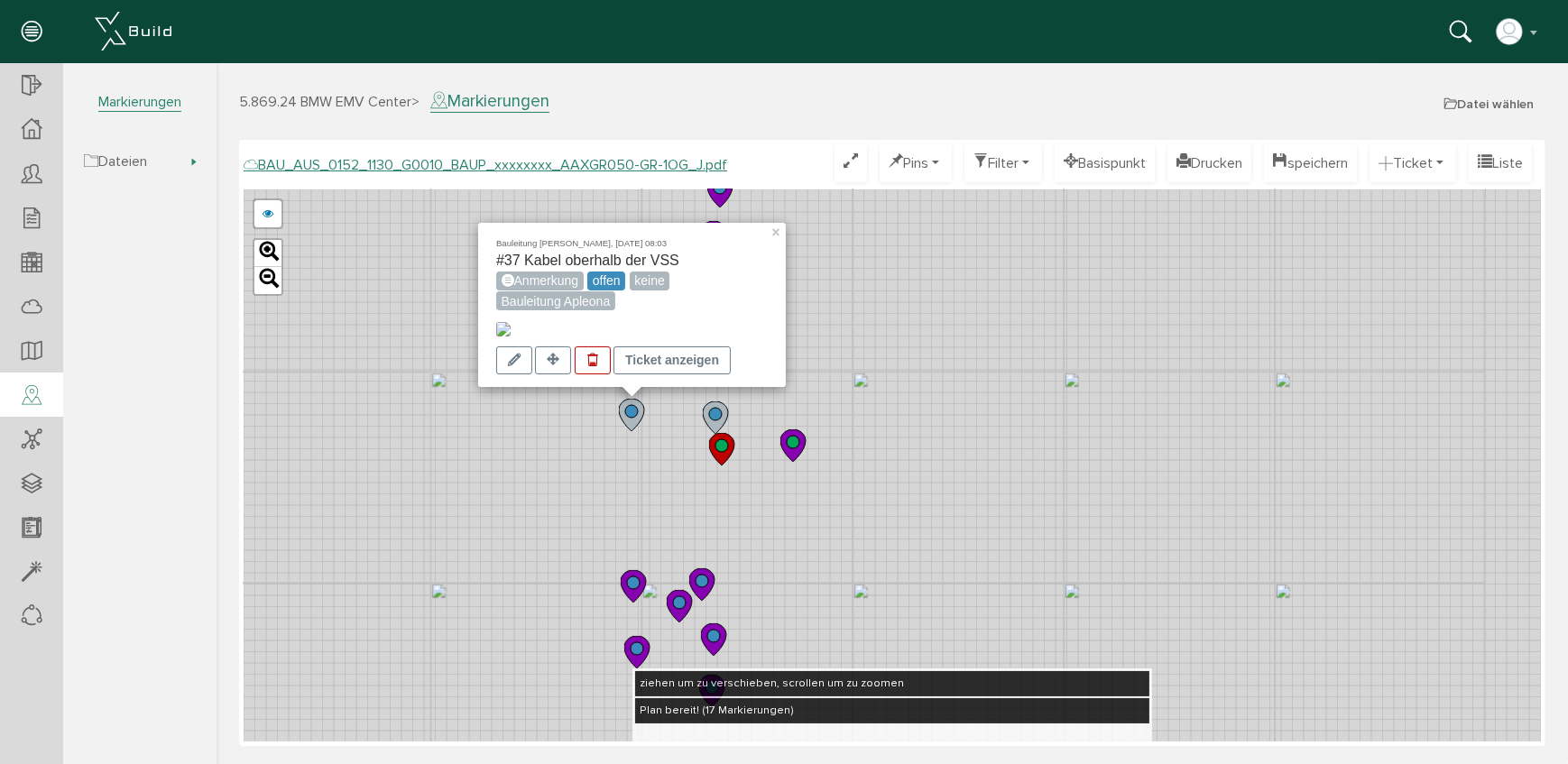
click at [717, 408] on circle at bounding box center [714, 413] width 12 height 12
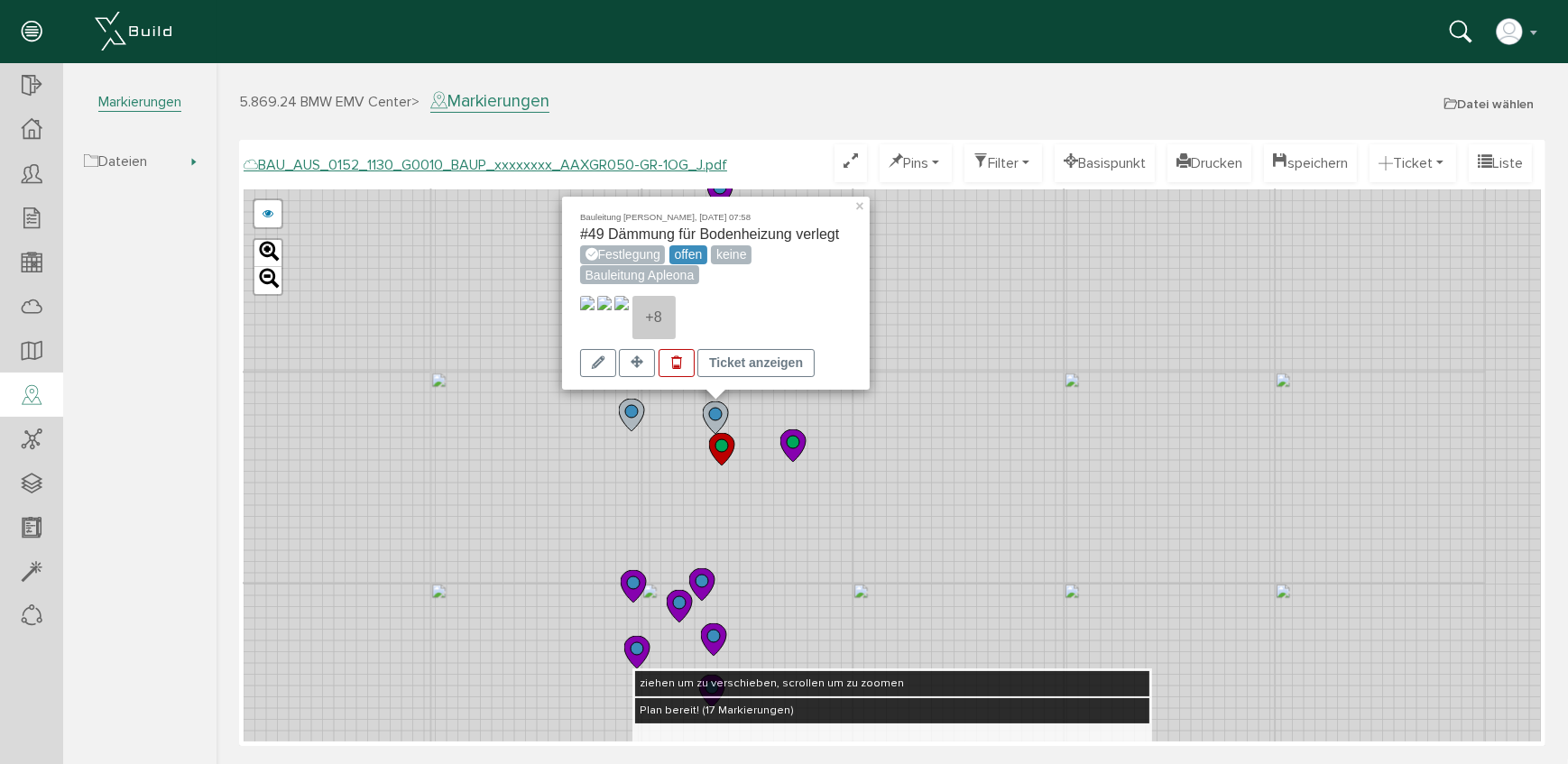
click at [723, 442] on circle at bounding box center [720, 445] width 12 height 12
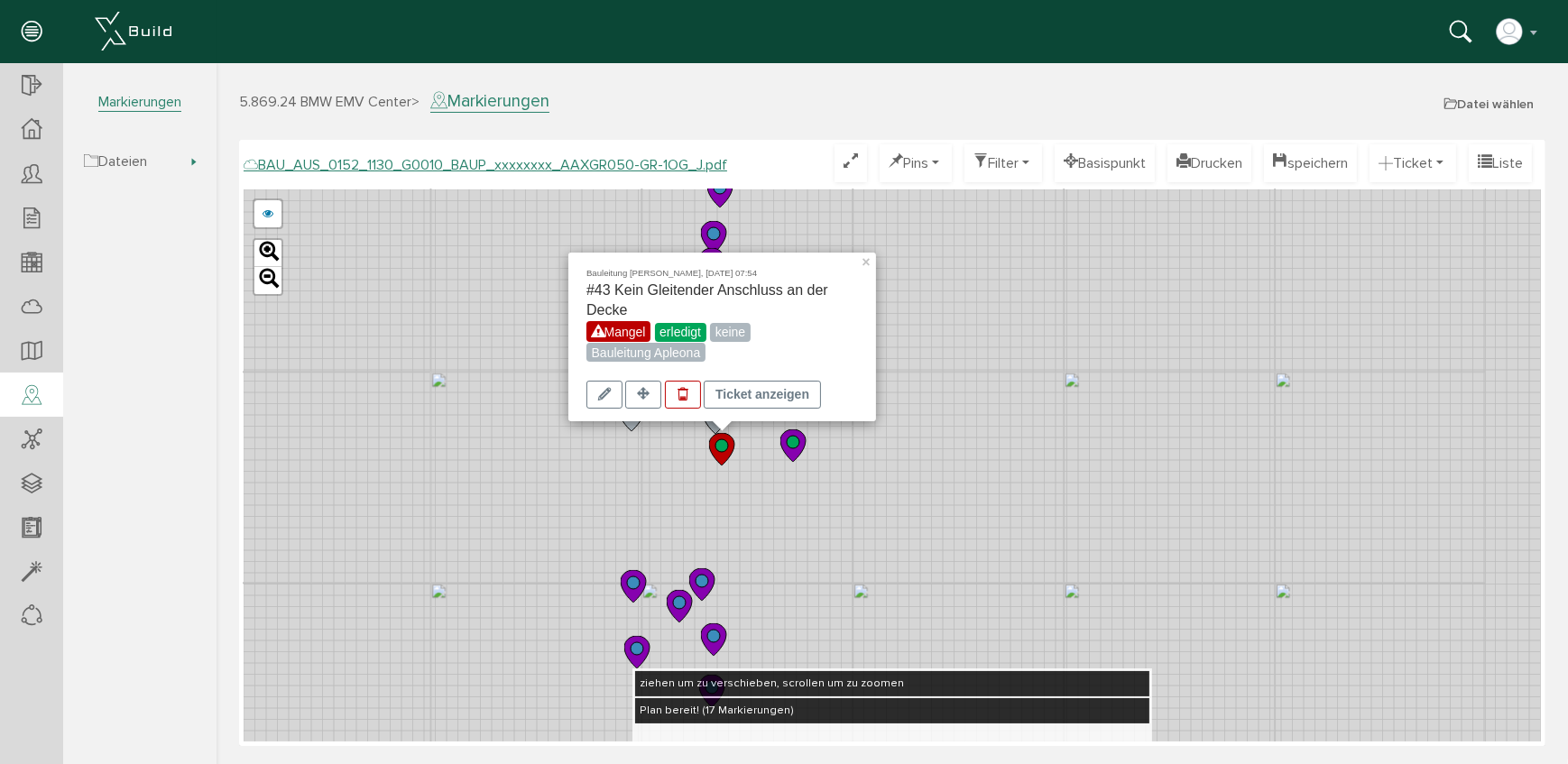
click at [795, 455] on icon at bounding box center [792, 446] width 26 height 32
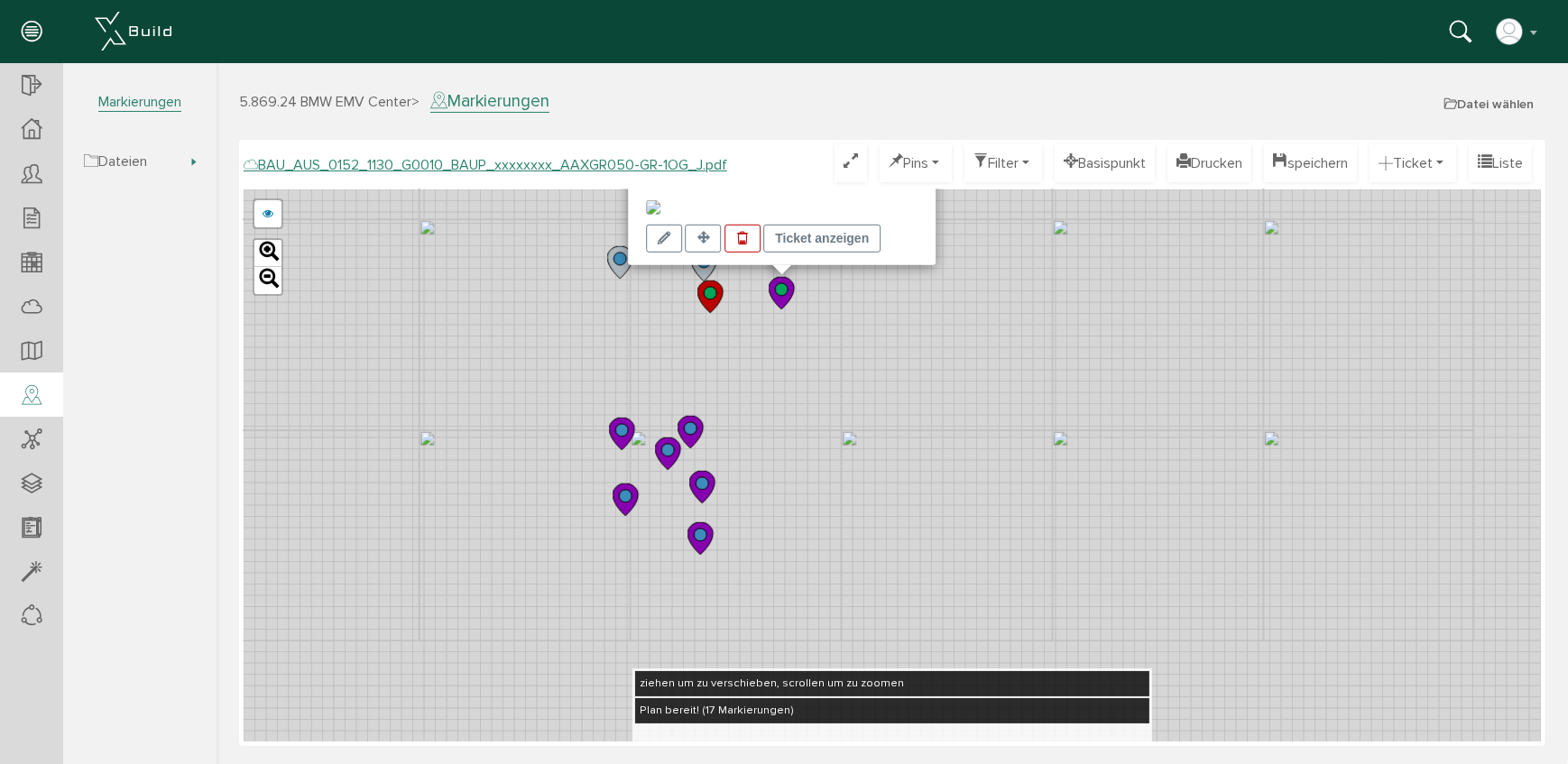
drag, startPoint x: 759, startPoint y: 419, endPoint x: 733, endPoint y: 355, distance: 69.1
click at [757, 331] on div "Bauleitung [PERSON_NAME], [DATE] 08:06 #63 Provisorische Handlauf TH Zusätzlich…" at bounding box center [891, 465] width 1298 height 552
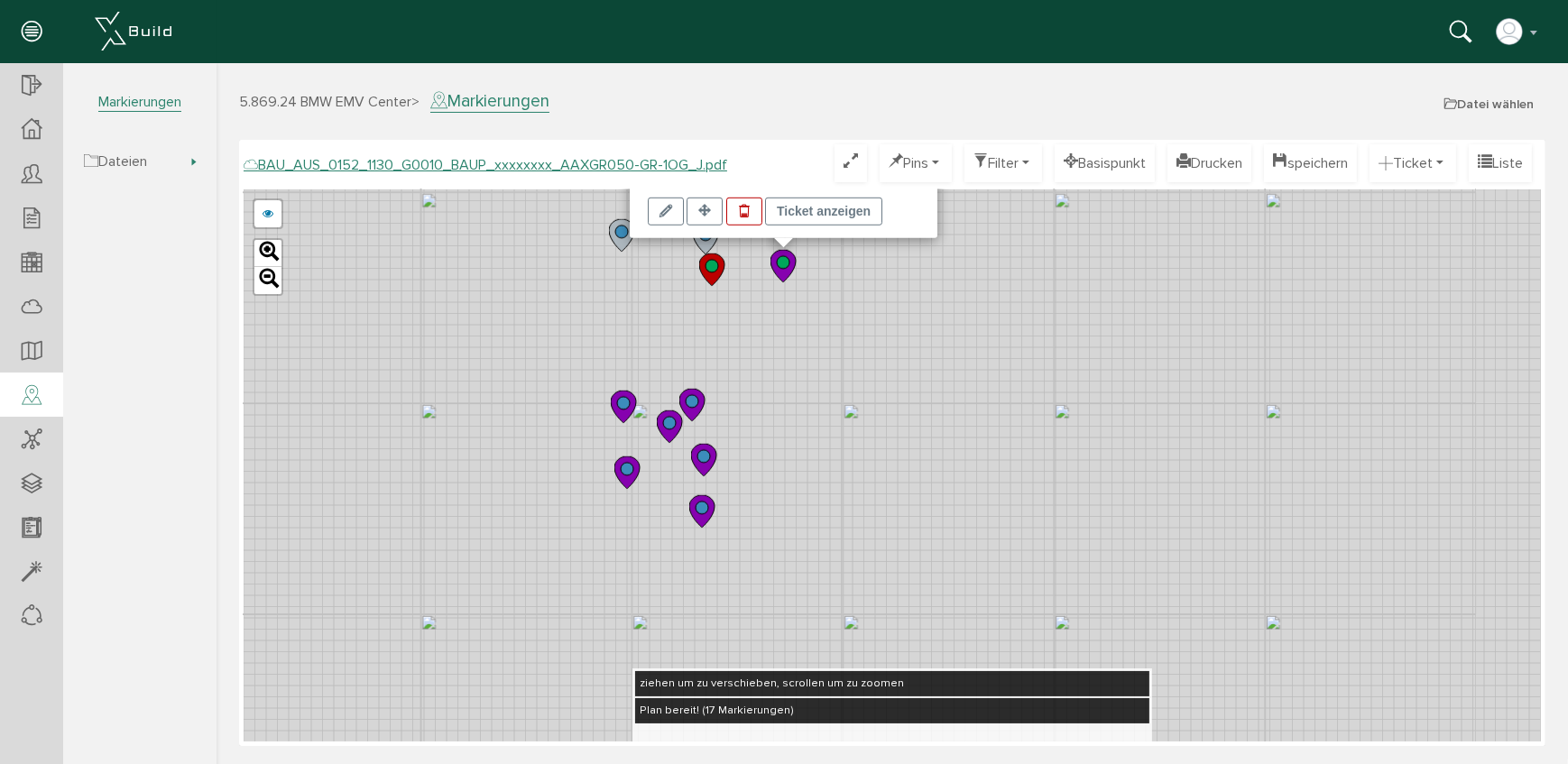
click at [622, 414] on icon at bounding box center [622, 407] width 26 height 32
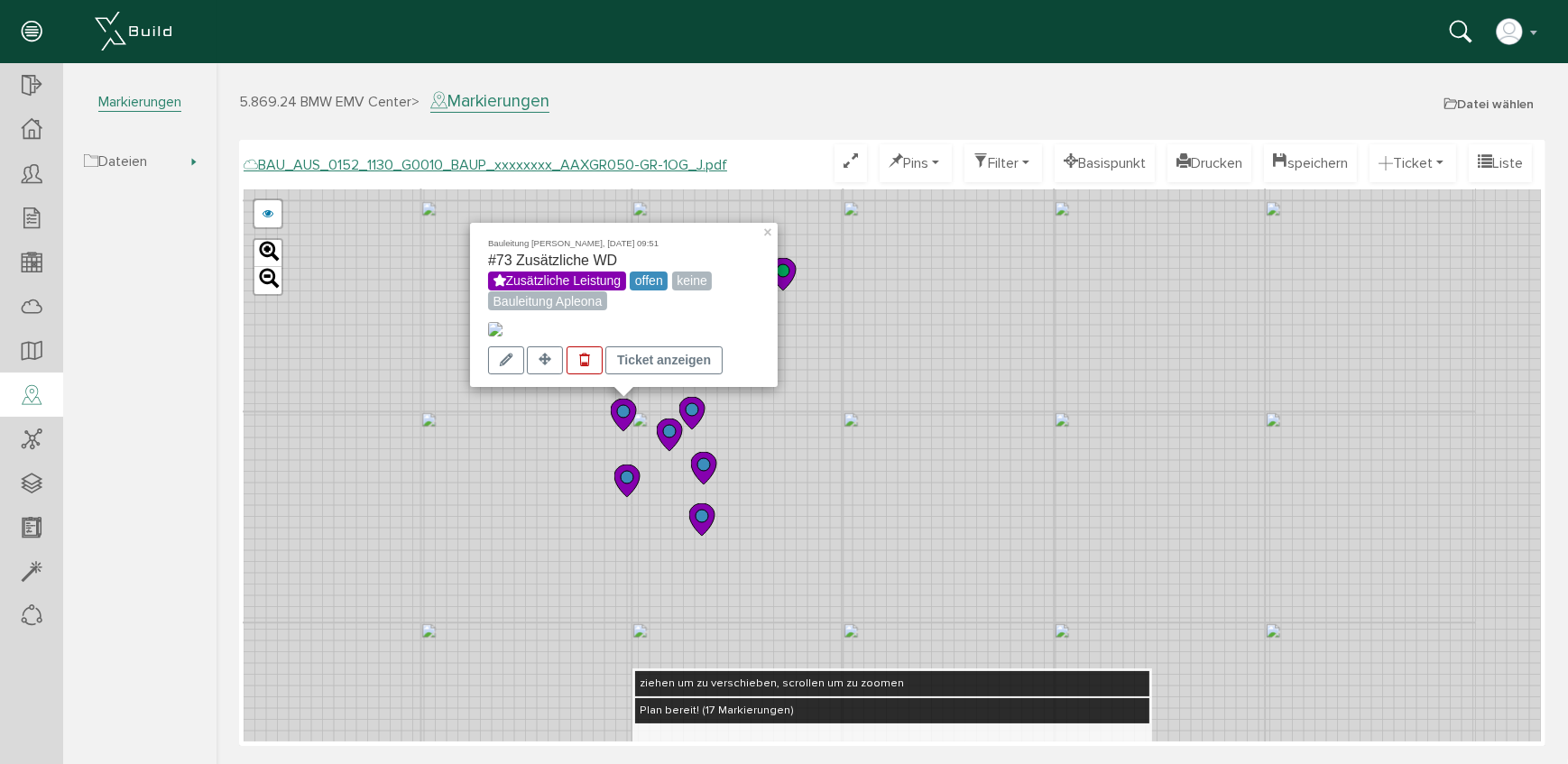
click at [494, 322] on img at bounding box center [494, 329] width 14 height 14
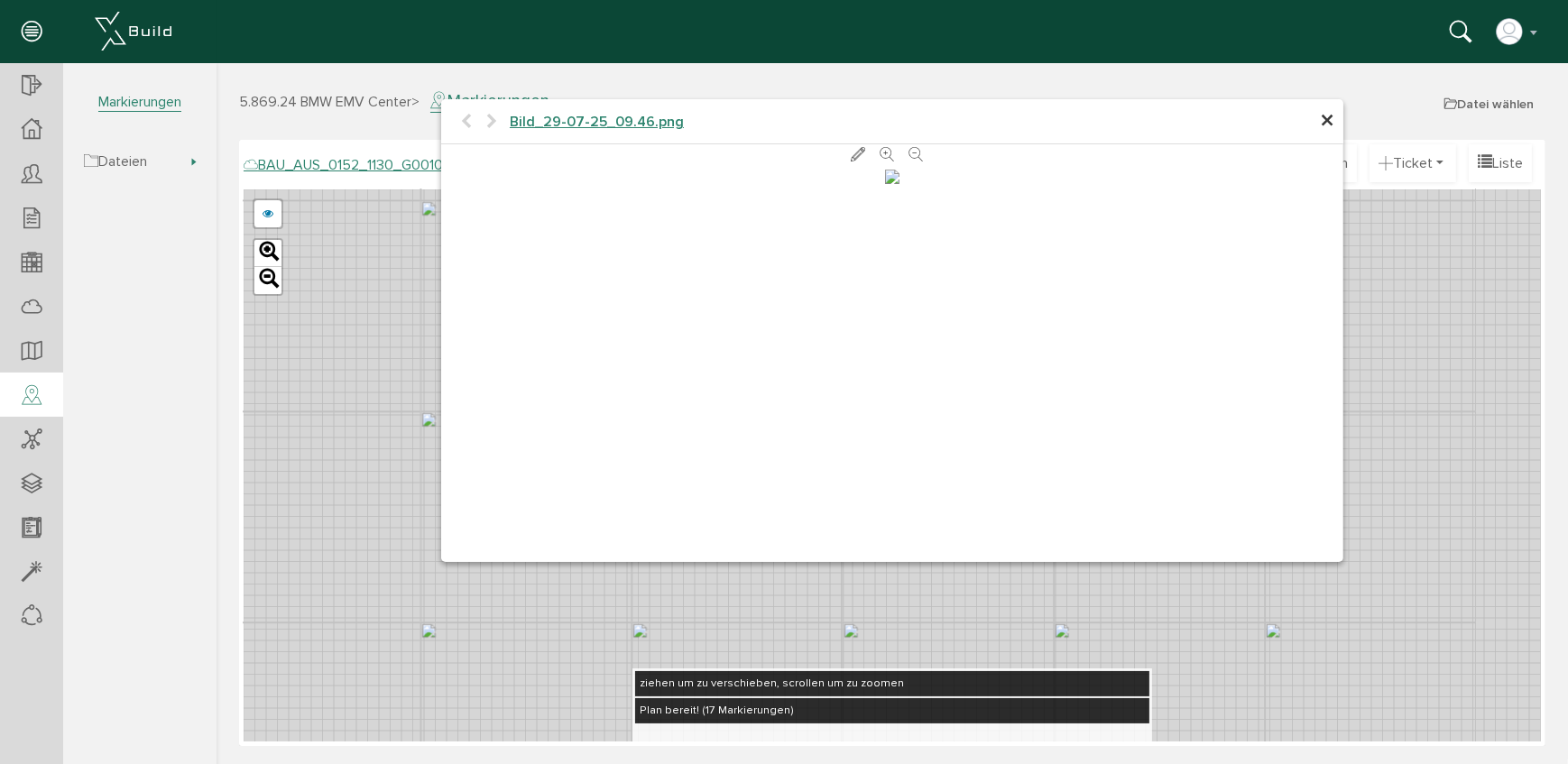
click at [1331, 123] on span "×" at bounding box center [1326, 121] width 14 height 35
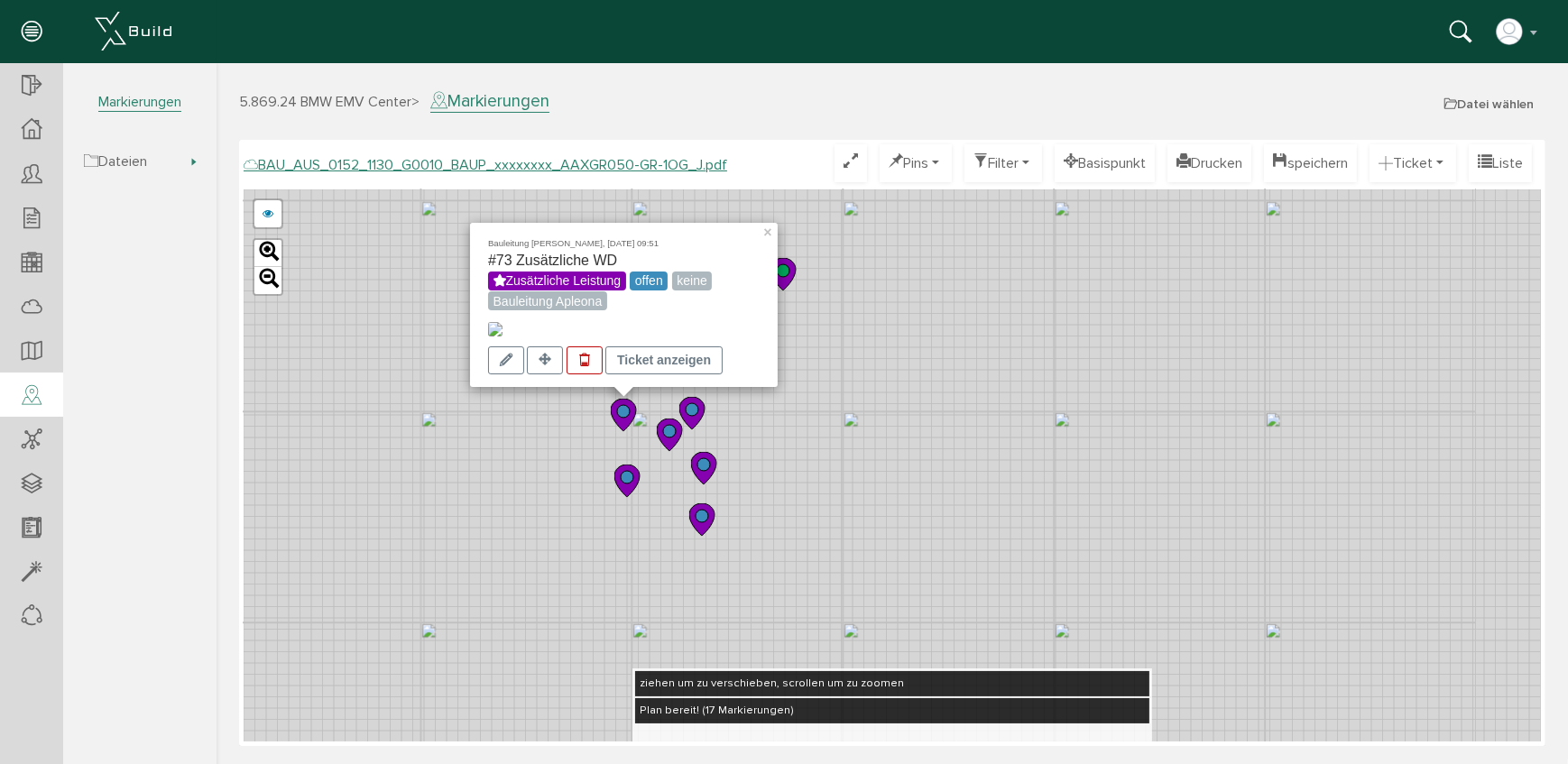
click at [694, 414] on circle at bounding box center [691, 409] width 12 height 12
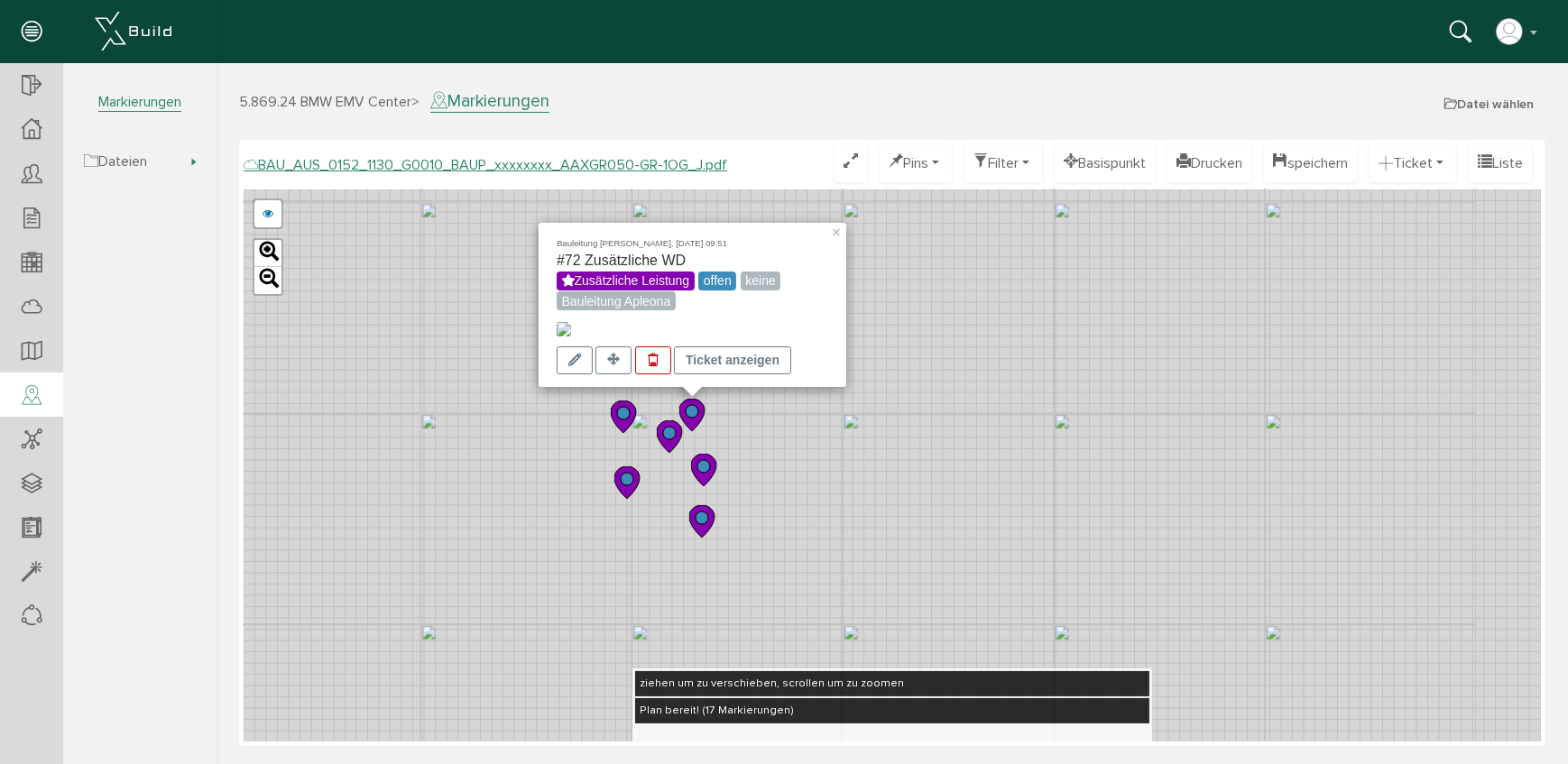
click at [565, 322] on img at bounding box center [563, 329] width 14 height 14
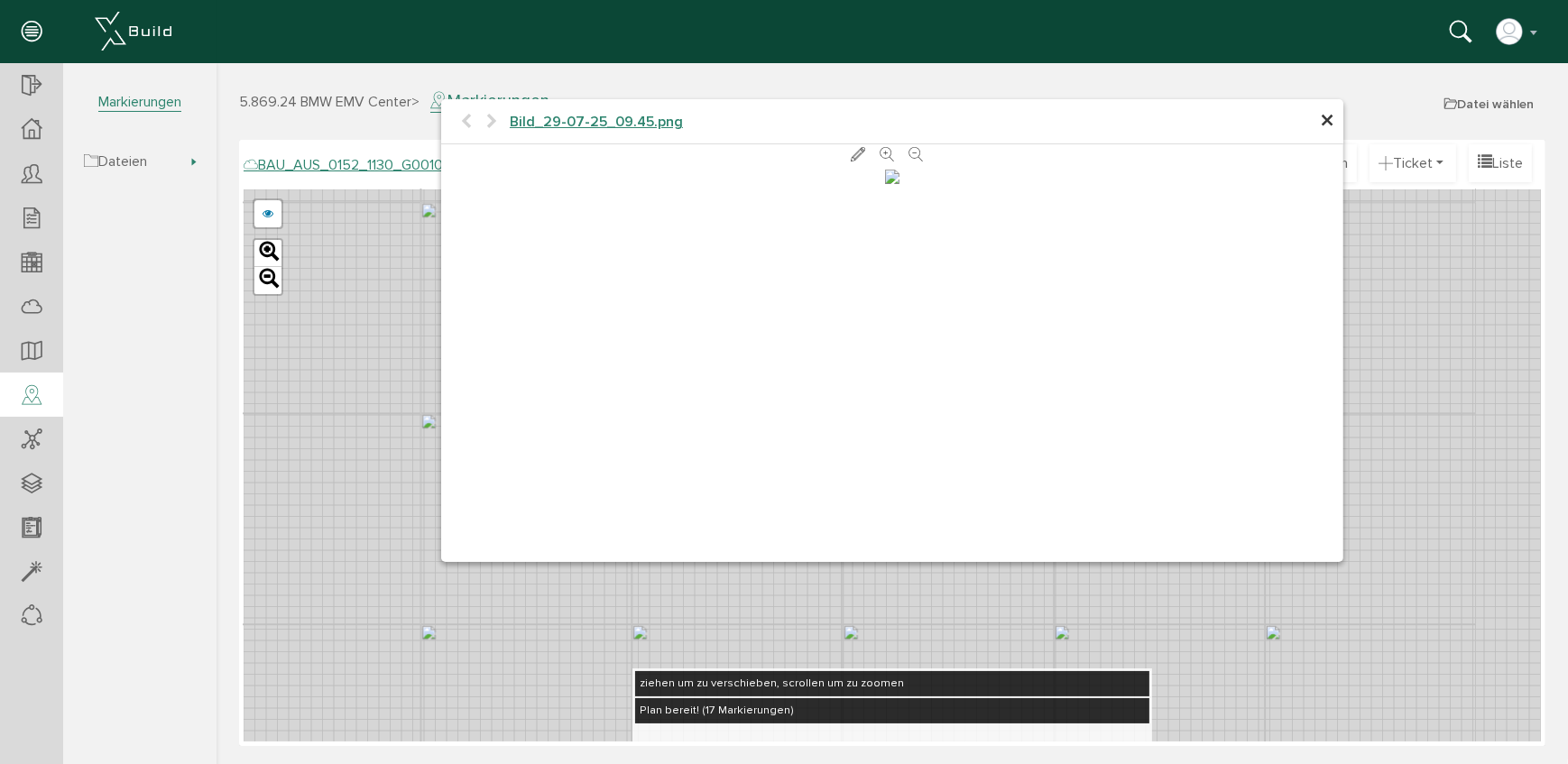
click at [1331, 125] on span "×" at bounding box center [1326, 121] width 14 height 35
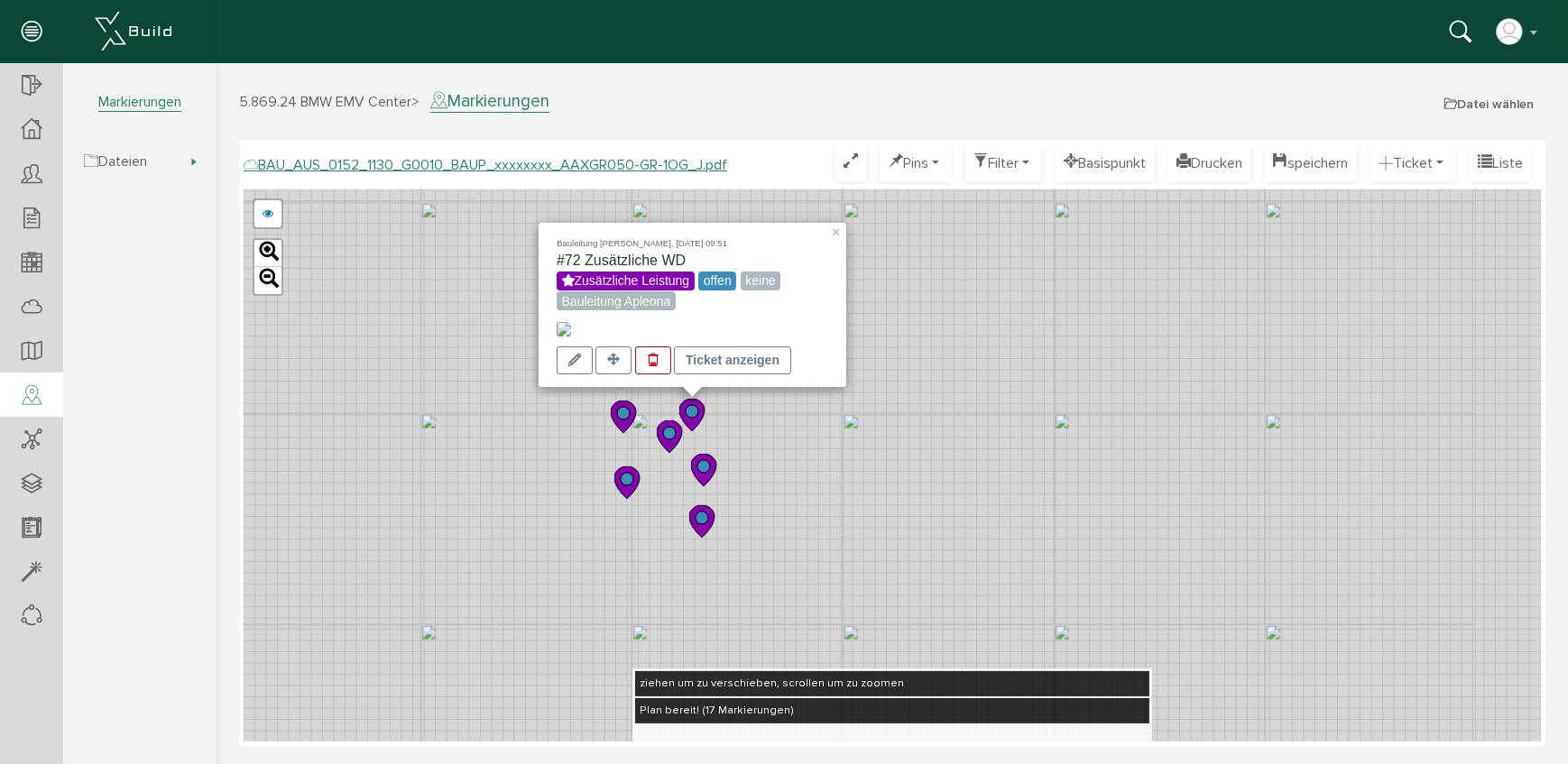
click at [667, 438] on circle at bounding box center [668, 432] width 12 height 12
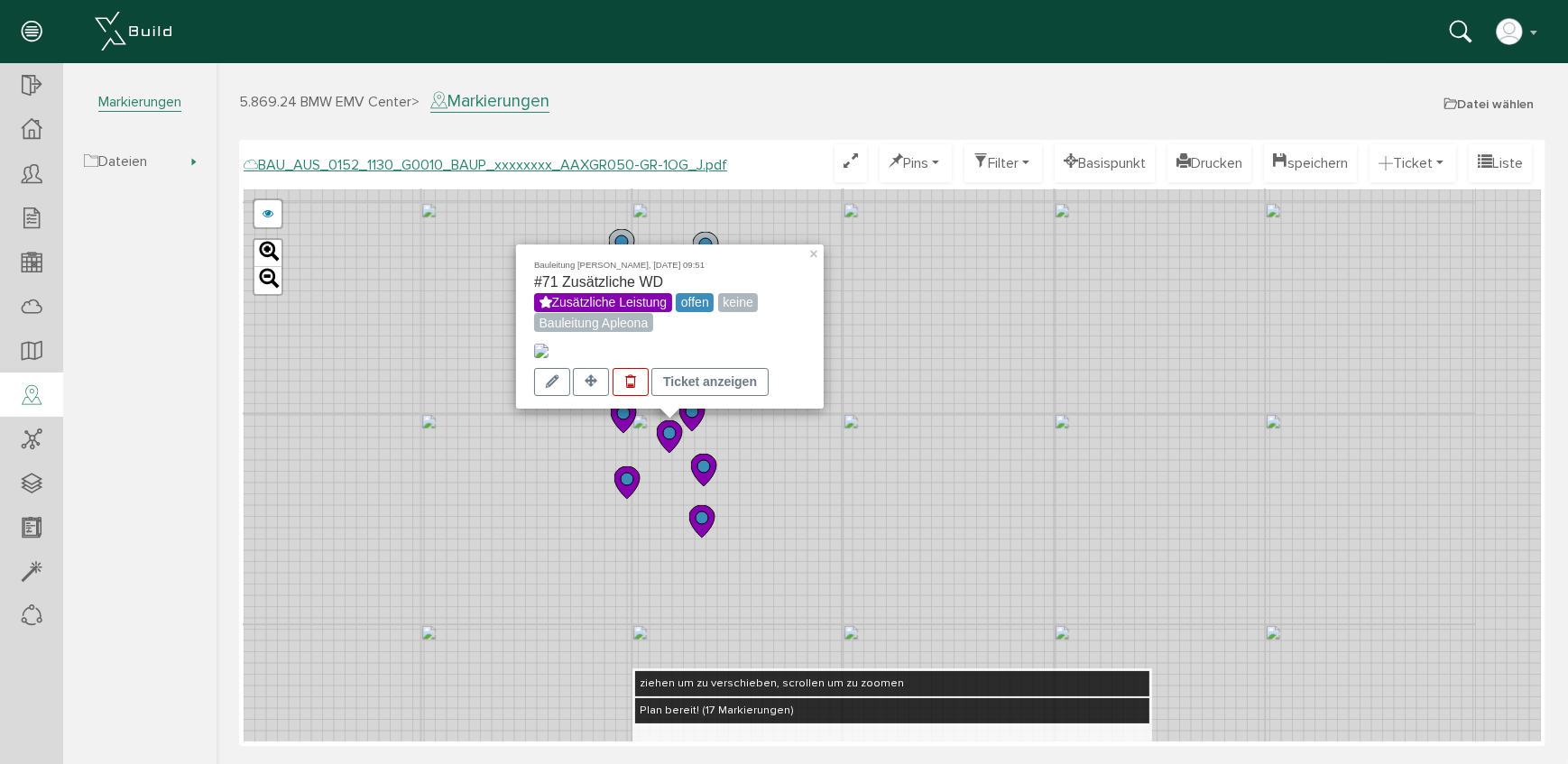
click at [547, 344] on img at bounding box center [540, 351] width 14 height 14
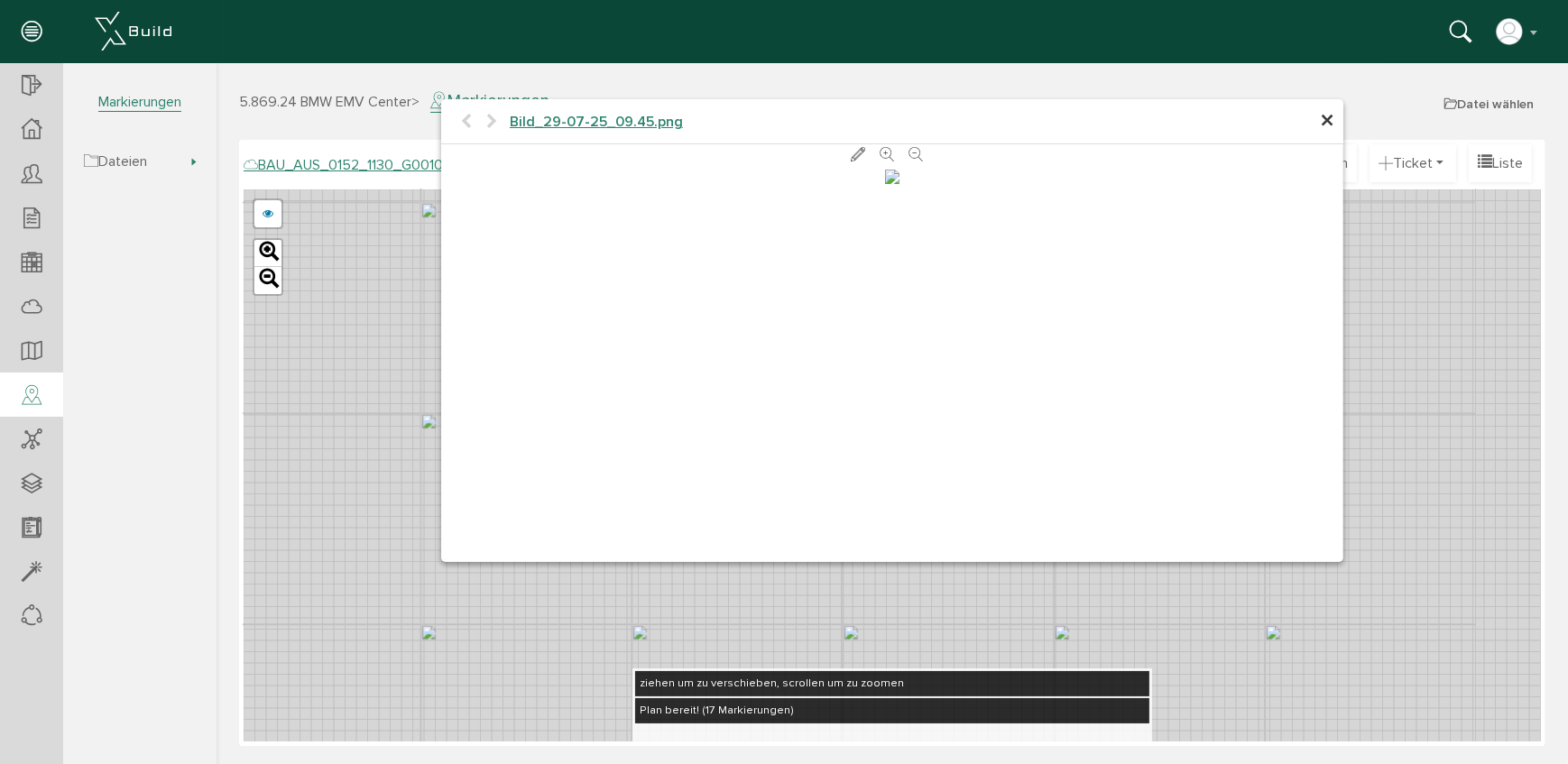
click at [1329, 116] on span "×" at bounding box center [1326, 121] width 14 height 35
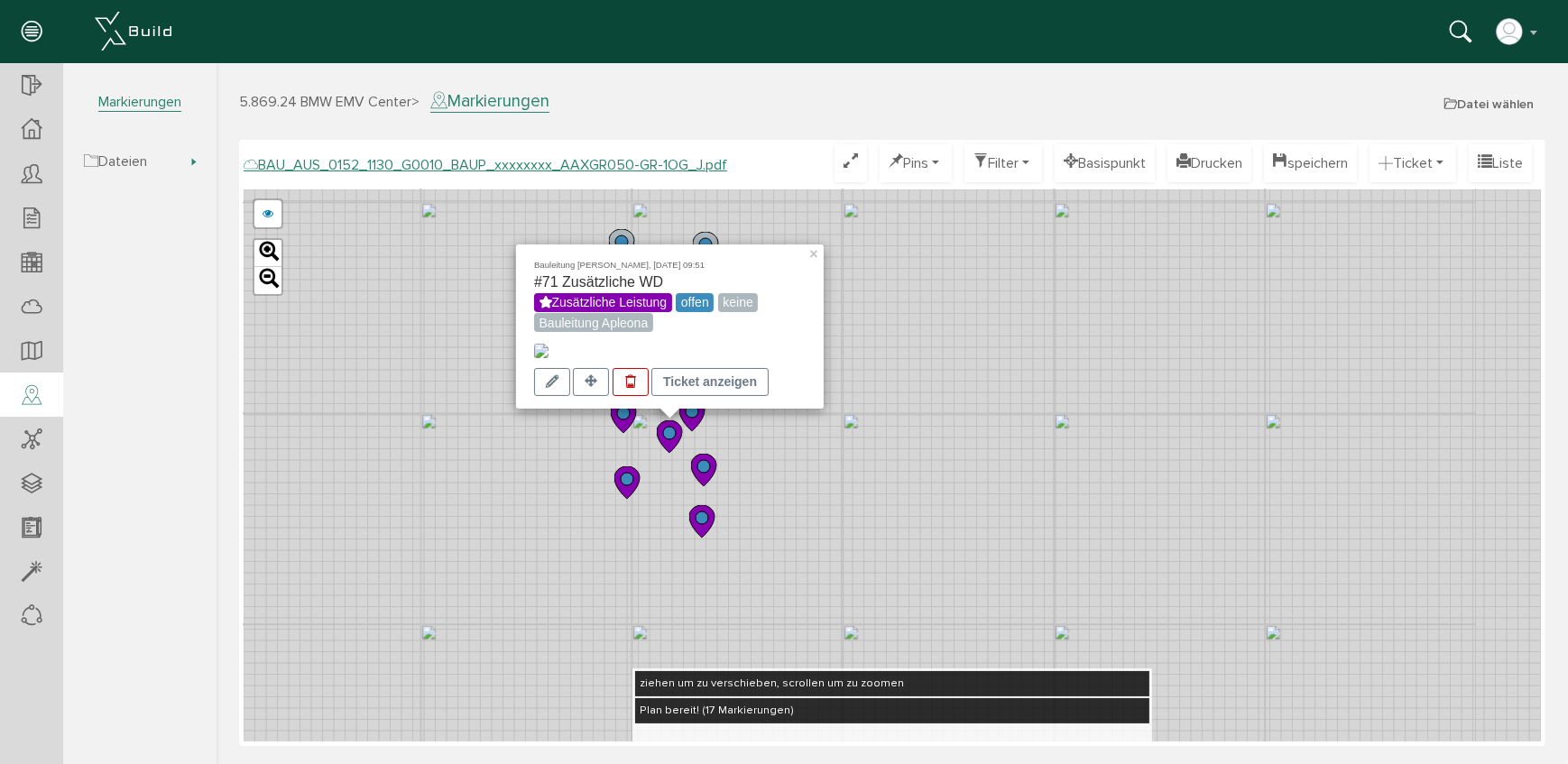
click at [706, 473] on icon at bounding box center [702, 470] width 26 height 32
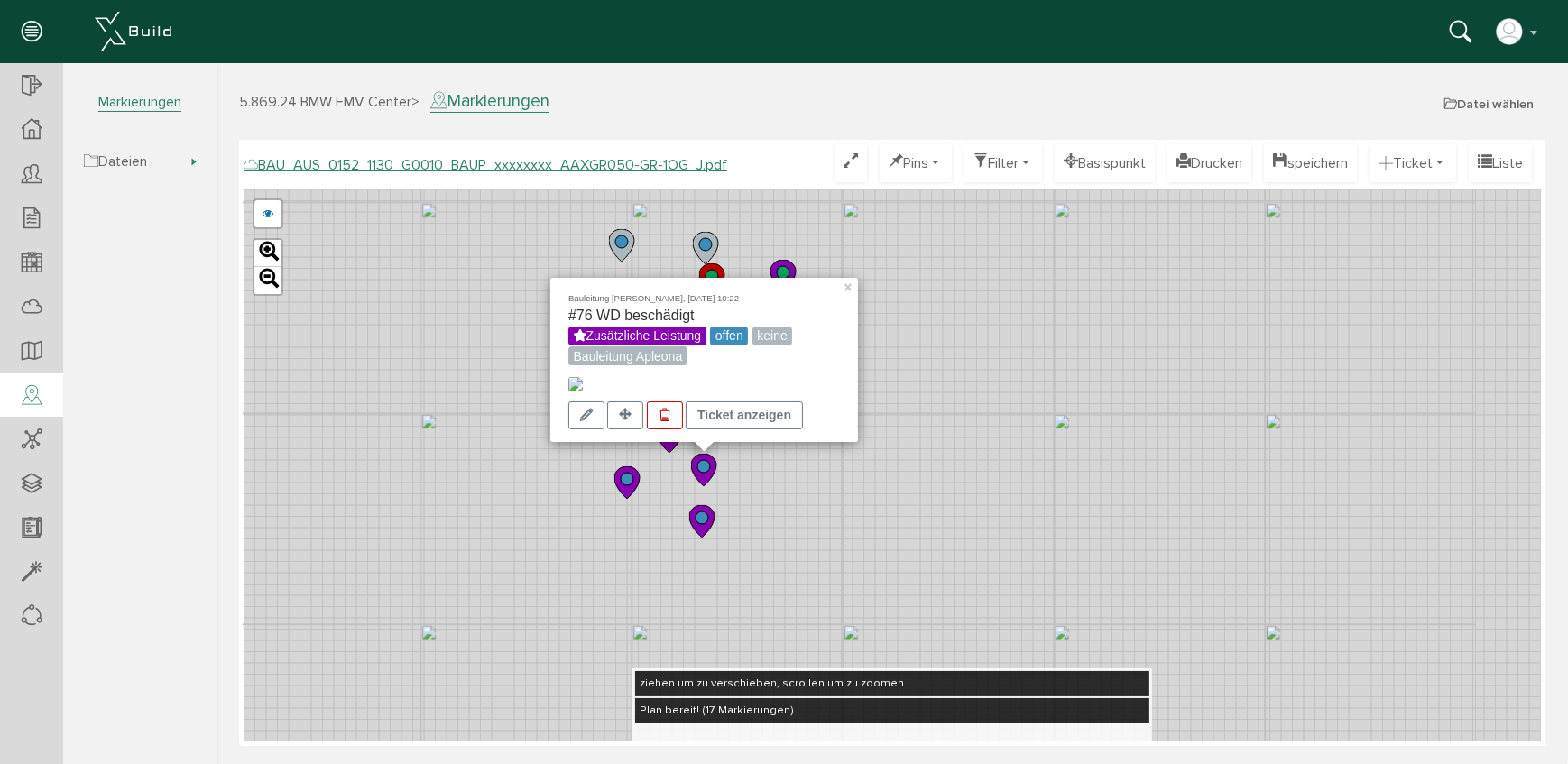
click at [576, 377] on img at bounding box center [574, 384] width 14 height 14
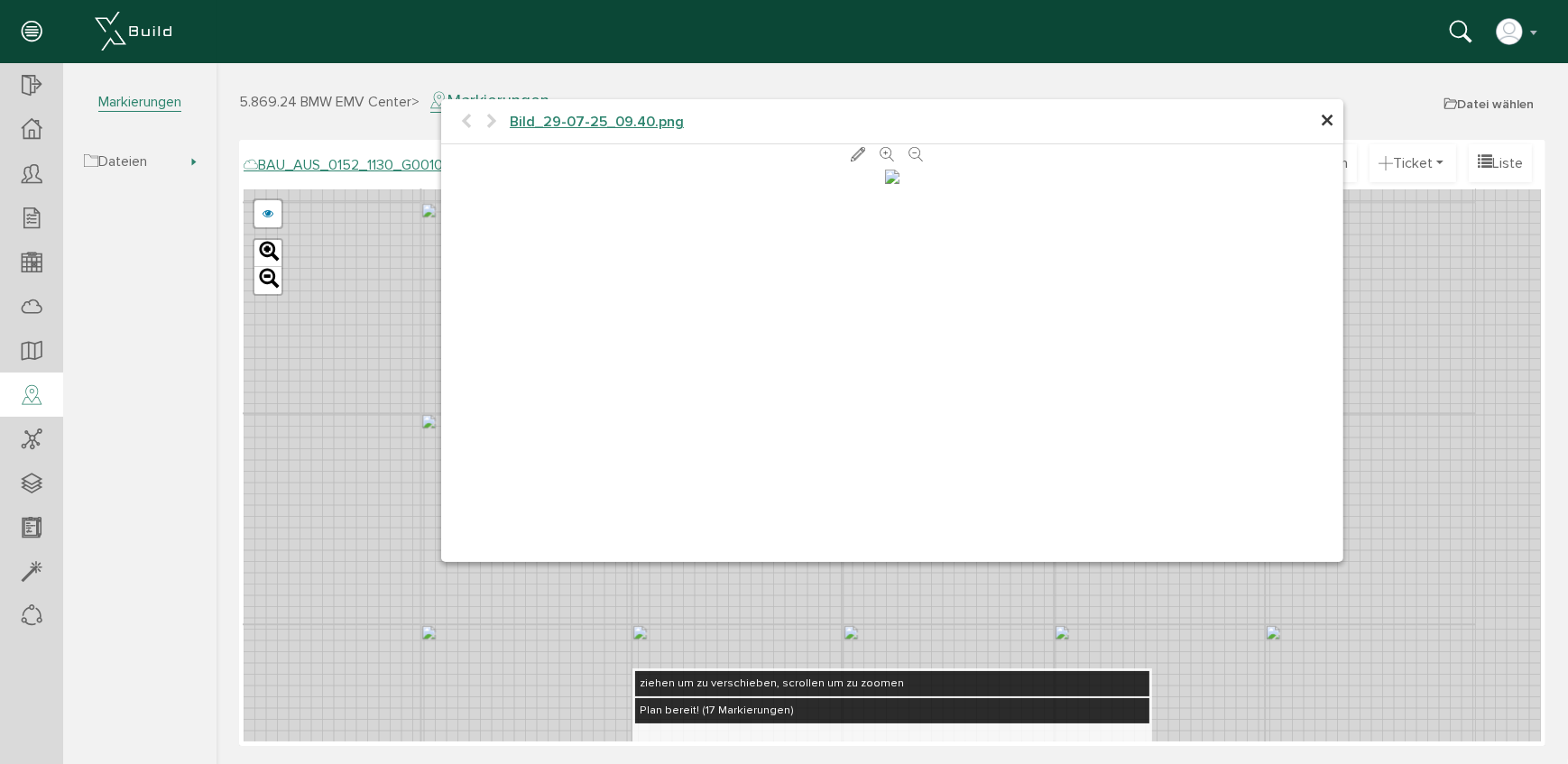
click at [1326, 124] on span "×" at bounding box center [1326, 121] width 14 height 35
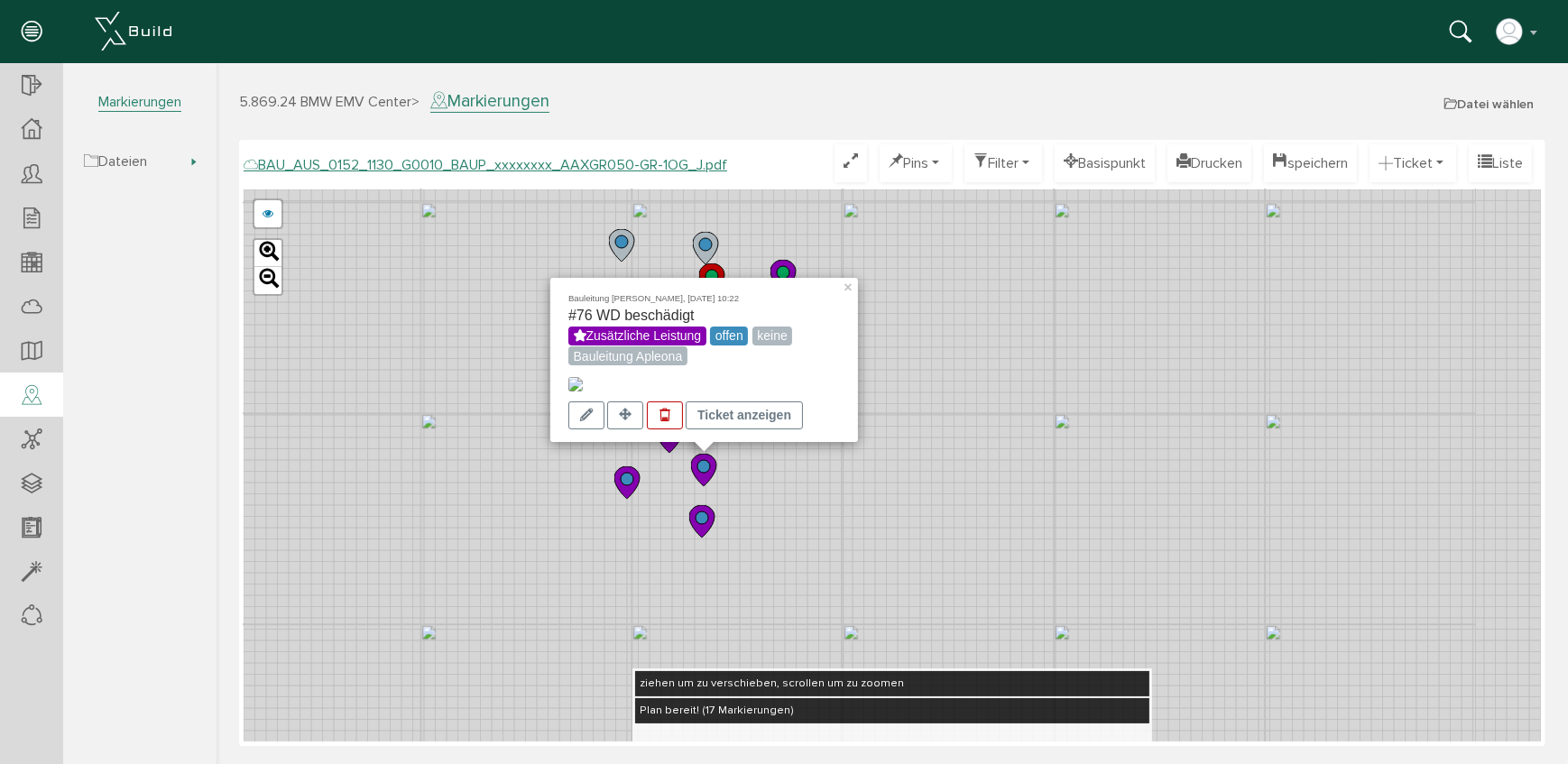
click at [708, 520] on icon at bounding box center [701, 522] width 26 height 32
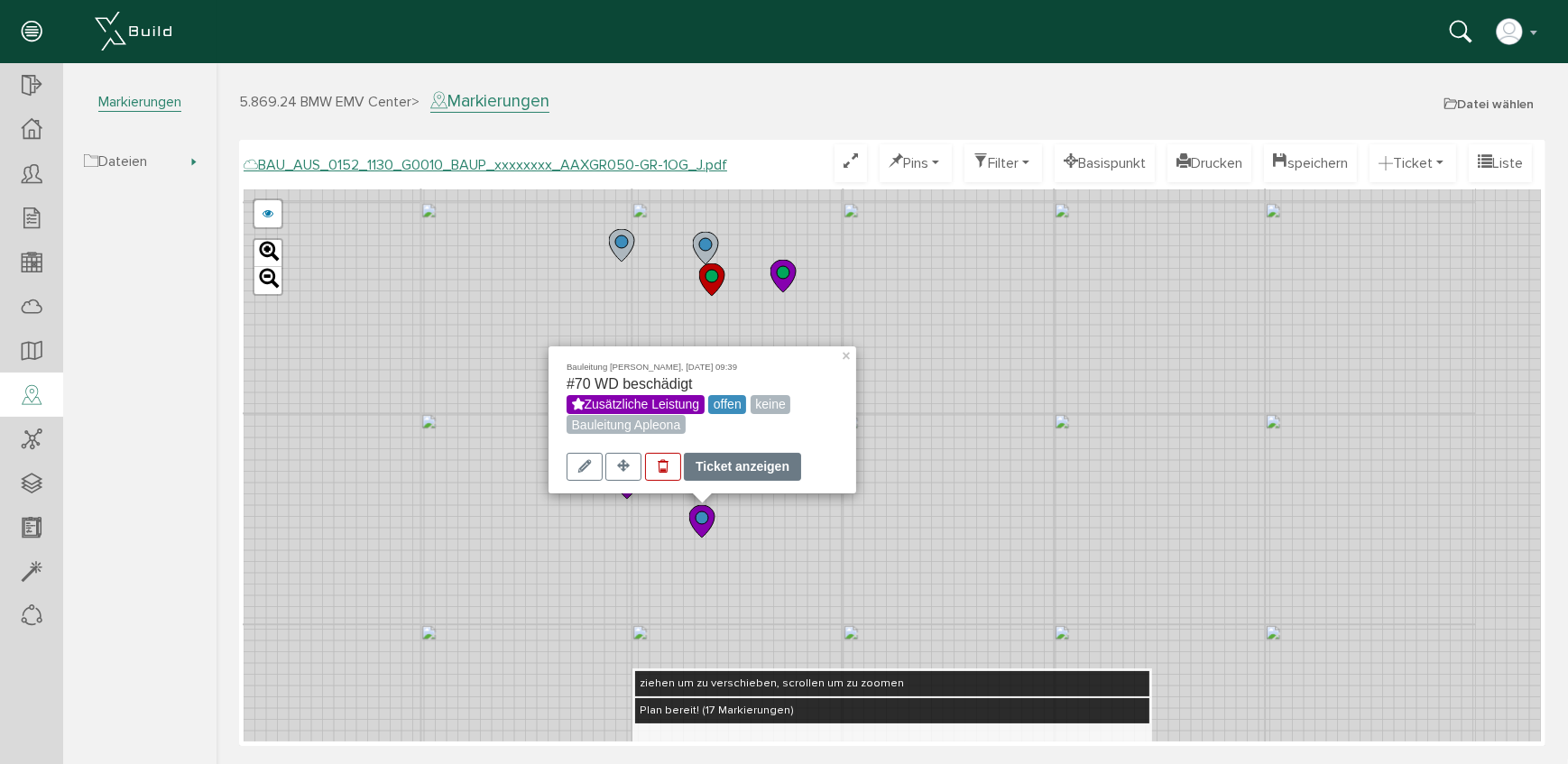
click at [726, 467] on div "Ticket anzeigen" at bounding box center [741, 467] width 117 height 28
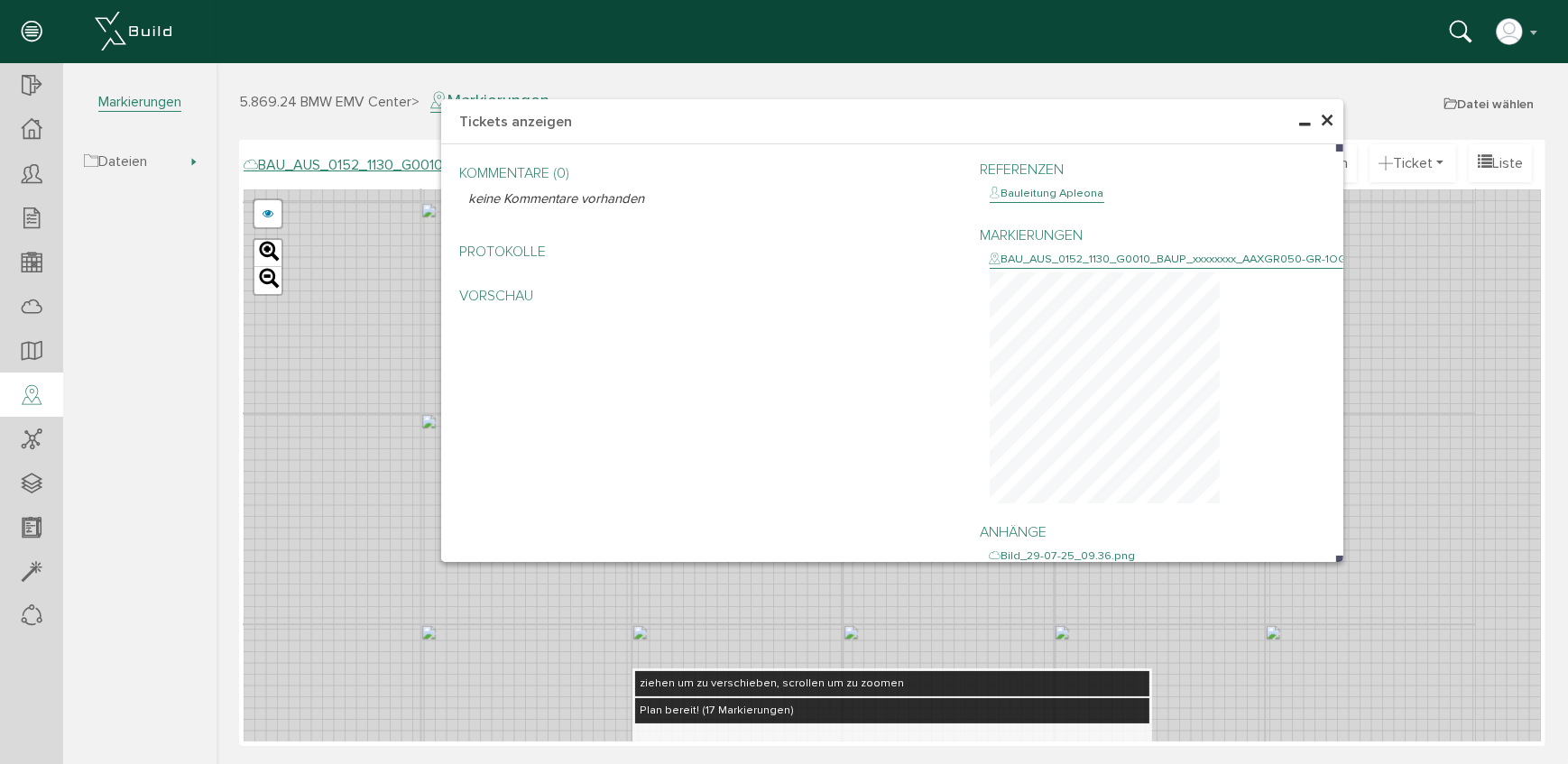
click at [1325, 115] on span "×" at bounding box center [1326, 121] width 14 height 35
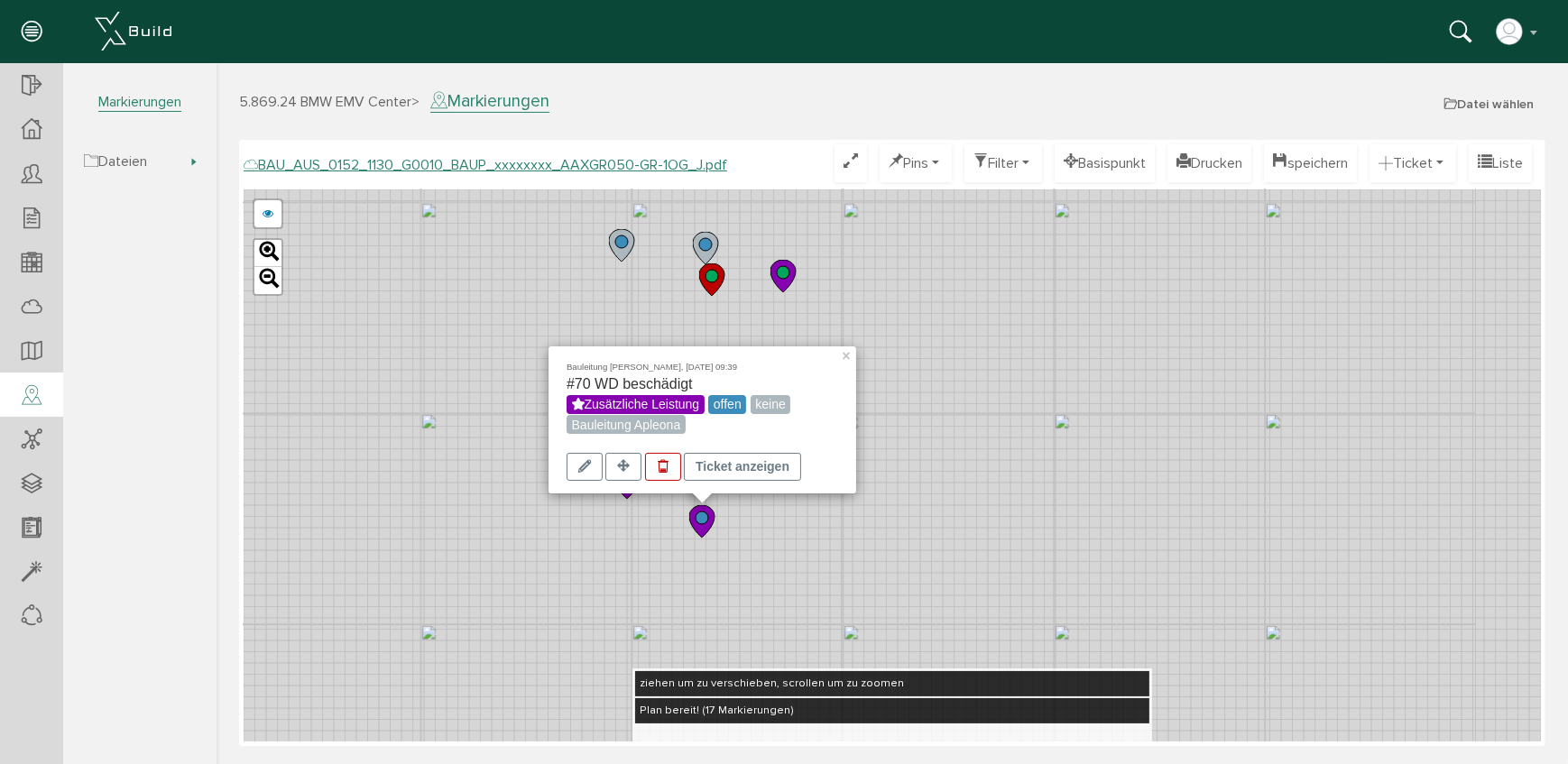
drag, startPoint x: 842, startPoint y: 360, endPoint x: 840, endPoint y: 387, distance: 27.1
click at [842, 359] on link "×" at bounding box center [847, 353] width 16 height 12
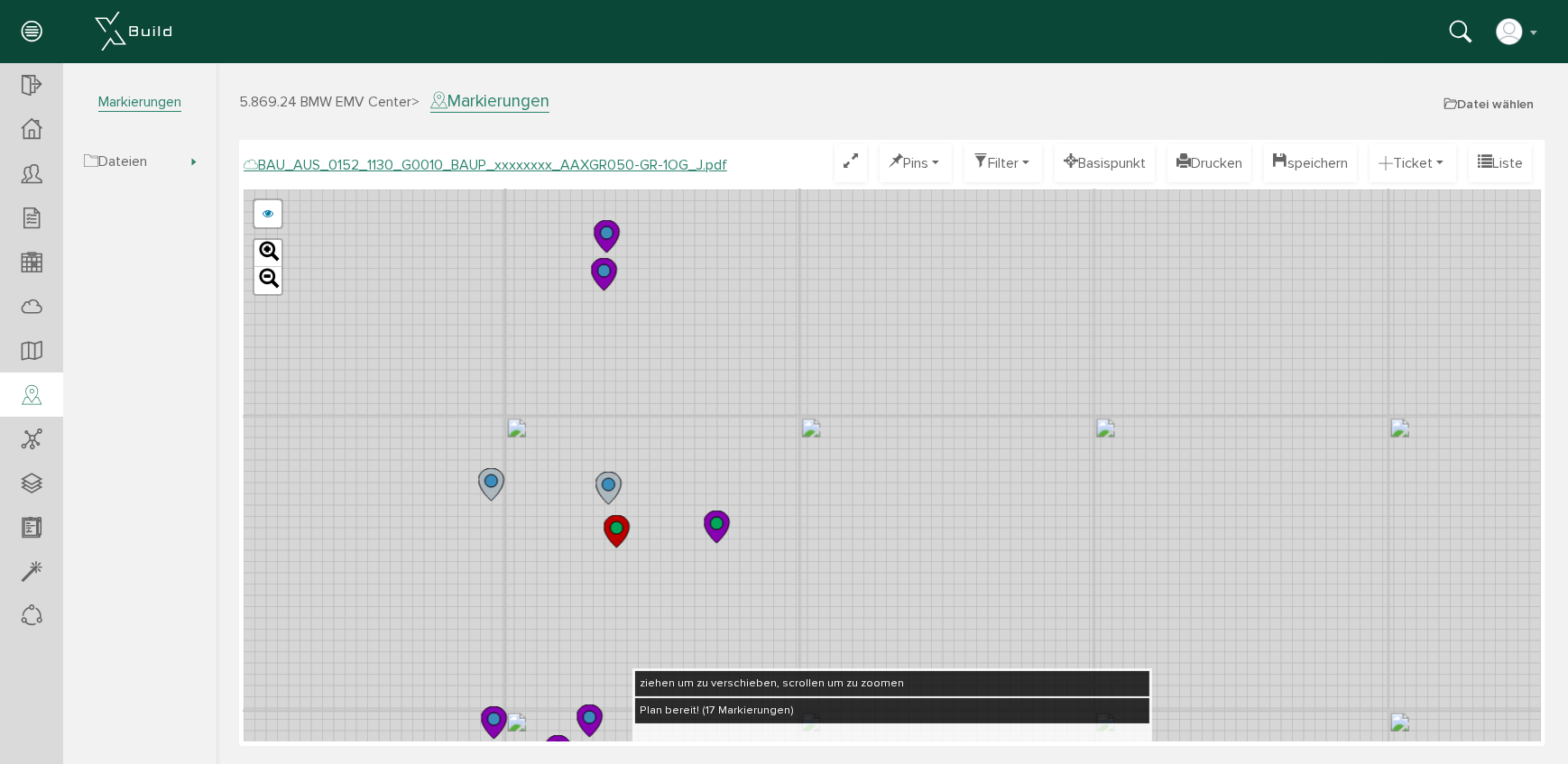
drag, startPoint x: 851, startPoint y: 421, endPoint x: 862, endPoint y: 572, distance: 151.4
click at [862, 572] on div "BAU_AUS_0152_1130_G0010_BAUP_xxxxxxxx_AAXGR050-GR-1OG_E.pdf abbrechen Leaflet" at bounding box center [891, 465] width 1298 height 552
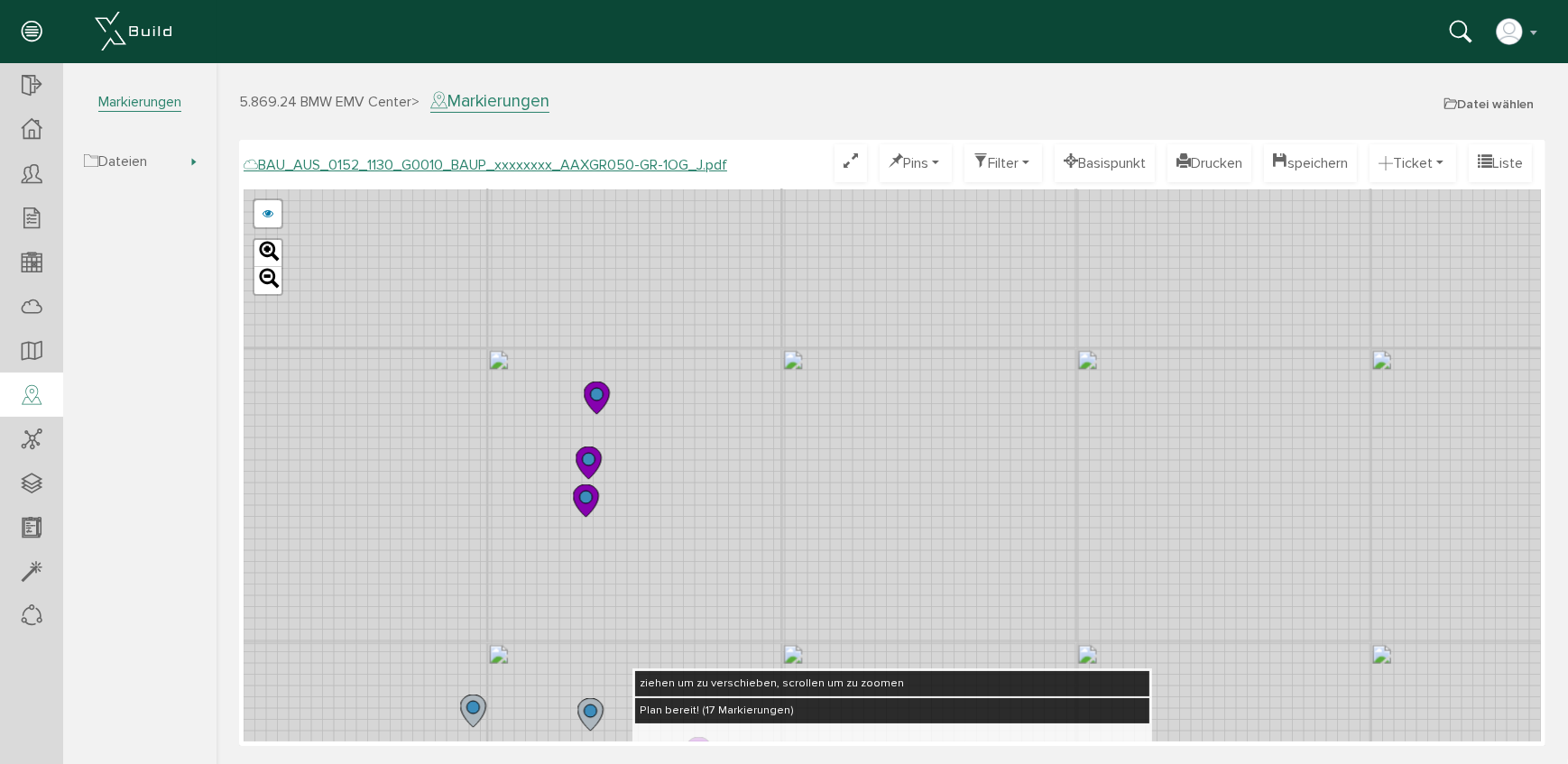
drag, startPoint x: 812, startPoint y: 375, endPoint x: 761, endPoint y: 451, distance: 91.5
click at [801, 510] on div "BAU_AUS_0152_1130_G0010_BAUP_xxxxxxxx_AAXGR050-GR-1OG_E.pdf abbrechen Leaflet" at bounding box center [891, 465] width 1298 height 552
click at [593, 396] on circle at bounding box center [595, 393] width 12 height 12
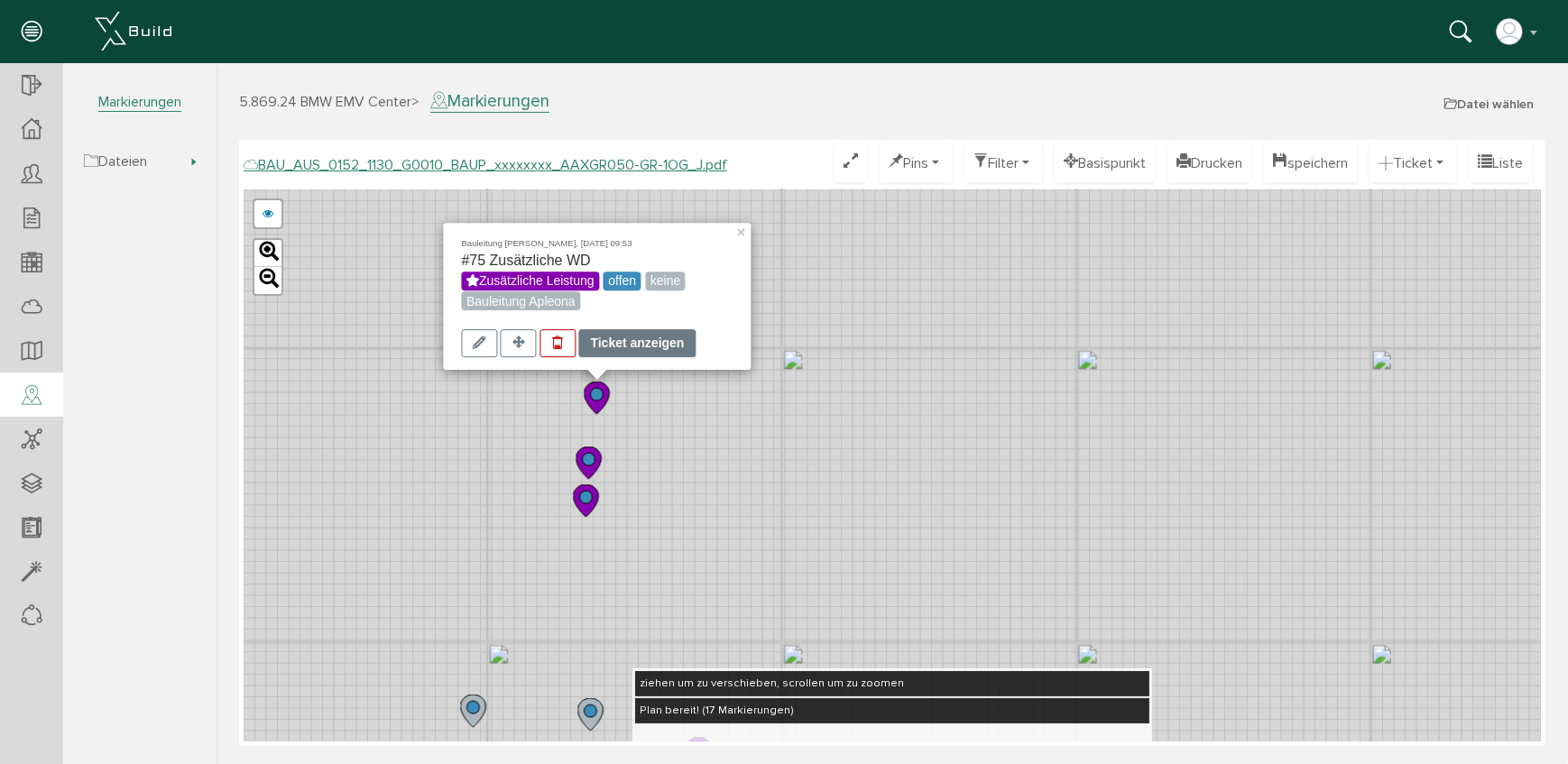
click at [630, 341] on div "Ticket anzeigen" at bounding box center [636, 343] width 117 height 28
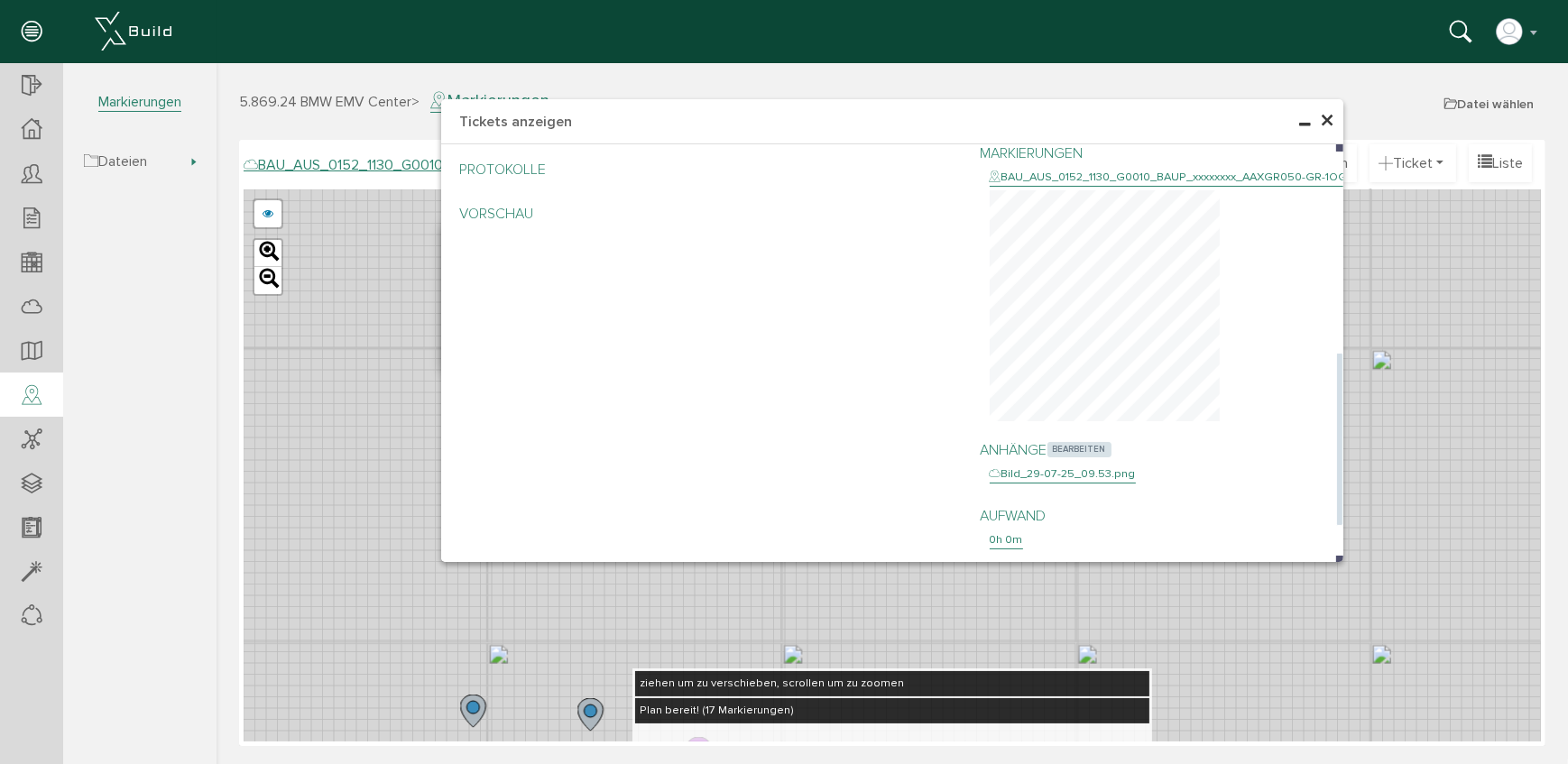
click at [1092, 442] on span "bearbeiten" at bounding box center [1079, 449] width 64 height 14
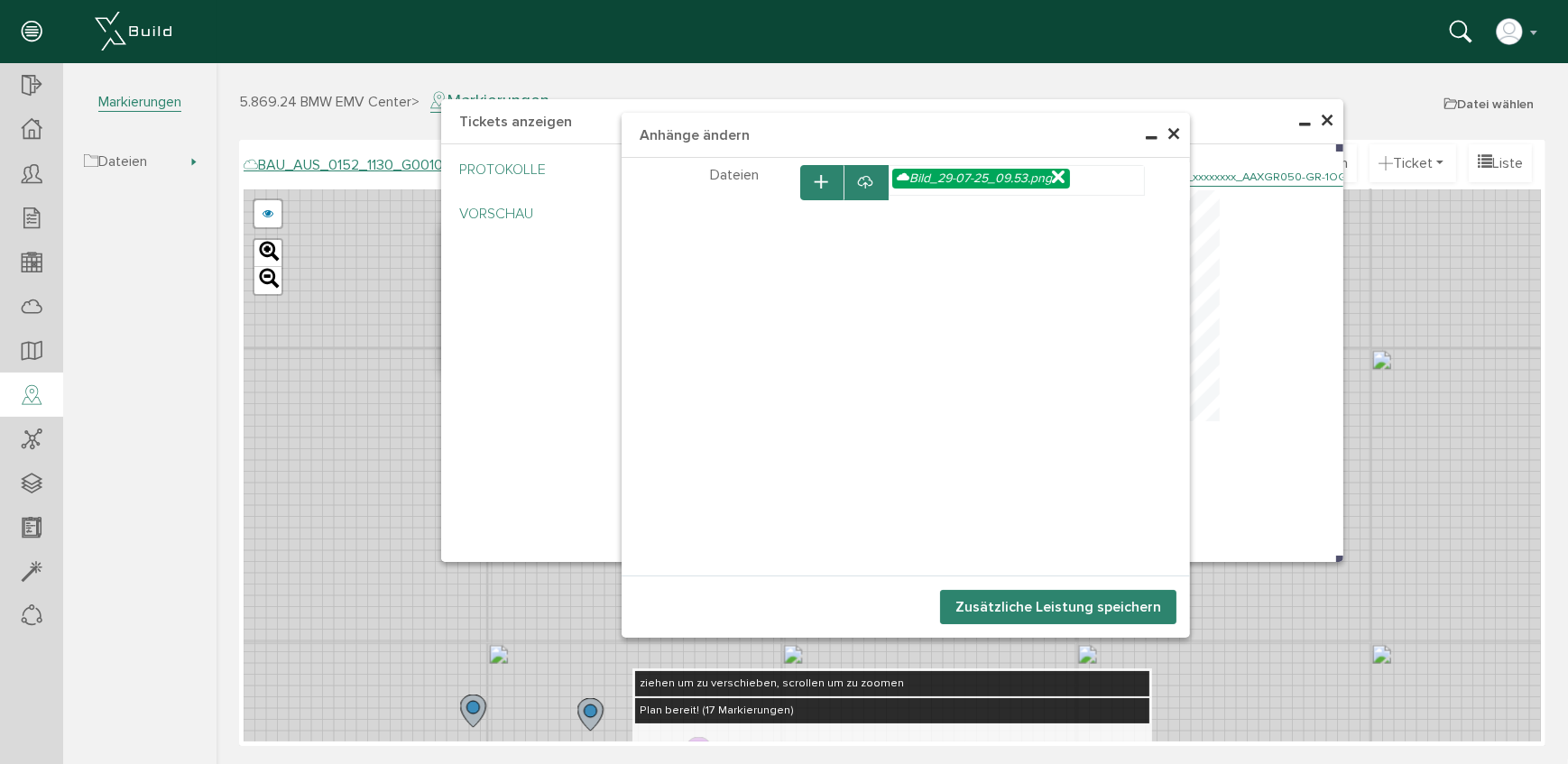
click at [1248, 335] on div "× Anhänge ändern Teilnehmer wählen Teilnehmer Dateien -" at bounding box center [891, 411] width 1352 height 697
drag, startPoint x: 1171, startPoint y: 135, endPoint x: 1229, endPoint y: 307, distance: 181.5
click at [1173, 135] on span "×" at bounding box center [1173, 134] width 14 height 35
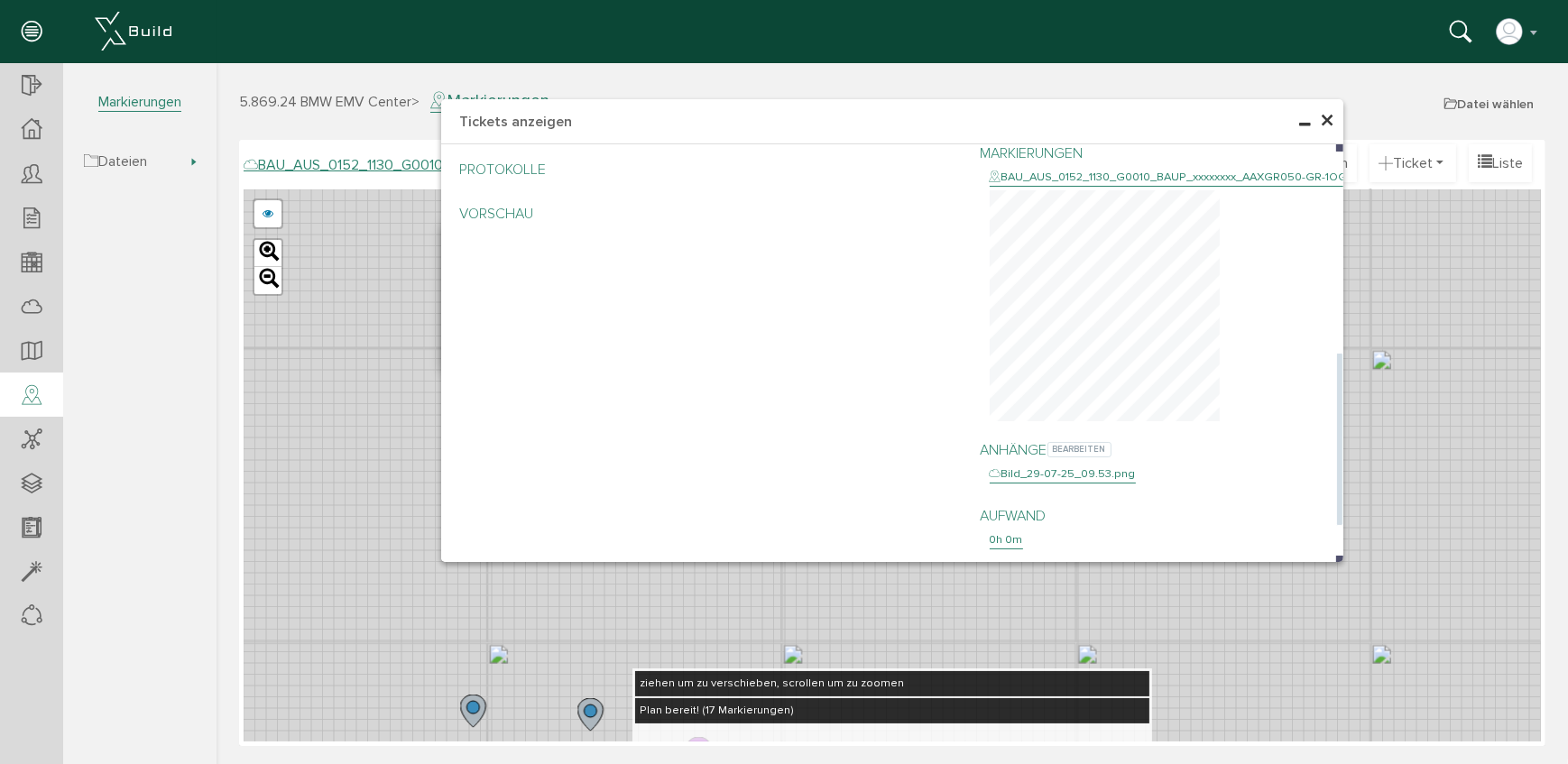
click at [1070, 466] on div "Bild_29-07-25_09.53.png" at bounding box center [1062, 474] width 146 height 18
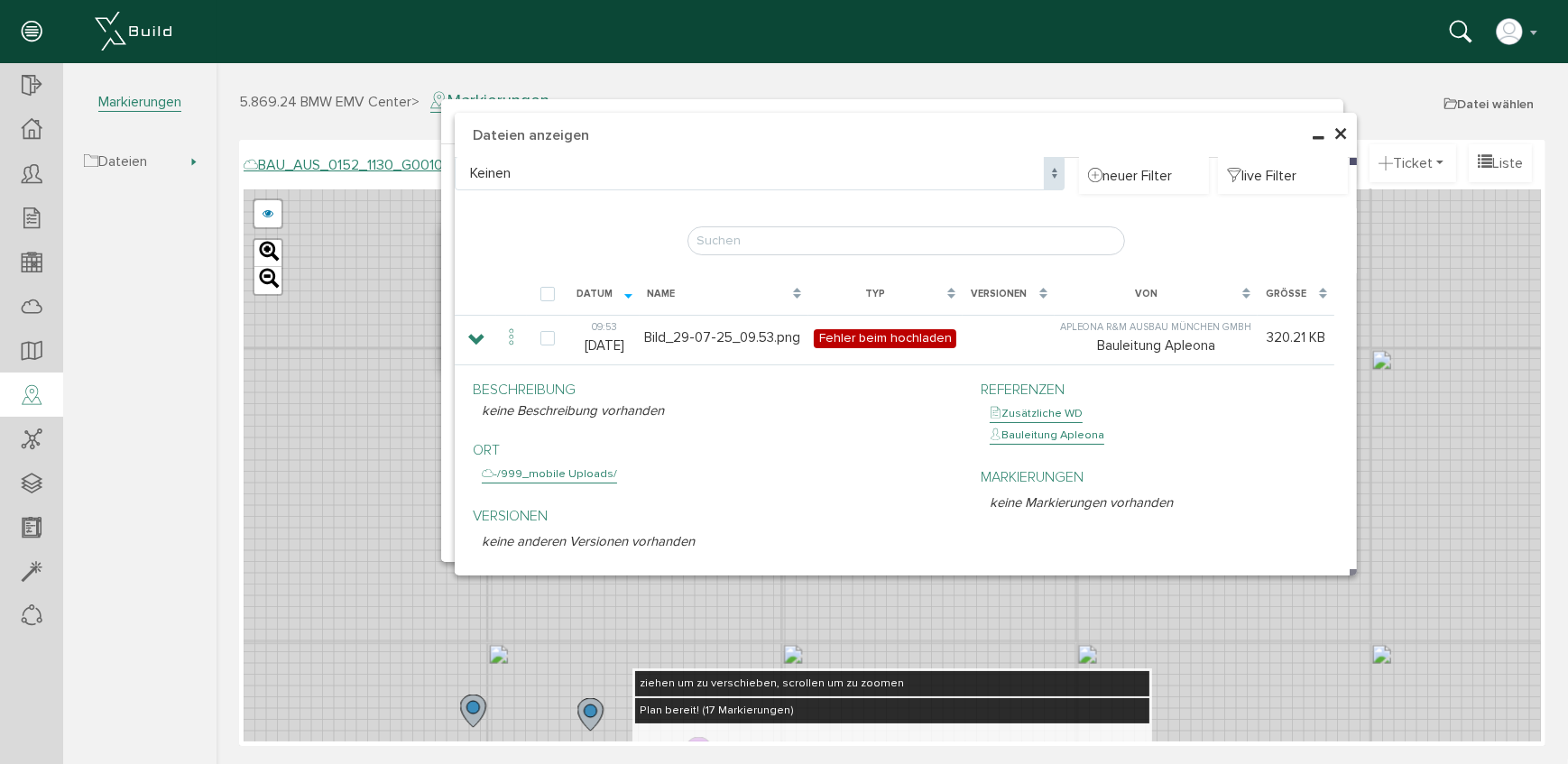
click at [1339, 130] on span "×" at bounding box center [1340, 134] width 14 height 35
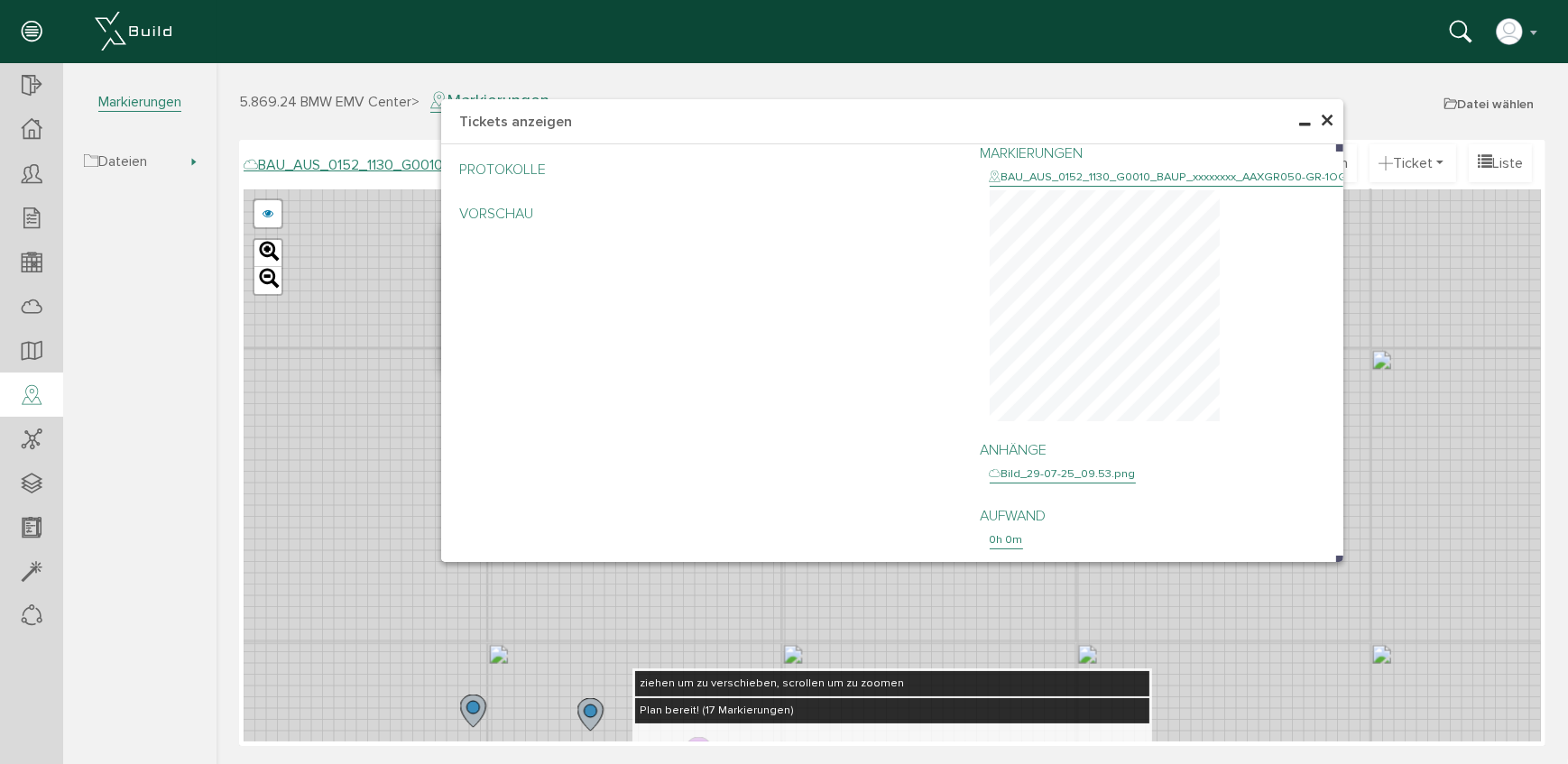
click at [1321, 115] on span "×" at bounding box center [1326, 121] width 14 height 35
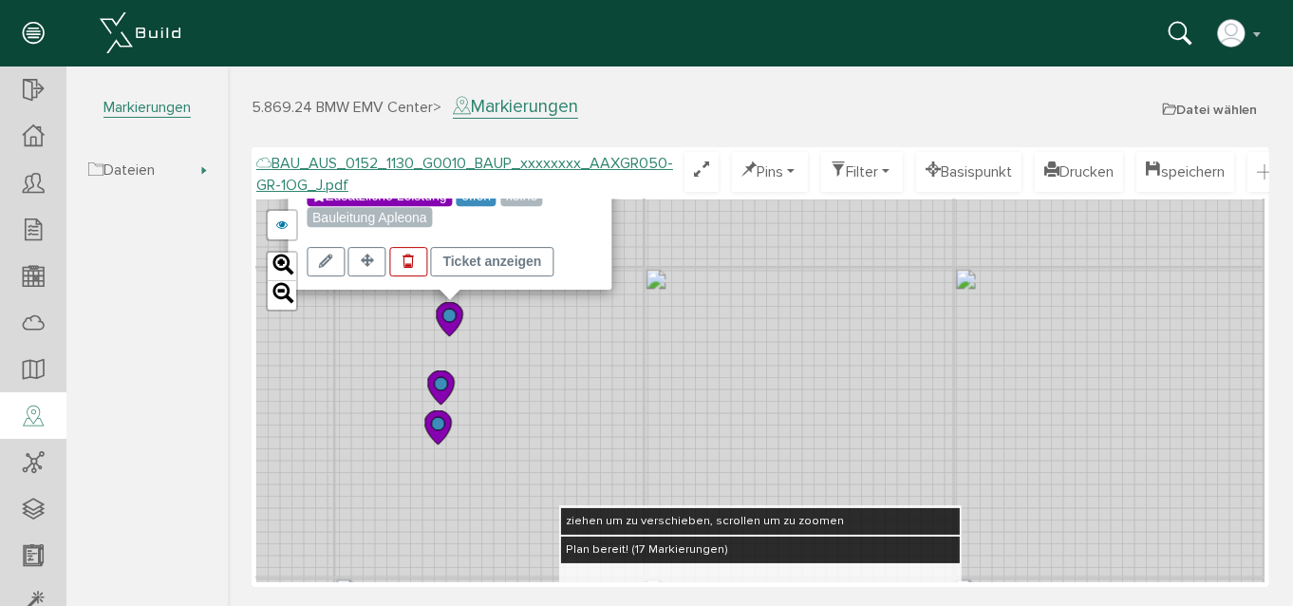
drag, startPoint x: 758, startPoint y: 22, endPoint x: 692, endPoint y: 2, distance: 68.5
click at [692, 2] on div "Bauleitung Apleona Konto deaktivieren Passwort ändern über XBuild XBuild neu ei…" at bounding box center [639, 26] width 1279 height 53
drag, startPoint x: 709, startPoint y: 4, endPoint x: 621, endPoint y: -12, distance: 89.8
click at [621, 0] on html "Bauleitung Apleona Konto deaktivieren Passwort ändern über XBuild XBuild neu ei…" at bounding box center [646, 303] width 1293 height 606
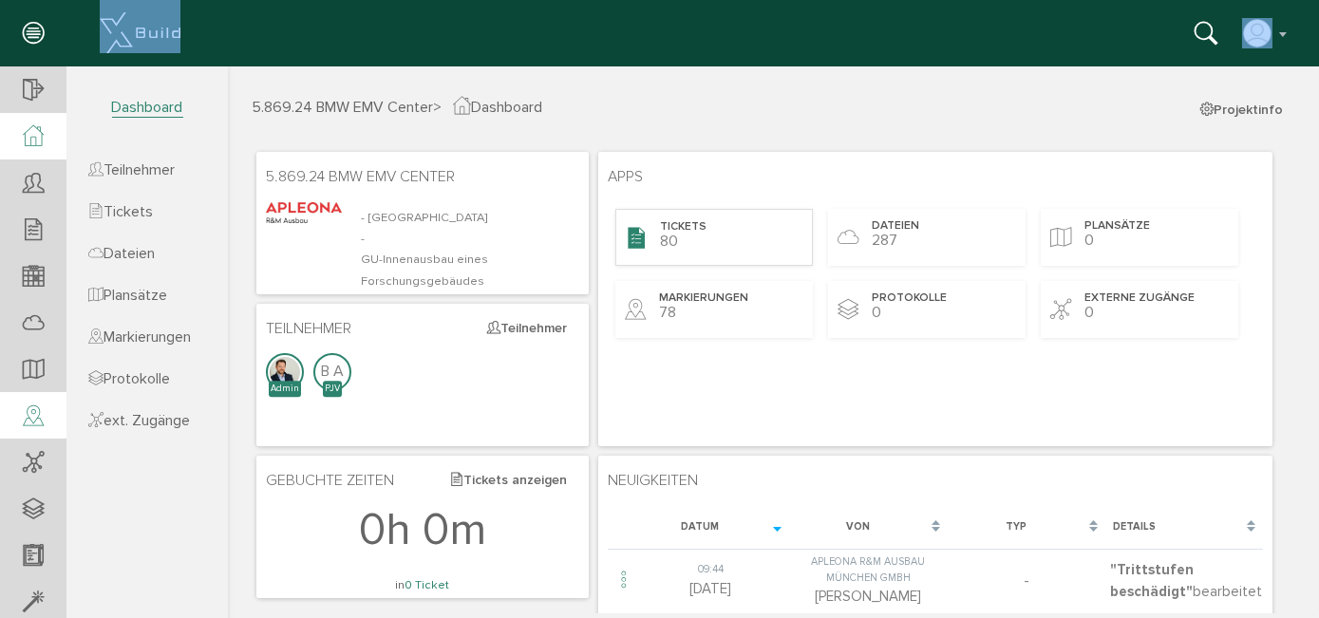
click at [715, 239] on div "Tickets 80" at bounding box center [713, 237] width 198 height 57
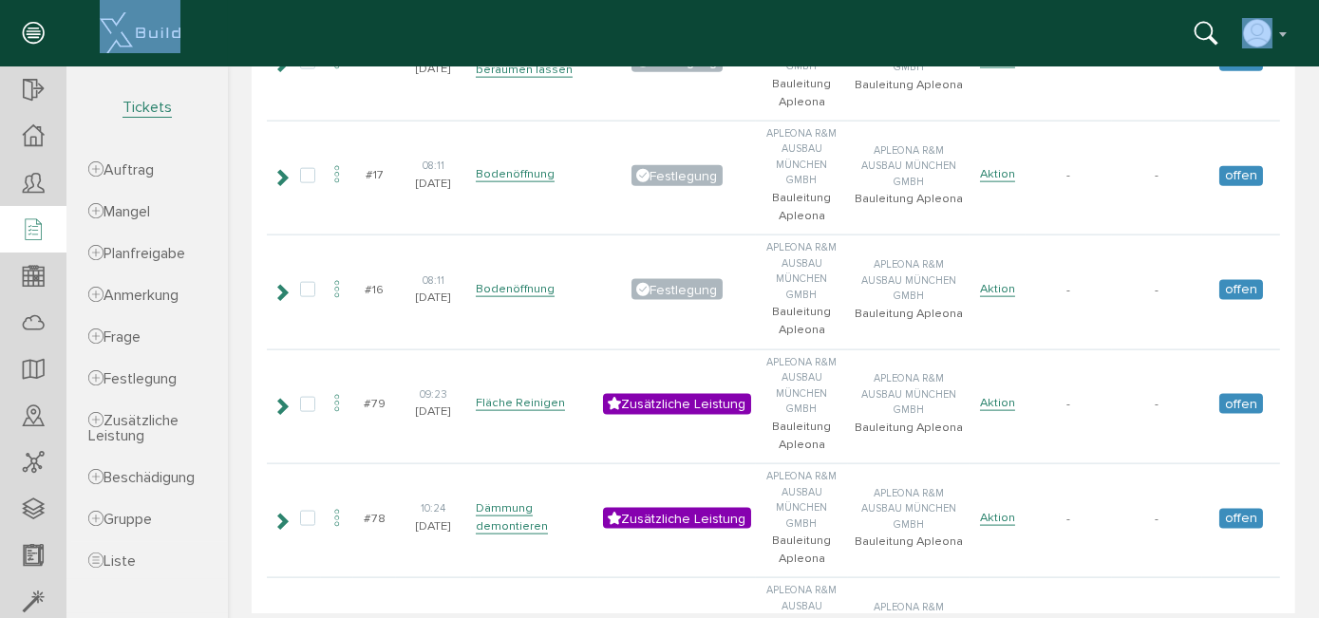
scroll to position [5346, 0]
